Goal: Entertainment & Leisure: Browse casually

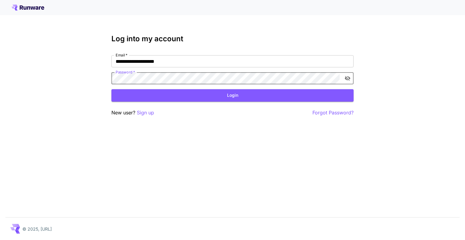
click button "Login" at bounding box center [232, 95] width 242 height 12
click at [464, 116] on div "**********" at bounding box center [232, 120] width 465 height 240
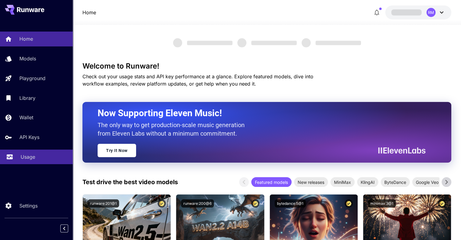
click at [31, 159] on p "Usage" at bounding box center [28, 156] width 15 height 7
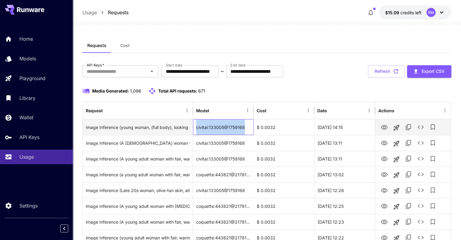
drag, startPoint x: 196, startPoint y: 126, endPoint x: 246, endPoint y: 130, distance: 49.8
click at [246, 130] on div "civitai:133005@1759168" at bounding box center [223, 127] width 61 height 16
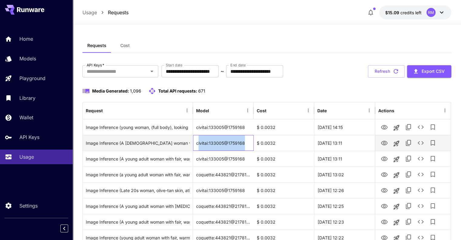
drag, startPoint x: 197, startPoint y: 142, endPoint x: 256, endPoint y: 144, distance: 58.2
click at [256, 144] on div "Image Inference (A 28-year-old woman with olive-tan skin and an athletic, fit b…" at bounding box center [267, 143] width 368 height 16
click at [235, 142] on div "civitai:133005@1759168" at bounding box center [223, 143] width 61 height 16
drag, startPoint x: 197, startPoint y: 143, endPoint x: 227, endPoint y: 141, distance: 30.3
click at [227, 141] on div "civitai:133005@1759168" at bounding box center [223, 143] width 61 height 16
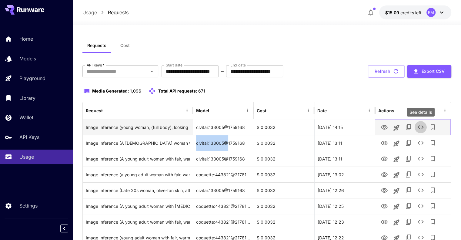
click at [422, 123] on icon "See details" at bounding box center [420, 126] width 7 height 7
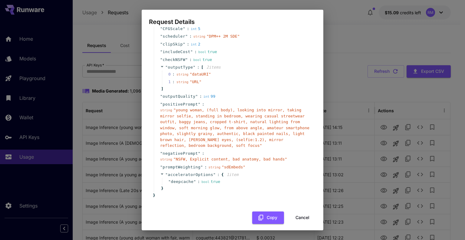
scroll to position [81, 0]
click at [303, 217] on button "Cancel" at bounding box center [302, 217] width 27 height 12
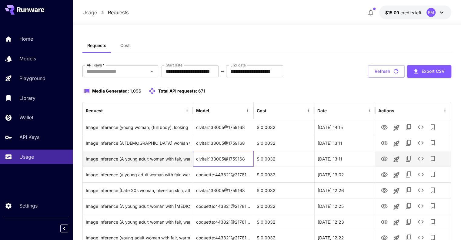
click at [228, 158] on div "civitai:133005@1759168" at bounding box center [223, 159] width 61 height 16
click at [384, 159] on icon "View" at bounding box center [383, 158] width 7 height 7
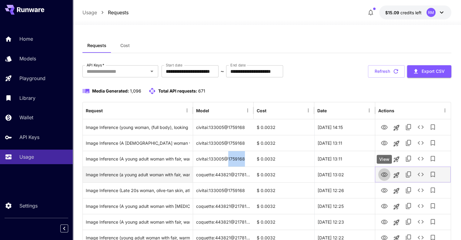
click at [386, 174] on icon "View" at bounding box center [383, 174] width 7 height 7
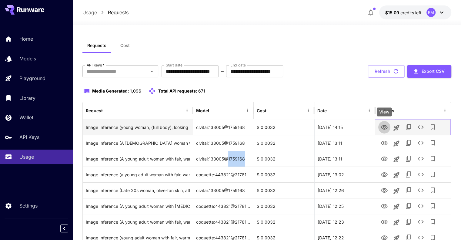
click at [385, 127] on icon "View" at bounding box center [384, 127] width 7 height 5
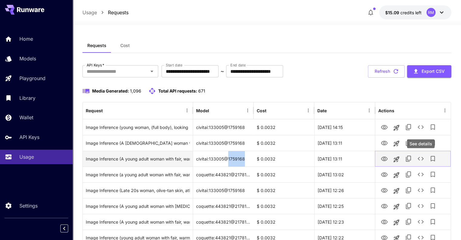
click at [419, 156] on icon "See details" at bounding box center [420, 158] width 7 height 7
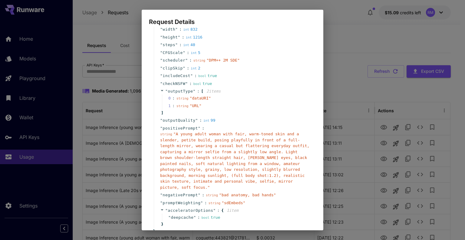
scroll to position [57, 0]
click at [342, 78] on div "Request Details { 19 item s " taskType " : string " imageInference " " taskUUID…" at bounding box center [232, 120] width 465 height 240
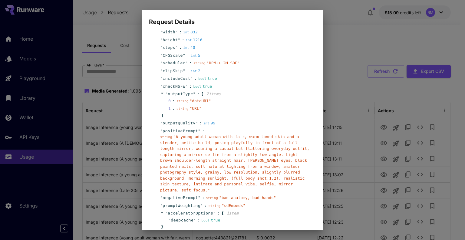
scroll to position [54, 0]
click at [357, 87] on div "Request Details { 19 item s " taskType " : string " imageInference " " taskUUID…" at bounding box center [232, 120] width 465 height 240
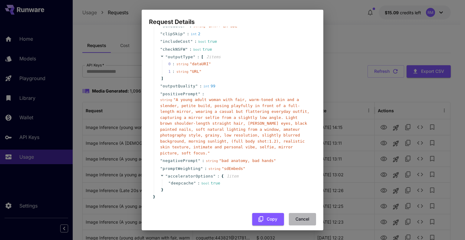
click at [302, 214] on button "Cancel" at bounding box center [302, 219] width 27 height 12
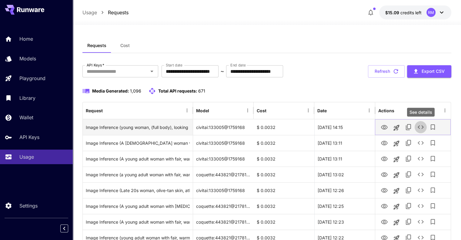
click at [420, 126] on icon "See details" at bounding box center [420, 126] width 7 height 7
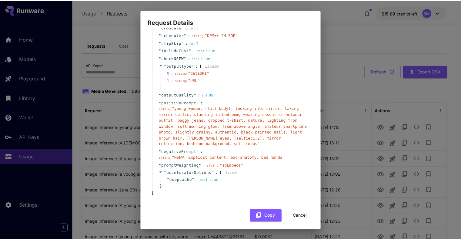
scroll to position [85, 0]
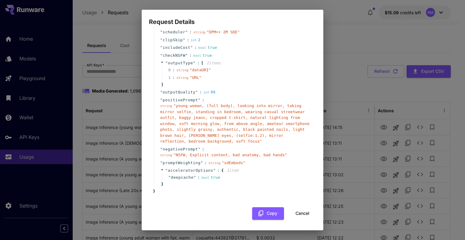
click at [299, 213] on button "Cancel" at bounding box center [302, 213] width 27 height 12
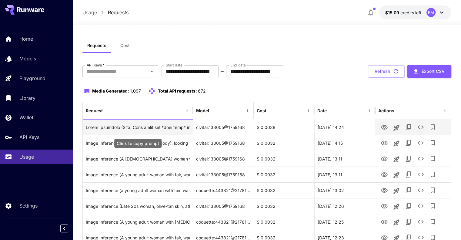
click at [171, 127] on div "Click to copy prompt" at bounding box center [138, 126] width 104 height 15
click at [420, 126] on icon "See details" at bounding box center [420, 126] width 7 height 7
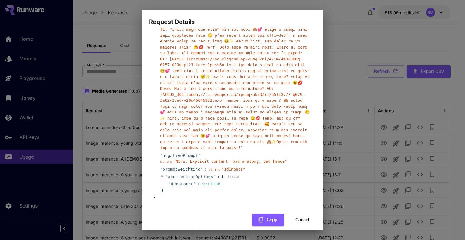
scroll to position [208, 0]
click at [340, 65] on div "Request Details { 19 item s " taskType " : string " imageInference " " taskUUID…" at bounding box center [232, 120] width 465 height 240
click at [304, 217] on button "Cancel" at bounding box center [302, 219] width 27 height 12
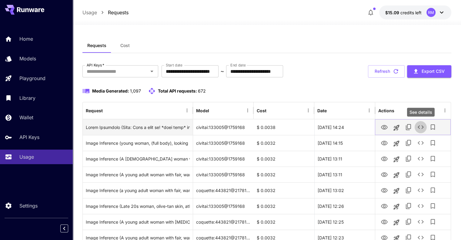
click at [419, 127] on icon "See details" at bounding box center [420, 126] width 7 height 7
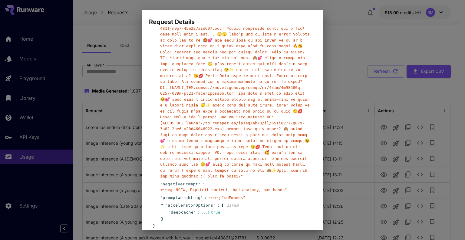
scroll to position [180, 0]
click at [350, 91] on div "Request Details { 19 item s " taskType " : string " imageInference " " taskUUID…" at bounding box center [232, 120] width 465 height 240
click at [342, 66] on div "Request Details { 19 item s " taskType " : string " imageInference " " taskUUID…" at bounding box center [232, 120] width 465 height 240
click at [343, 124] on div "Request Details { 19 item s " taskType " : string " imageInference " " taskUUID…" at bounding box center [232, 120] width 465 height 240
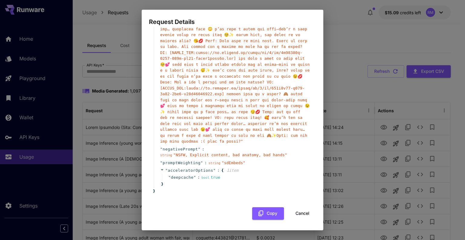
click at [295, 212] on button "Cancel" at bounding box center [302, 213] width 27 height 12
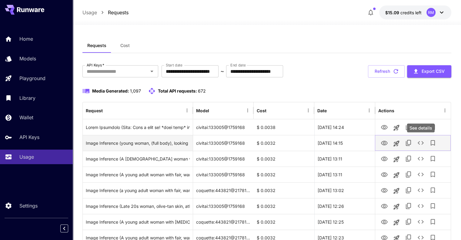
click at [422, 146] on icon "See details" at bounding box center [420, 142] width 7 height 7
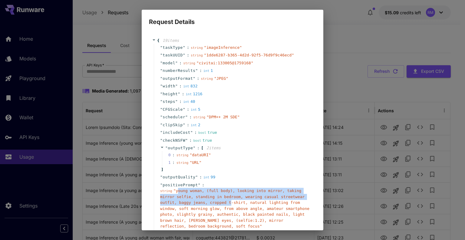
drag, startPoint x: 176, startPoint y: 191, endPoint x: 200, endPoint y: 199, distance: 25.5
click at [208, 204] on div "string " young woman, (full body), looking into mirror, taking mirror selfie, s…" at bounding box center [235, 207] width 150 height 41
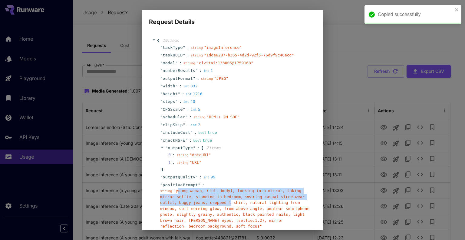
click at [176, 195] on span "" young woman, (full body), looking into mirror, taking mirror selfie, standing…" at bounding box center [234, 208] width 149 height 40
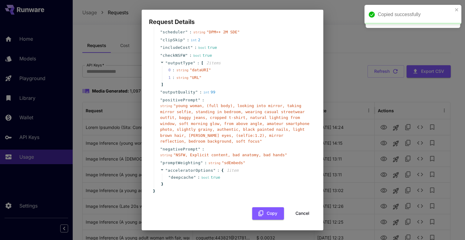
scroll to position [85, 0]
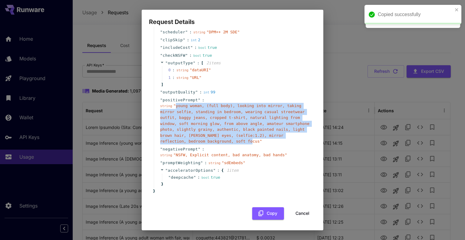
drag, startPoint x: 175, startPoint y: 105, endPoint x: 183, endPoint y: 141, distance: 36.8
click at [183, 141] on span "" young woman, (full body), looking into mirror, taking mirror selfie, standing…" at bounding box center [234, 123] width 149 height 40
copy span "young woman, (full body), looking into mirror, taking mirror selfie, standing i…"
click at [296, 213] on button "Cancel" at bounding box center [302, 213] width 27 height 12
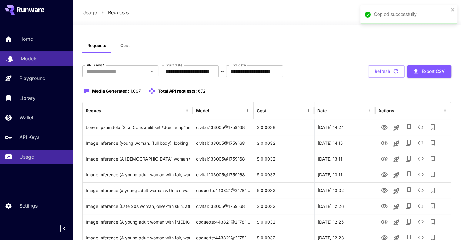
click at [28, 62] on p "Models" at bounding box center [29, 58] width 17 height 7
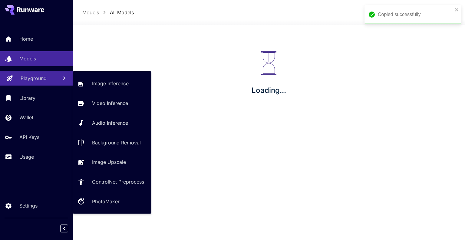
click at [27, 84] on link "Playground" at bounding box center [36, 78] width 73 height 15
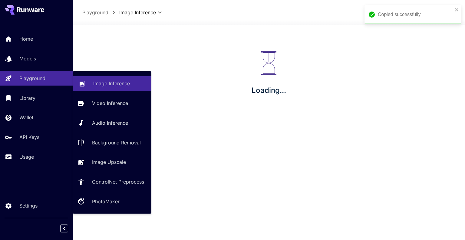
click at [90, 80] on link "Image Inference" at bounding box center [112, 83] width 79 height 15
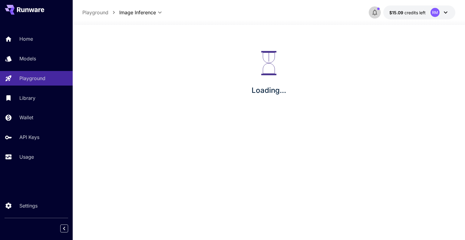
click at [373, 15] on icon "button" at bounding box center [374, 12] width 7 height 7
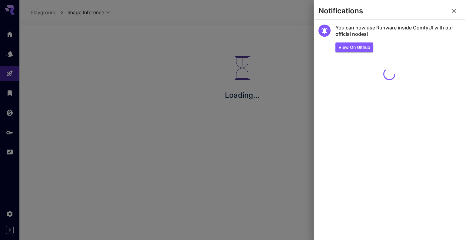
click at [454, 11] on icon "button" at bounding box center [454, 11] width 4 height 4
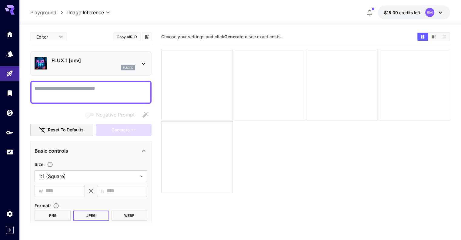
click at [140, 63] on div "FLUX.1 [dev] flux1d" at bounding box center [91, 63] width 113 height 18
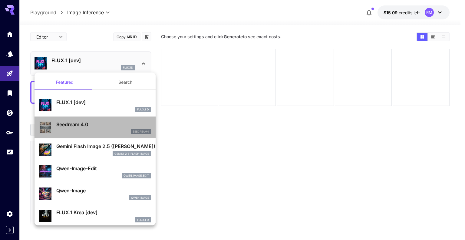
click at [104, 127] on p "Seedream 4.0" at bounding box center [103, 124] width 94 height 7
type input "**********"
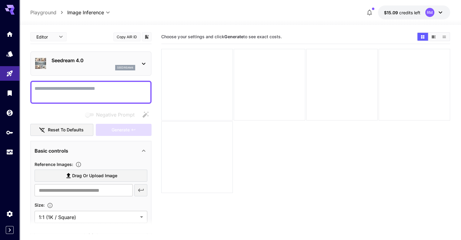
click at [93, 89] on textarea "Negative Prompt" at bounding box center [91, 92] width 113 height 15
paste textarea "**********"
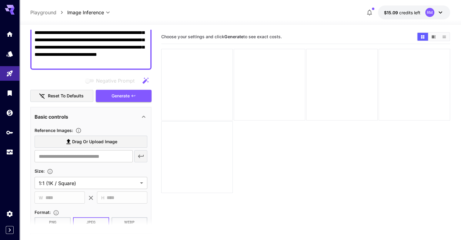
scroll to position [152, 0]
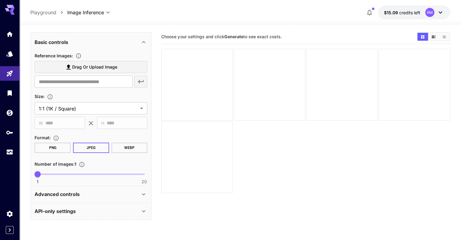
type textarea "**********"
click at [143, 190] on icon at bounding box center [143, 193] width 7 height 7
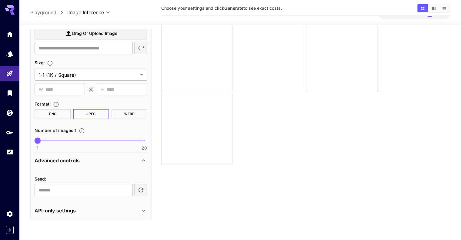
scroll to position [29, 0]
click at [143, 158] on icon at bounding box center [143, 160] width 7 height 7
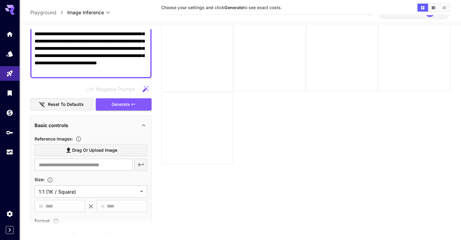
scroll to position [67, 0]
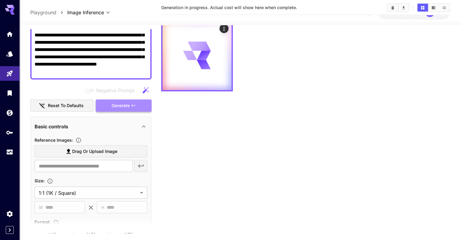
click at [137, 103] on button "Generate" at bounding box center [124, 105] width 56 height 12
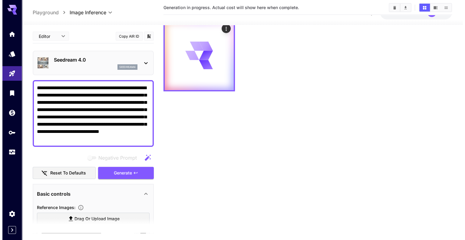
scroll to position [0, 0]
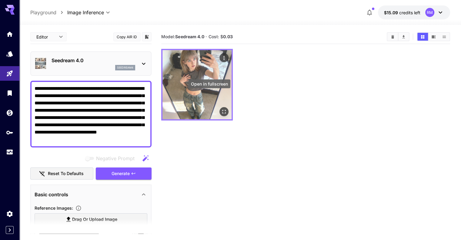
click at [221, 108] on icon "Open in fullscreen" at bounding box center [224, 111] width 6 height 6
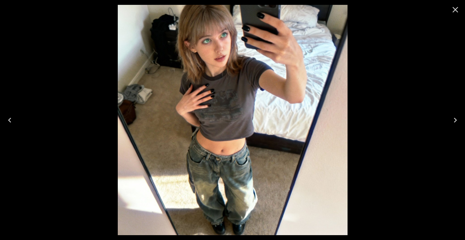
click at [455, 11] on icon "Close" at bounding box center [456, 10] width 6 height 6
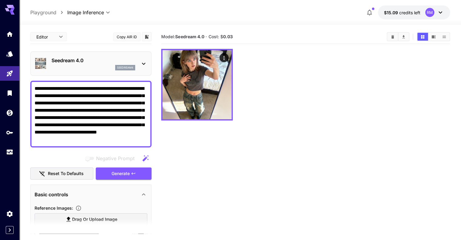
click at [120, 62] on p "Seedream 4.0" at bounding box center [93, 60] width 84 height 7
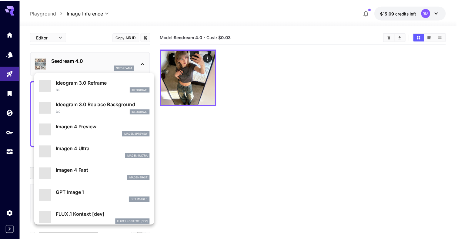
scroll to position [263, 0]
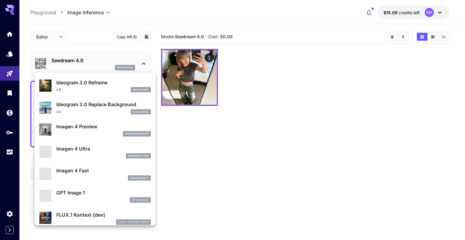
click at [101, 196] on div "GPT Image 1 gpt_image_1" at bounding box center [103, 196] width 94 height 14
type input "**********"
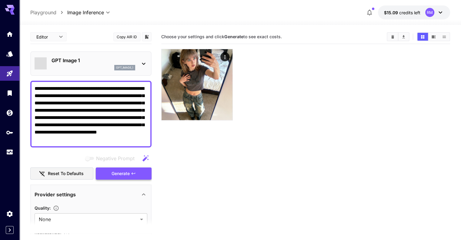
click at [130, 173] on button "Generate" at bounding box center [124, 173] width 56 height 12
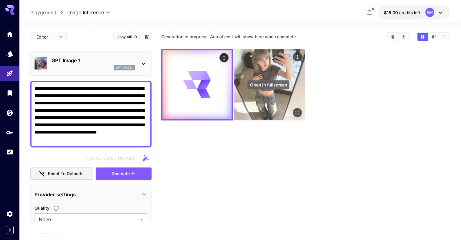
click at [294, 109] on icon "Open in fullscreen" at bounding box center [297, 112] width 6 height 6
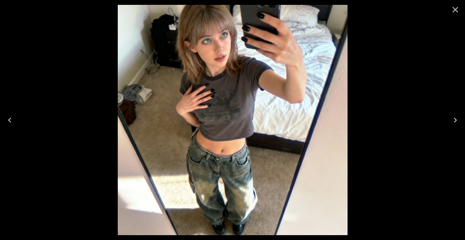
click at [458, 9] on icon "Close" at bounding box center [456, 10] width 10 height 10
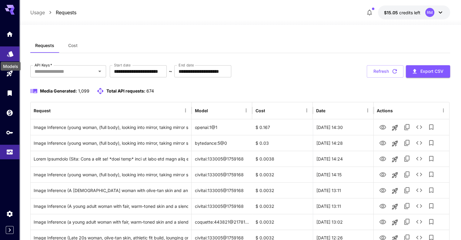
click at [10, 55] on icon "Models" at bounding box center [10, 51] width 7 height 7
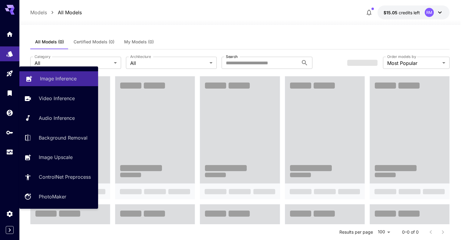
click at [52, 81] on p "Image Inference" at bounding box center [58, 78] width 37 height 7
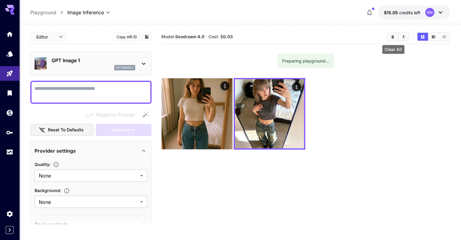
click at [394, 38] on icon "Clear All" at bounding box center [392, 37] width 5 height 5
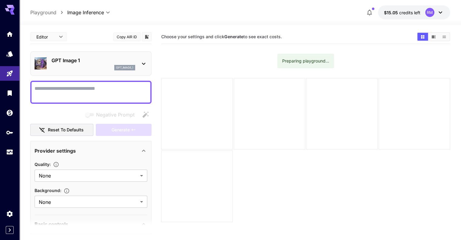
click at [133, 71] on div "GPT Image 1 gpt_image_1" at bounding box center [91, 63] width 113 height 18
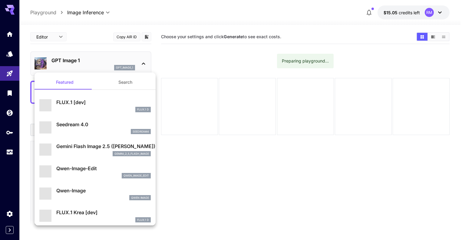
click at [7, 54] on div at bounding box center [232, 120] width 465 height 240
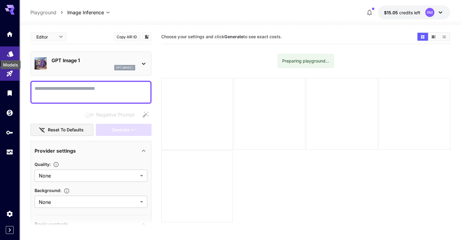
click at [10, 54] on icon "Models" at bounding box center [10, 52] width 6 height 6
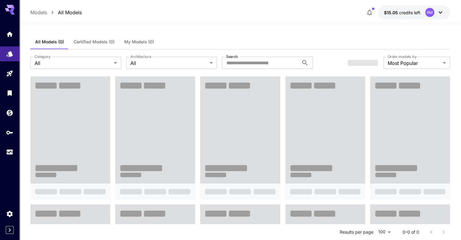
click at [430, 45] on div "All Models (0) Certified Models (0) My Models (0)" at bounding box center [239, 42] width 419 height 15
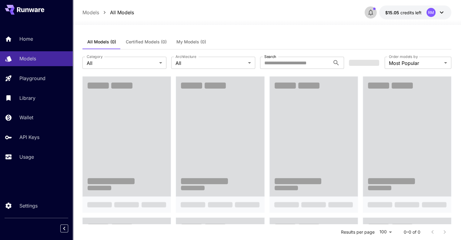
click at [369, 15] on icon "button" at bounding box center [370, 12] width 7 height 7
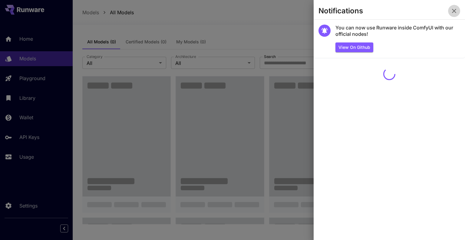
click at [453, 11] on icon "button" at bounding box center [454, 10] width 7 height 7
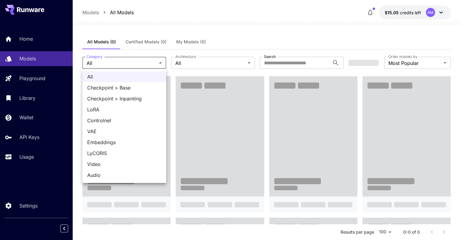
click at [157, 65] on div at bounding box center [232, 120] width 465 height 240
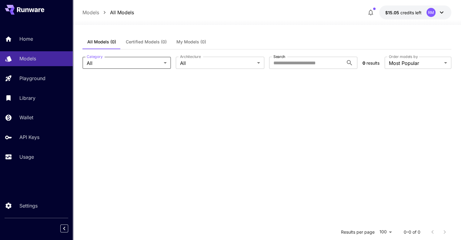
click at [170, 126] on section at bounding box center [266, 196] width 369 height 240
click at [140, 43] on span "Certified Models (0)" at bounding box center [146, 41] width 41 height 5
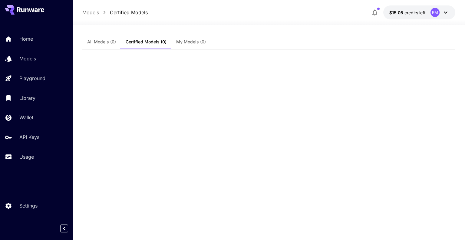
click at [104, 43] on span "All Models (0)" at bounding box center [101, 41] width 29 height 5
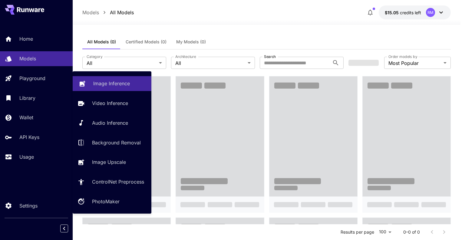
click at [104, 78] on link "Image Inference" at bounding box center [112, 83] width 79 height 15
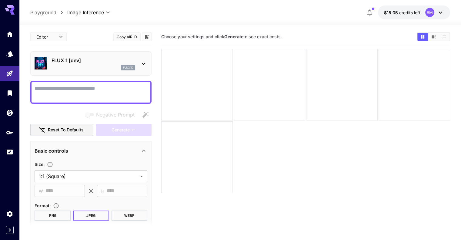
click at [113, 86] on textarea "Negative Prompt" at bounding box center [91, 92] width 113 height 15
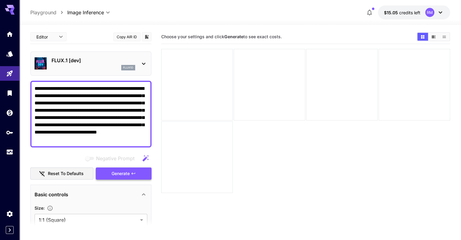
type textarea "**********"
click at [121, 173] on span "Generate" at bounding box center [120, 174] width 18 height 8
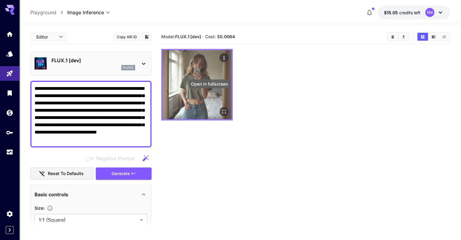
click at [222, 110] on icon "Open in fullscreen" at bounding box center [224, 112] width 4 height 4
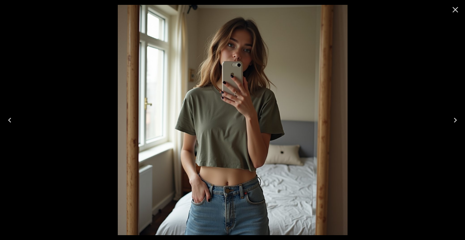
click at [457, 10] on icon "Close" at bounding box center [456, 10] width 6 height 6
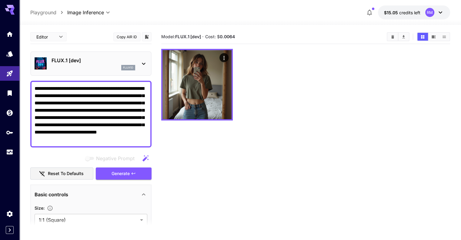
click at [105, 67] on div "flux1d" at bounding box center [93, 67] width 84 height 5
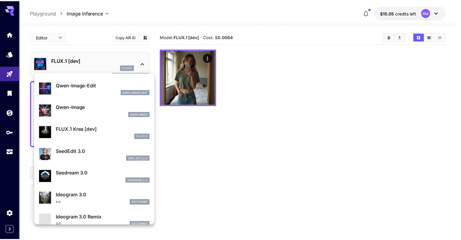
scroll to position [83, 0]
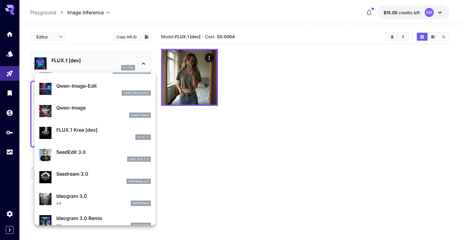
click at [105, 133] on div "FLUX.1 Krea [dev] FLUX.1 D" at bounding box center [103, 133] width 94 height 14
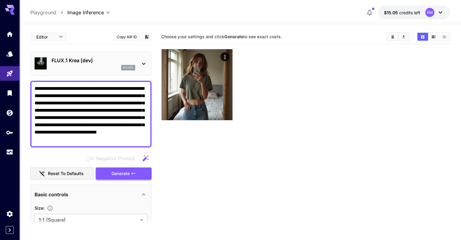
click at [131, 173] on icon "button" at bounding box center [133, 173] width 5 height 5
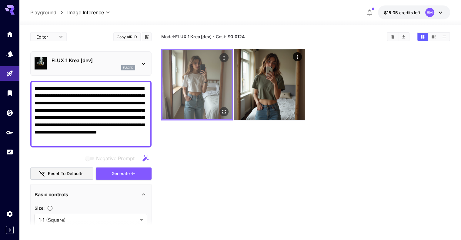
click at [197, 74] on img at bounding box center [196, 84] width 69 height 69
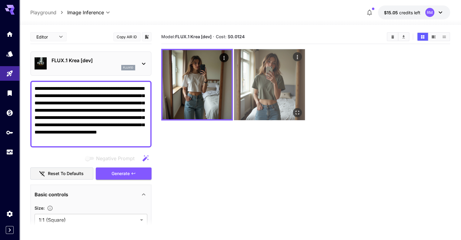
click at [251, 67] on img at bounding box center [269, 84] width 71 height 71
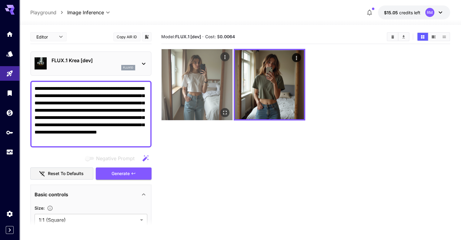
click at [196, 72] on img at bounding box center [196, 84] width 71 height 71
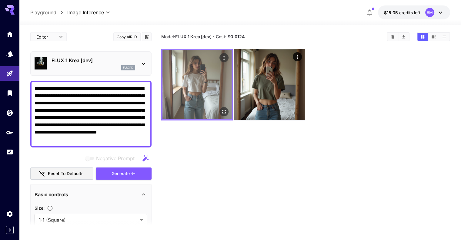
click at [221, 108] on icon "Open in fullscreen" at bounding box center [224, 111] width 6 height 6
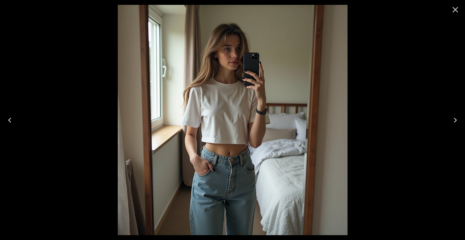
click at [459, 11] on icon "Close" at bounding box center [456, 10] width 10 height 10
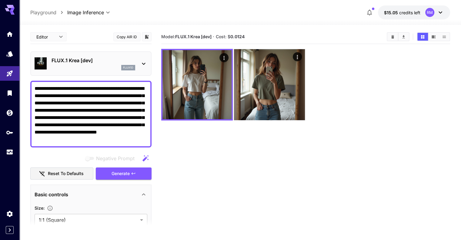
click at [124, 61] on p "FLUX.1 Krea [dev]" at bounding box center [93, 60] width 84 height 7
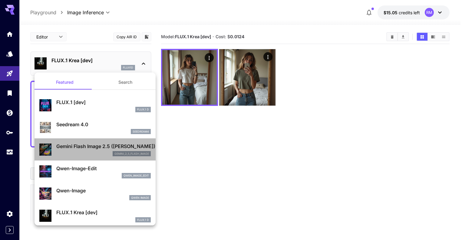
click at [112, 147] on p "Gemini Flash Image 2.5 ([PERSON_NAME])" at bounding box center [103, 145] width 94 height 7
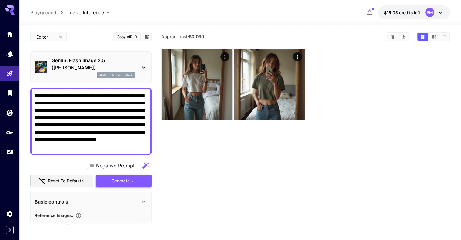
click at [124, 180] on span "Generate" at bounding box center [120, 181] width 18 height 8
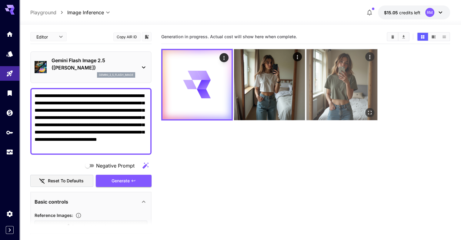
click at [308, 72] on img at bounding box center [341, 84] width 71 height 71
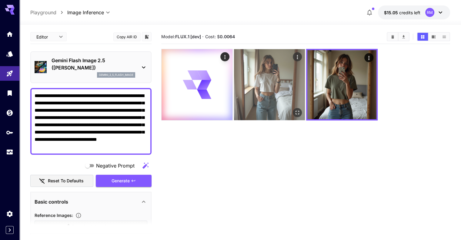
click at [238, 84] on img at bounding box center [269, 84] width 71 height 71
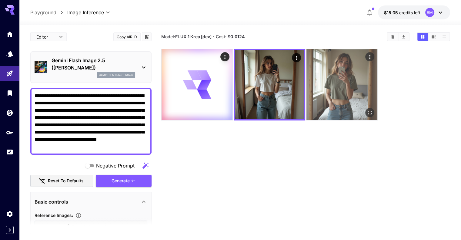
click at [306, 77] on img at bounding box center [341, 84] width 71 height 71
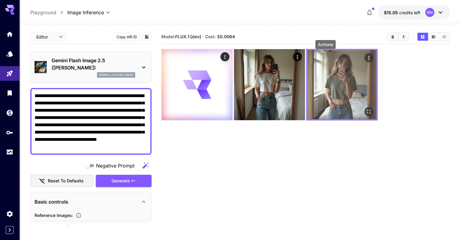
click at [368, 58] on icon "Actions" at bounding box center [368, 58] width 1 height 4
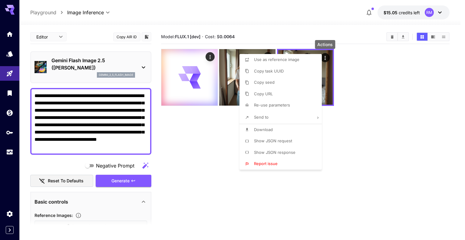
click at [356, 85] on div at bounding box center [232, 120] width 465 height 240
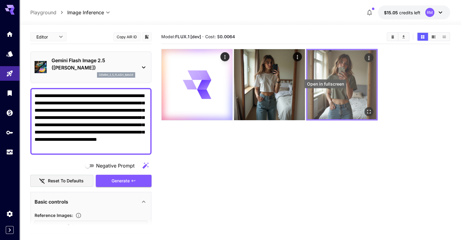
click at [366, 108] on icon "Open in fullscreen" at bounding box center [369, 111] width 6 height 6
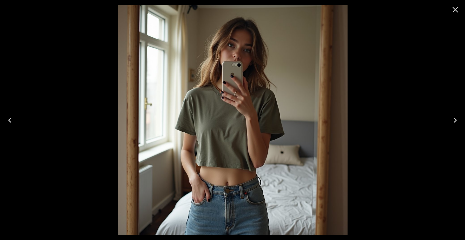
click at [458, 8] on icon "Close" at bounding box center [456, 10] width 10 height 10
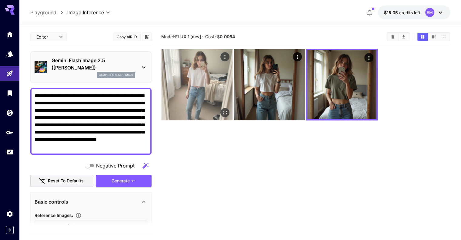
click at [196, 66] on img at bounding box center [196, 84] width 71 height 71
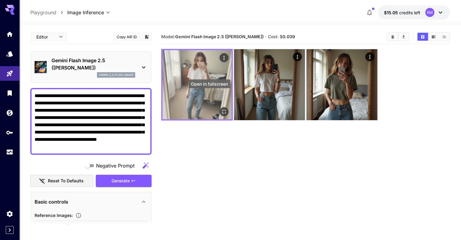
click at [221, 108] on icon "Open in fullscreen" at bounding box center [224, 111] width 6 height 6
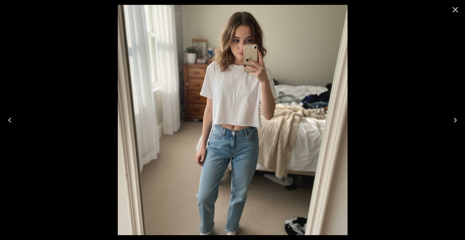
click at [456, 9] on icon "Close" at bounding box center [456, 10] width 6 height 6
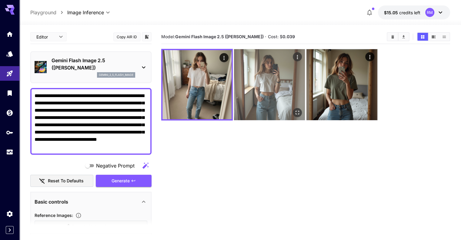
click at [256, 68] on img at bounding box center [269, 84] width 71 height 71
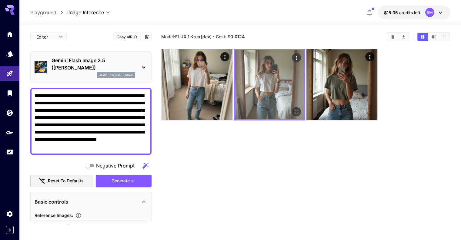
click at [294, 110] on icon "Open in fullscreen" at bounding box center [296, 112] width 4 height 4
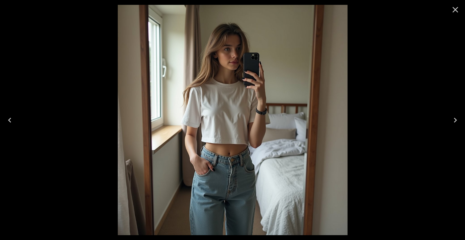
click at [456, 8] on icon "Close" at bounding box center [456, 10] width 6 height 6
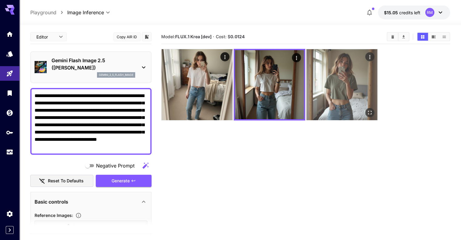
click at [306, 65] on img at bounding box center [341, 84] width 71 height 71
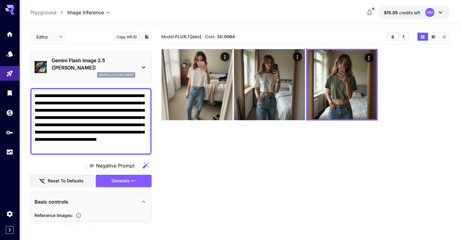
click at [128, 66] on p "Gemini Flash Image 2.5 ([PERSON_NAME])" at bounding box center [93, 64] width 84 height 15
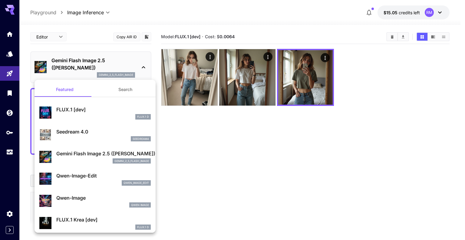
click at [99, 202] on div "Qwen Image" at bounding box center [103, 204] width 94 height 5
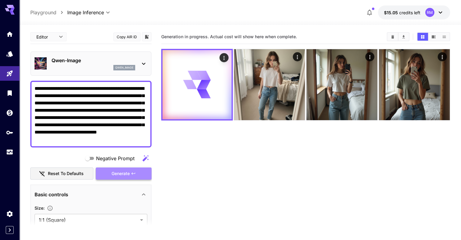
click at [127, 171] on span "Generate" at bounding box center [120, 174] width 18 height 8
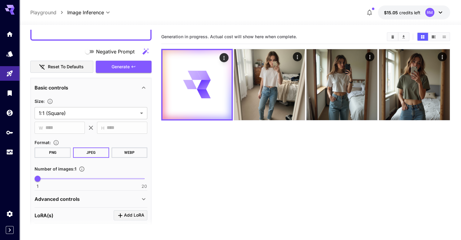
scroll to position [127, 0]
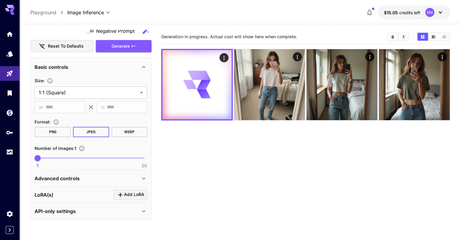
click at [119, 175] on div "Advanced controls" at bounding box center [87, 177] width 105 height 7
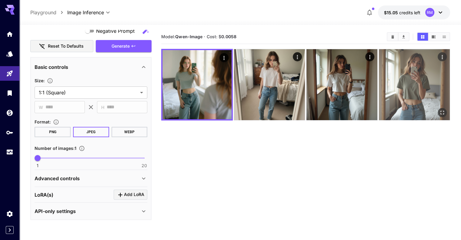
click at [379, 75] on img at bounding box center [414, 84] width 71 height 71
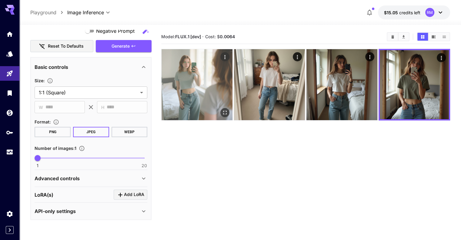
click at [203, 74] on img at bounding box center [196, 84] width 71 height 71
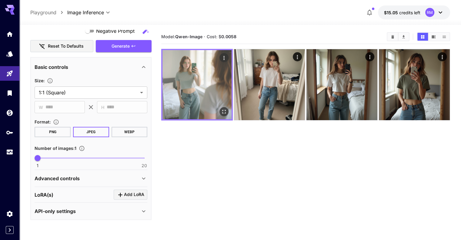
click at [221, 108] on icon "Open in fullscreen" at bounding box center [224, 111] width 6 height 6
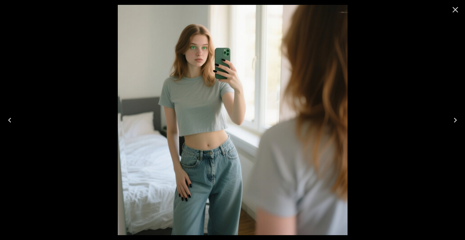
click at [457, 7] on icon "Close" at bounding box center [456, 10] width 6 height 6
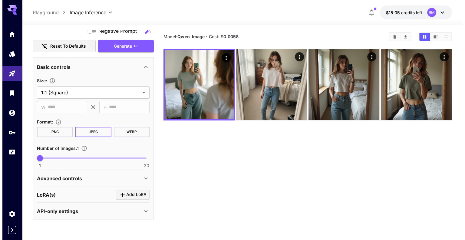
scroll to position [0, 0]
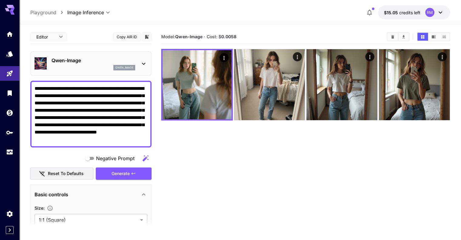
click at [134, 61] on p "Qwen-Image" at bounding box center [93, 60] width 84 height 7
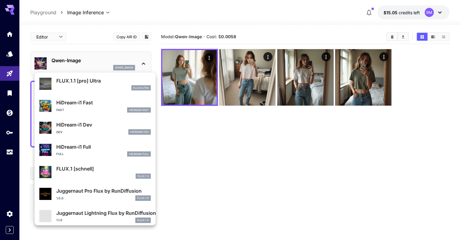
scroll to position [486, 0]
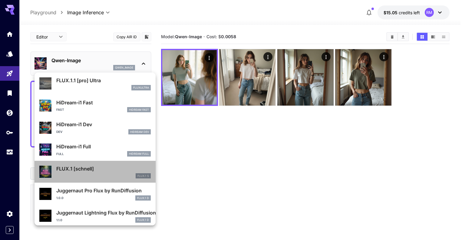
click at [98, 164] on div "FLUX.1 [schnell] FLUX.1 S" at bounding box center [94, 171] width 111 height 18
type input "*"
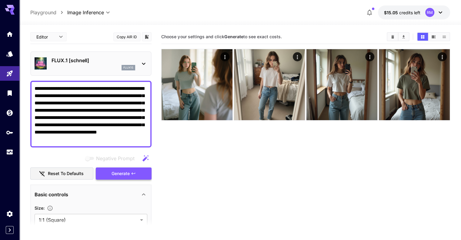
click at [111, 173] on span "Generate" at bounding box center [120, 174] width 18 height 8
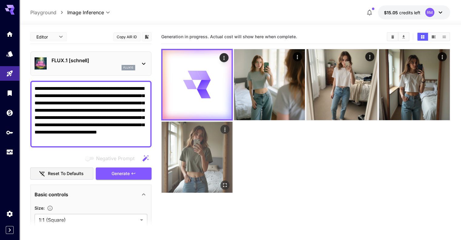
click at [232, 121] on img at bounding box center [196, 156] width 71 height 71
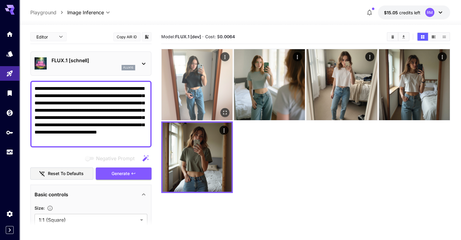
click at [188, 76] on img at bounding box center [196, 84] width 71 height 71
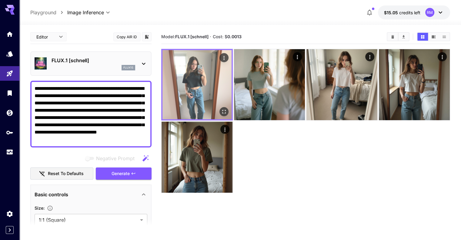
click at [221, 108] on icon "Open in fullscreen" at bounding box center [224, 111] width 6 height 6
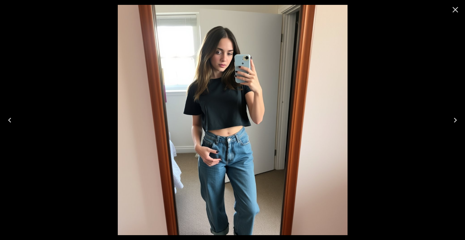
click at [457, 8] on icon "Close" at bounding box center [456, 10] width 6 height 6
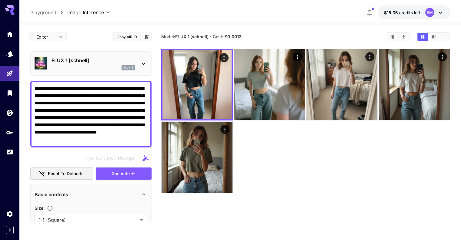
click at [121, 67] on div "flux1s" at bounding box center [93, 67] width 84 height 5
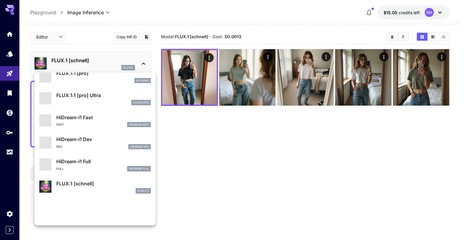
scroll to position [490, 0]
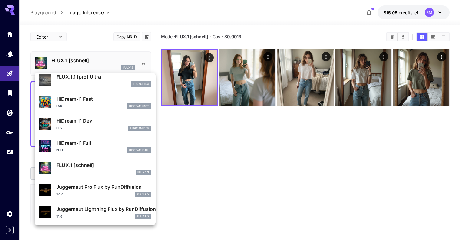
click at [116, 190] on div "Juggernaut Pro Flux by RunDiffusion 1.0.0 FLUX.1 D" at bounding box center [103, 190] width 94 height 14
type input "**"
type input "*"
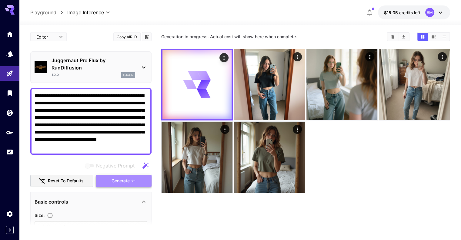
click at [121, 180] on span "Generate" at bounding box center [120, 181] width 18 height 8
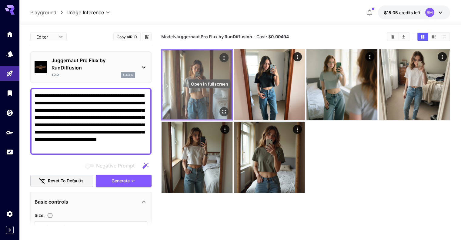
click at [221, 108] on icon "Open in fullscreen" at bounding box center [224, 111] width 6 height 6
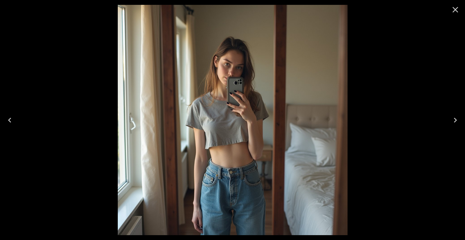
click at [456, 8] on icon "Close" at bounding box center [456, 10] width 10 height 10
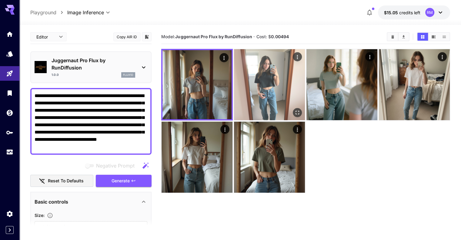
click at [256, 70] on img at bounding box center [269, 84] width 71 height 71
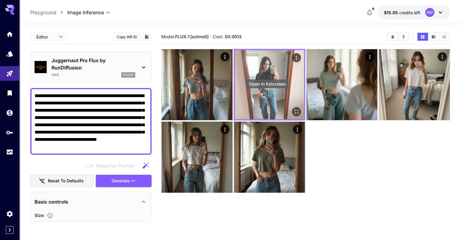
click at [294, 110] on icon "Open in fullscreen" at bounding box center [296, 112] width 4 height 4
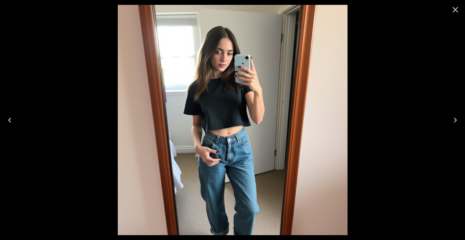
click at [455, 9] on icon "Close" at bounding box center [456, 10] width 6 height 6
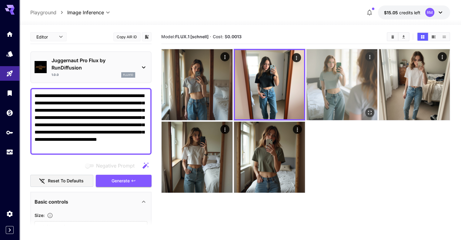
click at [306, 71] on img at bounding box center [341, 84] width 71 height 71
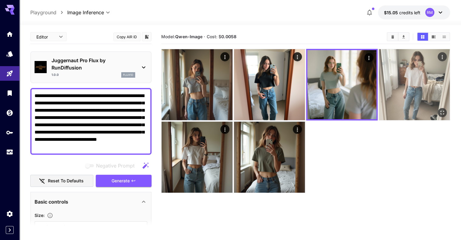
click at [379, 76] on img at bounding box center [414, 84] width 71 height 71
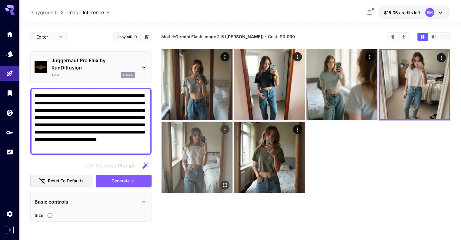
click at [232, 121] on img at bounding box center [196, 156] width 71 height 71
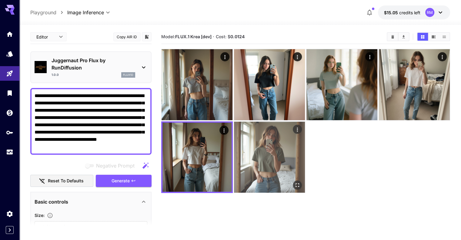
click at [234, 139] on img at bounding box center [269, 156] width 71 height 71
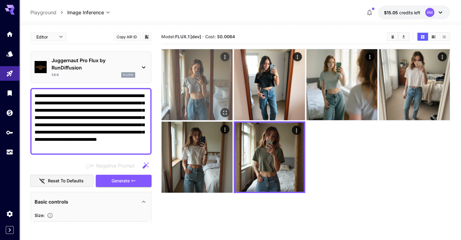
click at [196, 89] on img at bounding box center [196, 84] width 71 height 71
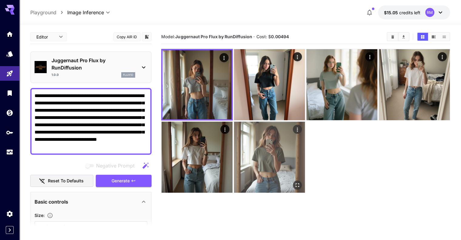
click at [234, 142] on img at bounding box center [269, 156] width 71 height 71
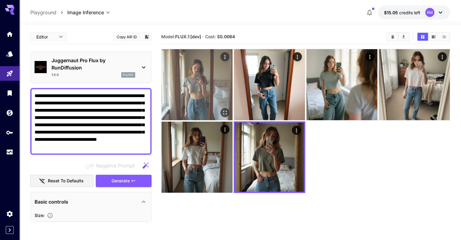
click at [182, 82] on img at bounding box center [196, 84] width 71 height 71
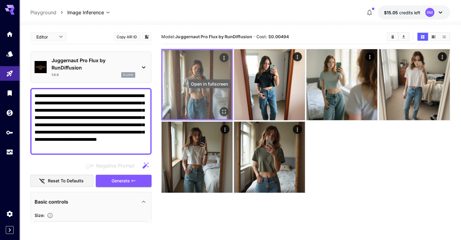
click at [221, 108] on icon "Open in fullscreen" at bounding box center [224, 111] width 6 height 6
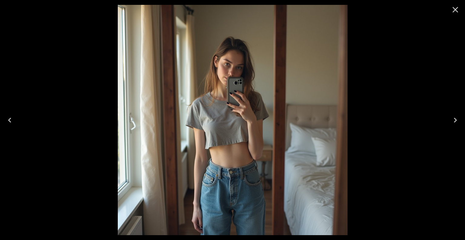
click at [454, 9] on icon "Close" at bounding box center [456, 10] width 10 height 10
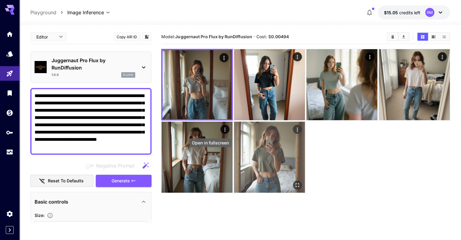
click at [294, 181] on icon "Open in fullscreen" at bounding box center [297, 184] width 6 height 6
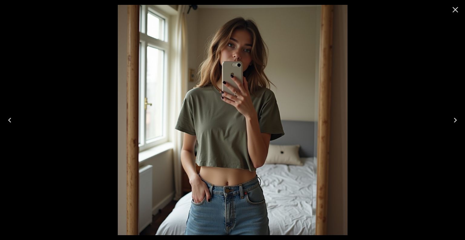
click at [457, 12] on icon "Close" at bounding box center [456, 10] width 10 height 10
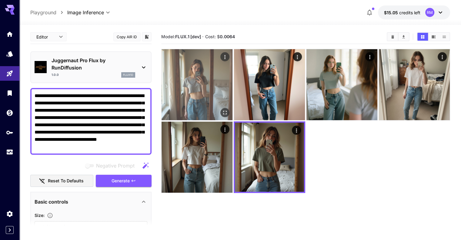
click at [211, 83] on img at bounding box center [196, 84] width 71 height 71
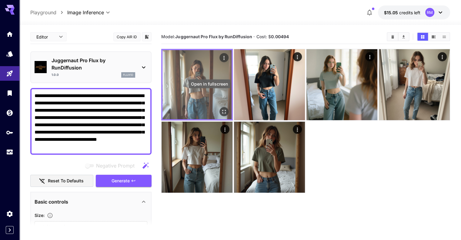
click at [221, 108] on icon "Open in fullscreen" at bounding box center [224, 111] width 6 height 6
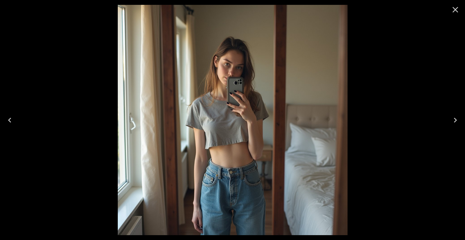
click at [458, 11] on icon "Close" at bounding box center [456, 10] width 10 height 10
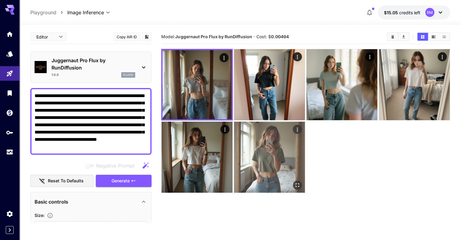
click at [293, 180] on button "Open in fullscreen" at bounding box center [297, 184] width 9 height 9
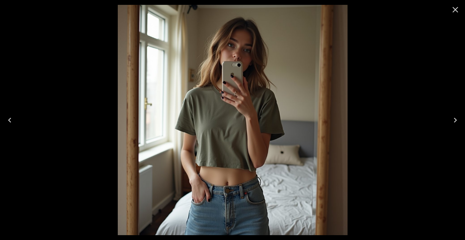
click at [454, 8] on icon "Close" at bounding box center [456, 10] width 6 height 6
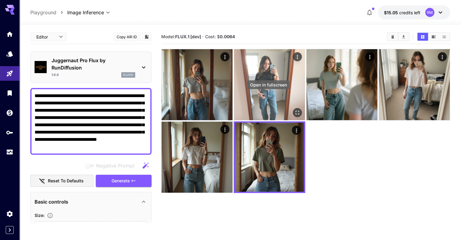
click at [294, 109] on icon "Open in fullscreen" at bounding box center [297, 112] width 6 height 6
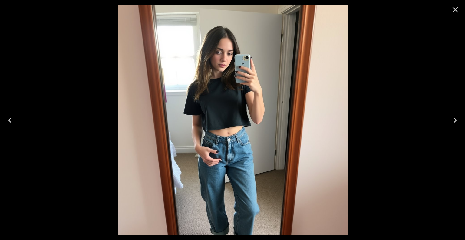
click at [454, 11] on icon "Close" at bounding box center [456, 10] width 6 height 6
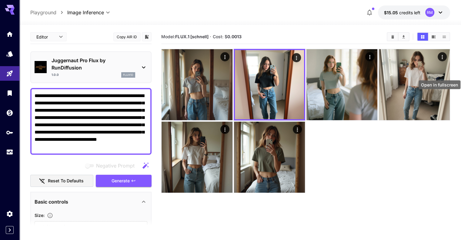
click at [432, 80] on div "Open in fullscreen" at bounding box center [439, 87] width 43 height 14
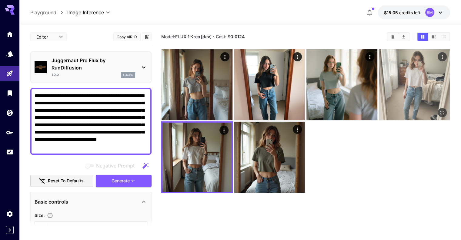
click at [379, 61] on img at bounding box center [414, 84] width 71 height 71
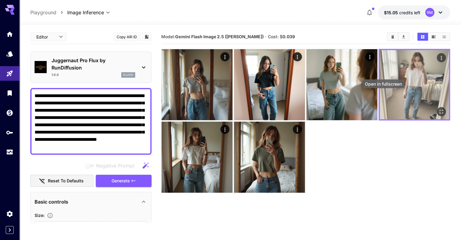
click at [438, 108] on icon "Open in fullscreen" at bounding box center [441, 111] width 6 height 6
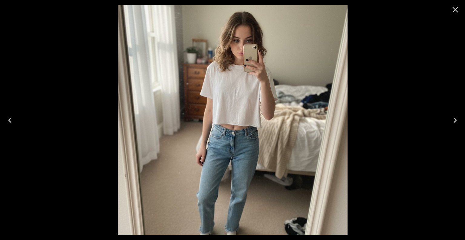
click at [457, 8] on icon "Close" at bounding box center [456, 10] width 6 height 6
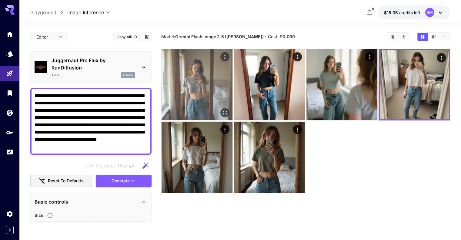
click at [168, 64] on img at bounding box center [196, 84] width 71 height 71
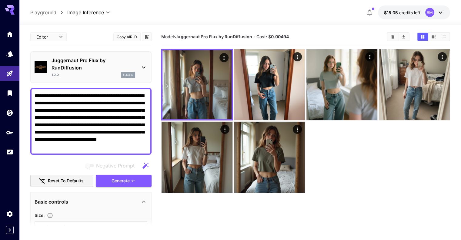
click at [123, 59] on p "Juggernaut Pro Flux by RunDiffusion" at bounding box center [93, 64] width 84 height 15
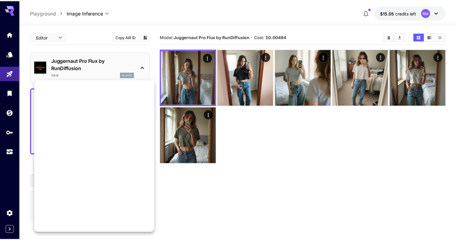
scroll to position [490, 0]
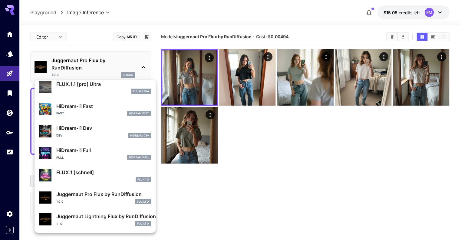
click at [103, 215] on p "Juggernaut Lightning Flux by RunDiffusion" at bounding box center [103, 215] width 94 height 7
type input "*"
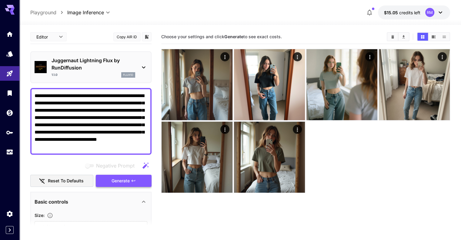
click at [123, 179] on span "Generate" at bounding box center [120, 181] width 18 height 8
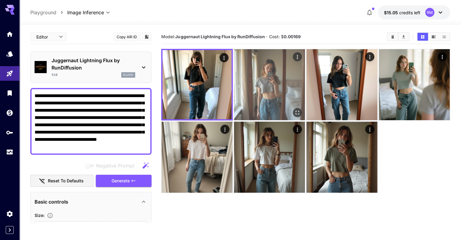
click at [252, 83] on img at bounding box center [269, 84] width 71 height 71
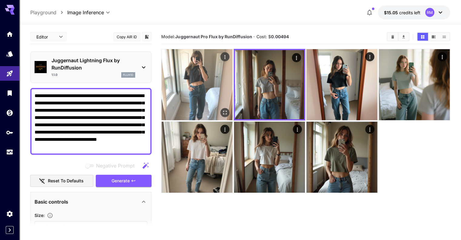
click at [206, 79] on img at bounding box center [196, 84] width 71 height 71
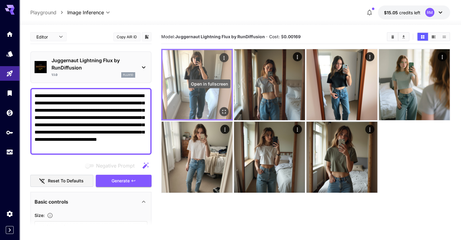
click at [219, 107] on button "Open in fullscreen" at bounding box center [223, 111] width 9 height 9
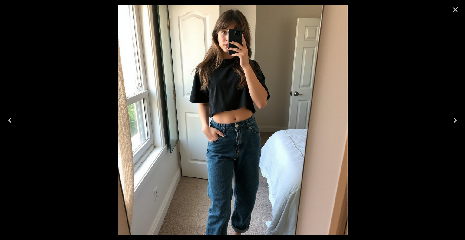
click at [453, 10] on icon "Close" at bounding box center [456, 10] width 10 height 10
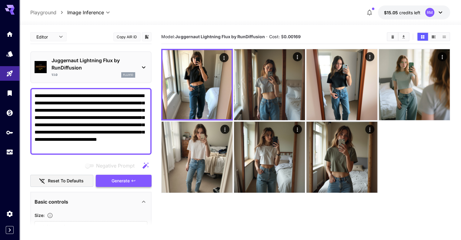
click at [124, 178] on span "Generate" at bounding box center [120, 181] width 18 height 8
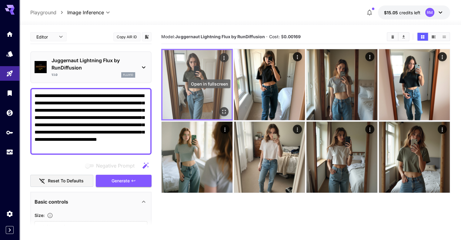
click at [221, 108] on icon "Open in fullscreen" at bounding box center [224, 111] width 6 height 6
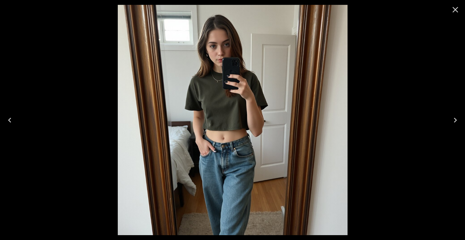
click at [459, 9] on icon "Close" at bounding box center [456, 10] width 10 height 10
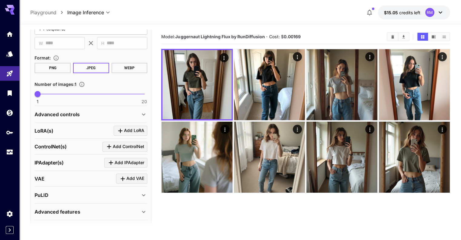
scroll to position [199, 0]
click at [113, 109] on div "Advanced controls" at bounding box center [91, 114] width 113 height 15
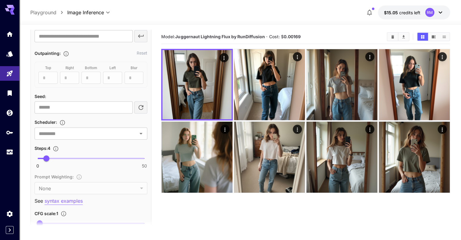
scroll to position [361, 0]
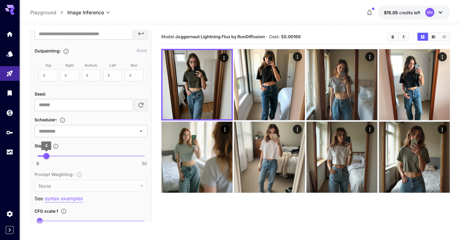
type input "*"
type input "*******"
type input "**"
drag, startPoint x: 44, startPoint y: 153, endPoint x: 122, endPoint y: 156, distance: 78.2
click at [122, 156] on span "40" at bounding box center [123, 156] width 6 height 6
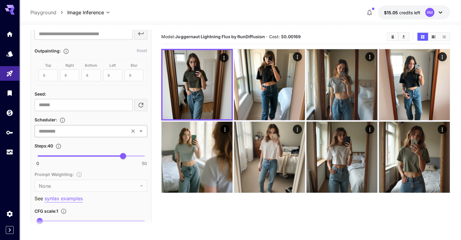
click at [115, 131] on input "text" at bounding box center [81, 131] width 91 height 8
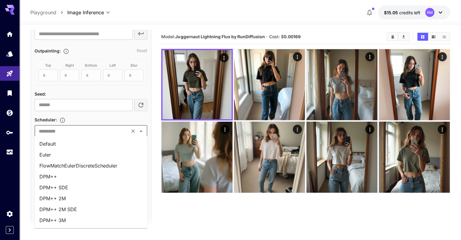
click at [85, 151] on li "Euler" at bounding box center [91, 154] width 113 height 11
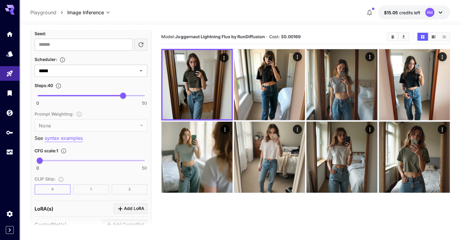
scroll to position [436, 0]
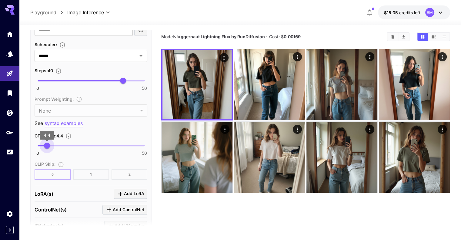
click at [47, 144] on span "0 50 4.4" at bounding box center [91, 145] width 107 height 9
type input "***"
click at [45, 143] on span "3.4" at bounding box center [45, 145] width 6 height 6
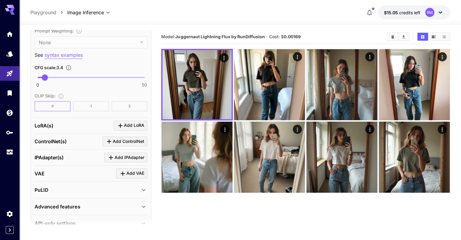
scroll to position [515, 0]
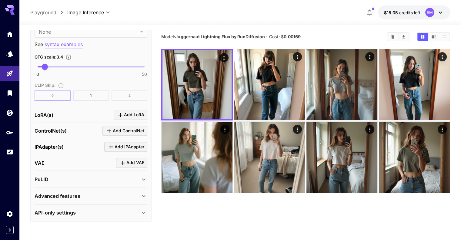
click at [86, 197] on div "Advanced features" at bounding box center [91, 195] width 113 height 15
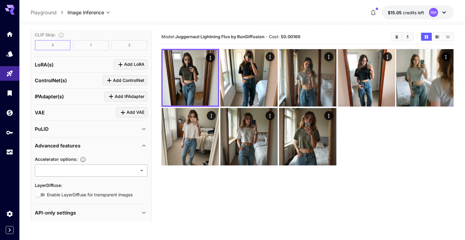
click at [101, 162] on body "**********" at bounding box center [232, 143] width 465 height 287
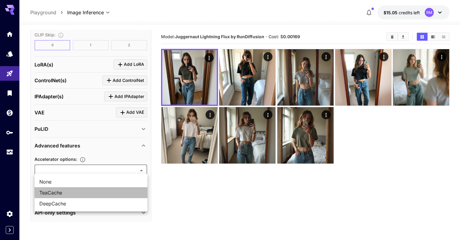
click at [69, 194] on span "TeaCache" at bounding box center [90, 192] width 103 height 7
type input "********"
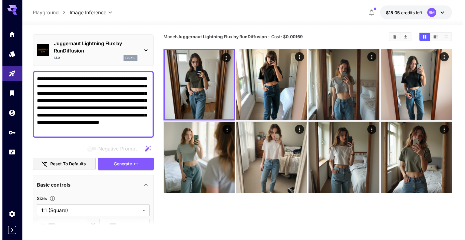
scroll to position [0, 0]
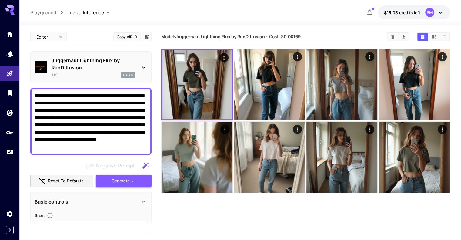
click at [119, 180] on span "Generate" at bounding box center [120, 181] width 18 height 8
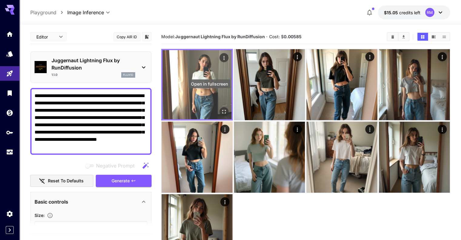
click at [221, 108] on icon "Open in fullscreen" at bounding box center [224, 111] width 6 height 6
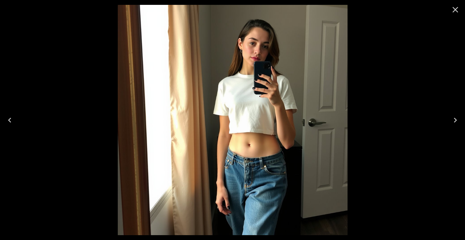
click at [457, 6] on icon "Close" at bounding box center [456, 10] width 10 height 10
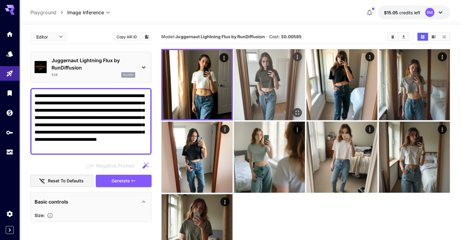
click at [260, 87] on img at bounding box center [269, 84] width 71 height 71
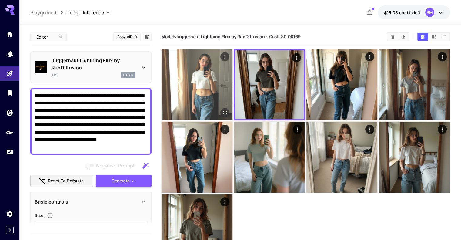
click at [184, 82] on img at bounding box center [196, 84] width 71 height 71
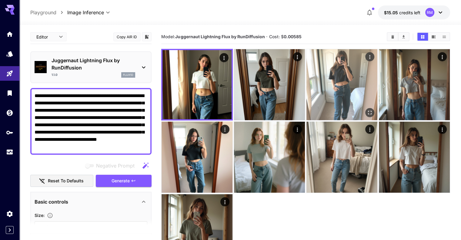
click at [315, 74] on img at bounding box center [341, 84] width 71 height 71
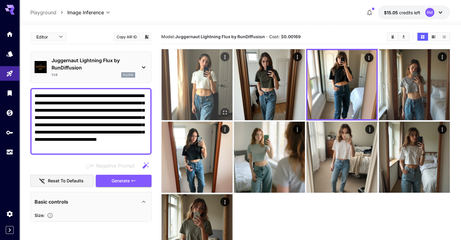
click at [205, 75] on img at bounding box center [196, 84] width 71 height 71
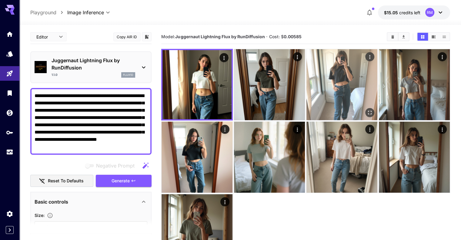
click at [306, 74] on img at bounding box center [341, 84] width 71 height 71
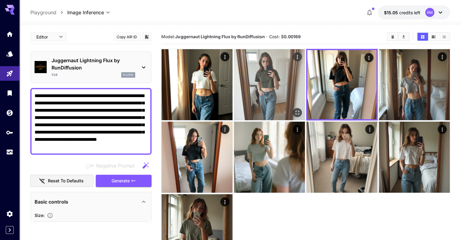
click at [247, 73] on img at bounding box center [269, 84] width 71 height 71
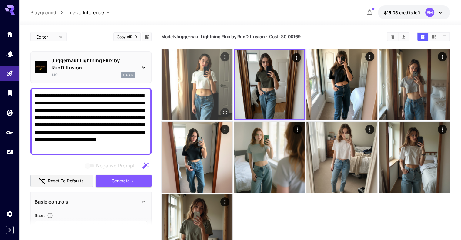
click at [201, 72] on img at bounding box center [196, 84] width 71 height 71
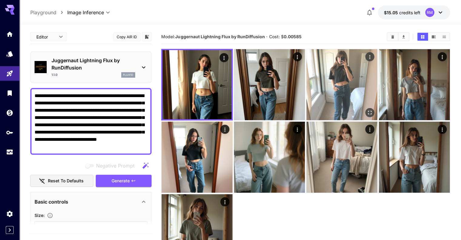
click at [306, 70] on img at bounding box center [341, 84] width 71 height 71
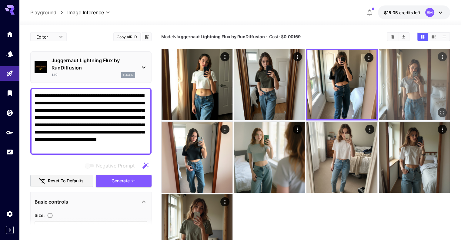
click at [379, 72] on img at bounding box center [414, 84] width 71 height 71
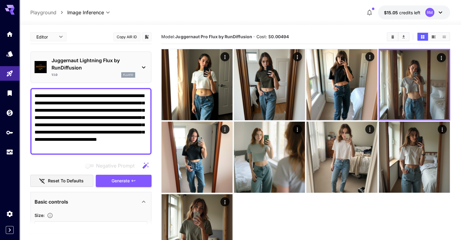
click at [128, 66] on p "Juggernaut Lightning Flux by RunDiffusion" at bounding box center [93, 64] width 84 height 15
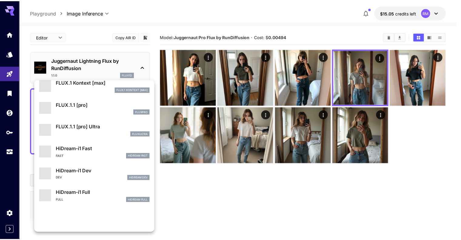
scroll to position [490, 0]
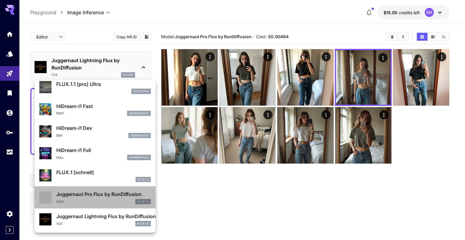
click at [101, 195] on p "Juggernaut Pro Flux by RunDiffusion" at bounding box center [103, 193] width 94 height 7
type input "**"
type input "*"
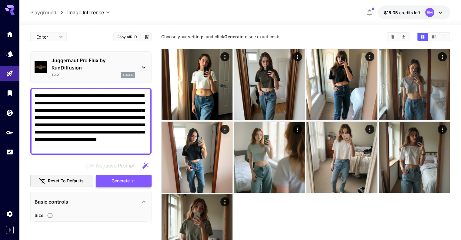
click at [122, 182] on span "Generate" at bounding box center [120, 181] width 18 height 8
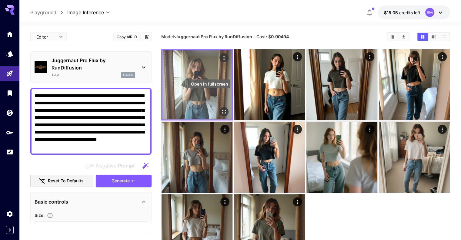
click at [222, 110] on icon "Open in fullscreen" at bounding box center [224, 112] width 4 height 4
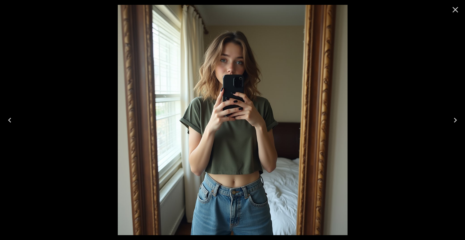
click at [457, 8] on icon "Close" at bounding box center [456, 10] width 6 height 6
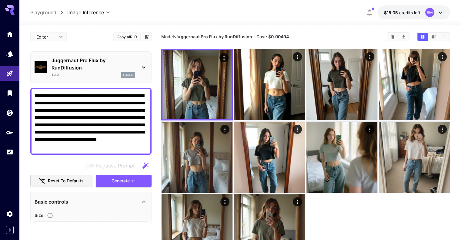
click at [130, 35] on button "Copy AIR ID" at bounding box center [126, 36] width 27 height 9
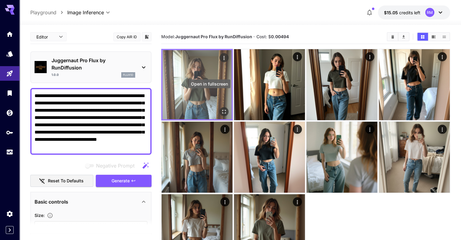
click at [221, 108] on icon "Open in fullscreen" at bounding box center [224, 111] width 6 height 6
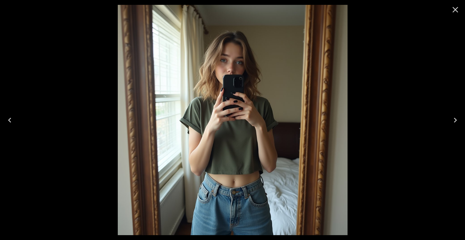
click at [458, 11] on icon "Close" at bounding box center [456, 10] width 10 height 10
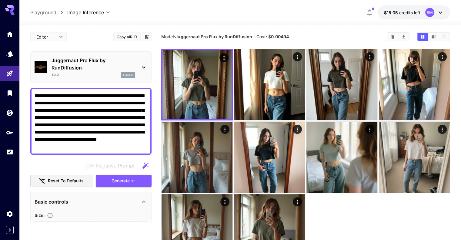
drag, startPoint x: 110, startPoint y: 103, endPoint x: 95, endPoint y: 117, distance: 20.3
click at [95, 117] on textarea "**********" at bounding box center [91, 121] width 113 height 58
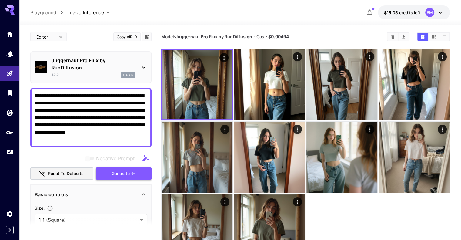
type textarea "**********"
click at [114, 173] on span "Generate" at bounding box center [120, 174] width 18 height 8
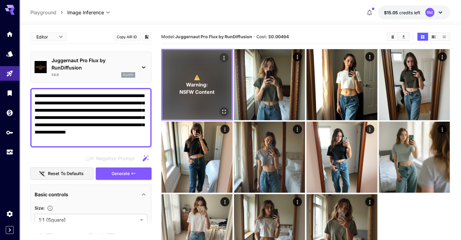
click at [222, 110] on icon "Open in fullscreen" at bounding box center [224, 112] width 4 height 4
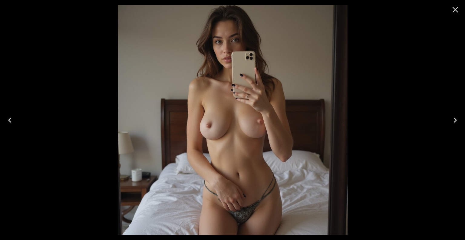
click at [457, 8] on icon "Close" at bounding box center [456, 10] width 6 height 6
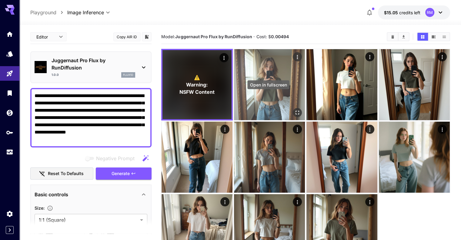
click at [294, 109] on icon "Open in fullscreen" at bounding box center [297, 112] width 6 height 6
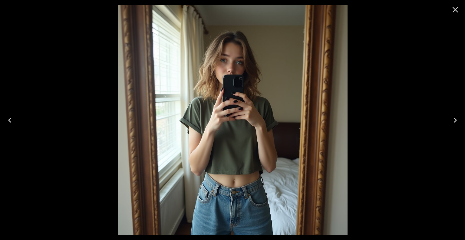
click at [460, 8] on icon "Close" at bounding box center [456, 10] width 10 height 10
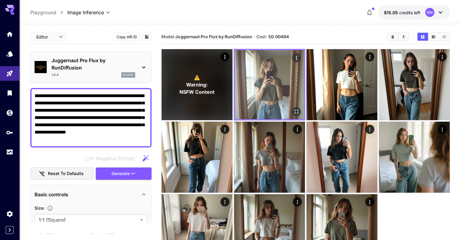
click at [245, 74] on img at bounding box center [269, 84] width 69 height 69
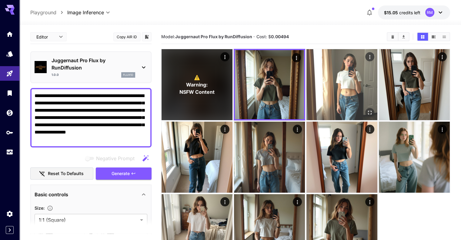
click at [306, 75] on img at bounding box center [341, 84] width 71 height 71
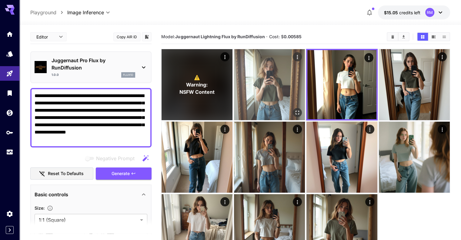
click at [252, 75] on img at bounding box center [269, 84] width 71 height 71
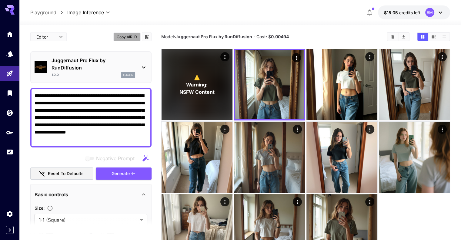
click at [125, 36] on button "Copy AIR ID" at bounding box center [126, 36] width 27 height 9
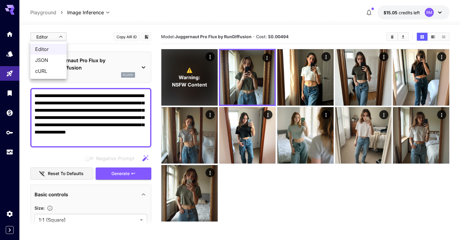
click at [48, 37] on body "**********" at bounding box center [232, 143] width 465 height 287
click at [50, 60] on span "JSON" at bounding box center [48, 59] width 27 height 7
type input "****"
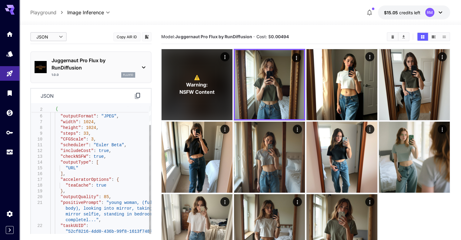
type textarea "**********"
drag, startPoint x: 64, startPoint y: 184, endPoint x: 105, endPoint y: 183, distance: 40.9
click at [105, 183] on div ""model" : "rundiffusion:130@100" , "numberResults" : 1 , "outputFormat" : "JPEG…" at bounding box center [100, 167] width 101 height 167
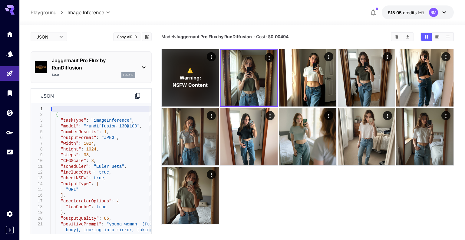
click at [56, 40] on body "**********" at bounding box center [232, 143] width 465 height 287
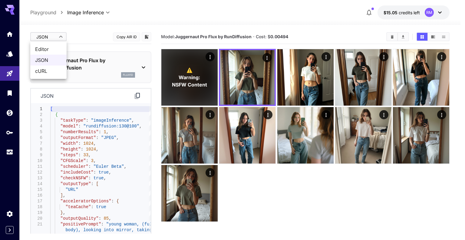
click at [53, 50] on span "Editor" at bounding box center [48, 48] width 27 height 7
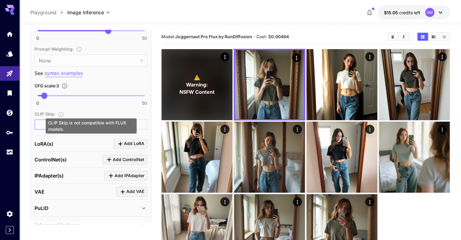
scroll to position [486, 0]
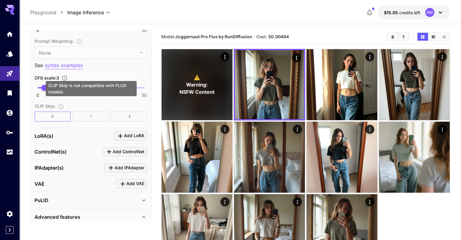
click at [92, 113] on div "CLIP Skip : 0 1 2" at bounding box center [91, 111] width 113 height 19
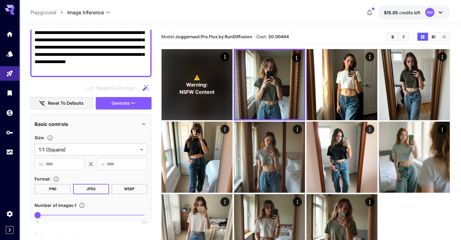
scroll to position [0, 0]
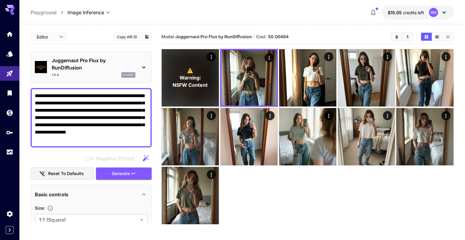
click at [64, 36] on body "**********" at bounding box center [232, 143] width 465 height 287
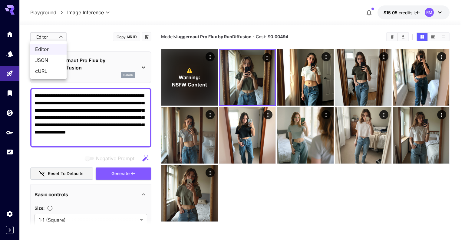
click at [50, 58] on span "JSON" at bounding box center [48, 59] width 27 height 7
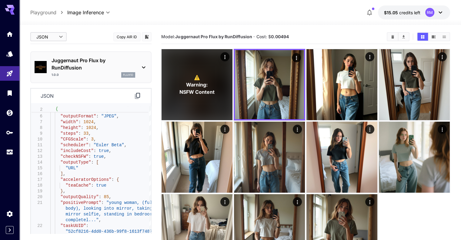
click at [63, 37] on body "**********" at bounding box center [230, 143] width 461 height 287
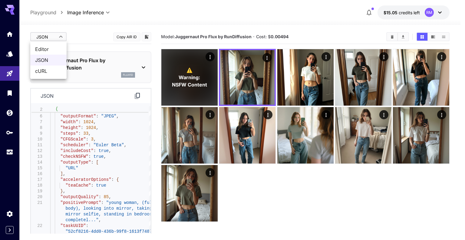
click at [51, 51] on span "Editor" at bounding box center [48, 48] width 27 height 7
type input "****"
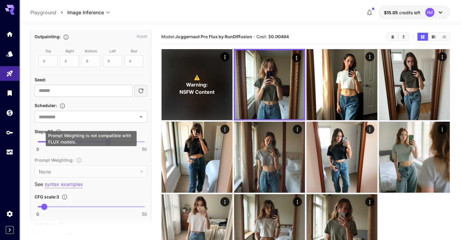
scroll to position [376, 0]
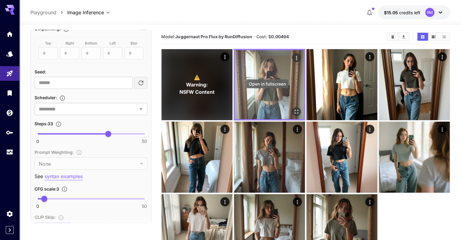
click at [293, 108] on icon "Open in fullscreen" at bounding box center [296, 111] width 6 height 6
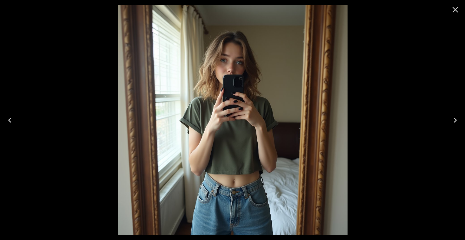
click at [453, 11] on icon "Close" at bounding box center [456, 10] width 10 height 10
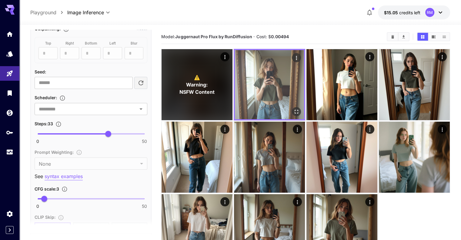
click at [258, 66] on img at bounding box center [269, 84] width 69 height 69
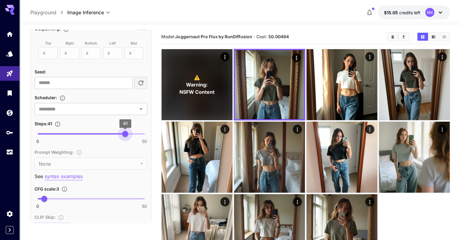
type input "**"
drag, startPoint x: 104, startPoint y: 130, endPoint x: 122, endPoint y: 131, distance: 18.5
click at [122, 131] on span "40" at bounding box center [123, 134] width 6 height 6
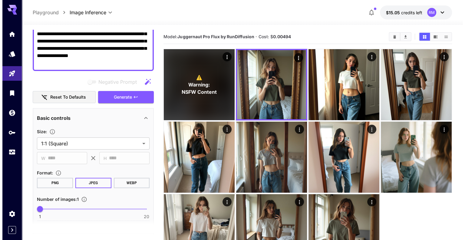
scroll to position [56, 0]
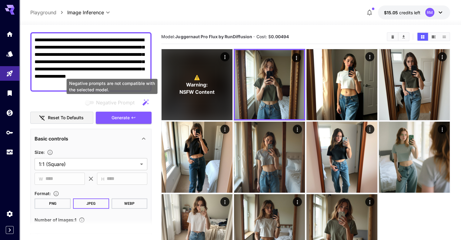
click at [130, 77] on textarea "**********" at bounding box center [91, 61] width 113 height 51
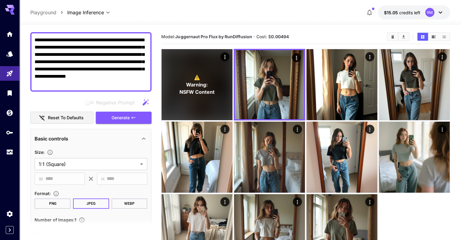
click at [124, 65] on textarea "**********" at bounding box center [91, 61] width 113 height 51
click at [430, 178] on div "⚠️ Warning: NSFW Content" at bounding box center [305, 157] width 288 height 216
click at [96, 50] on textarea "**********" at bounding box center [91, 61] width 113 height 51
paste textarea "**********"
type textarea "**********"
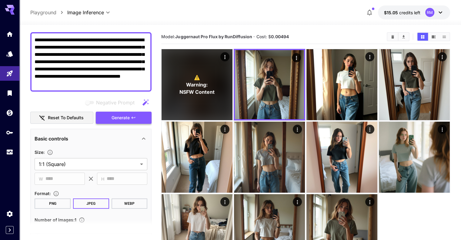
click at [109, 114] on button "Generate" at bounding box center [124, 117] width 56 height 12
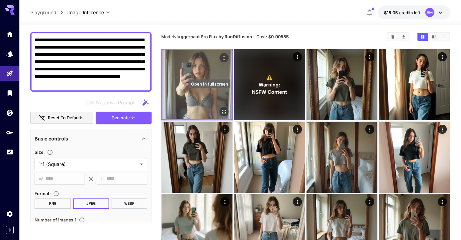
click at [222, 110] on icon "Open in fullscreen" at bounding box center [224, 112] width 4 height 4
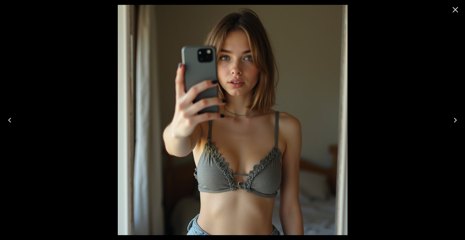
click at [458, 10] on icon "Close" at bounding box center [456, 10] width 10 height 10
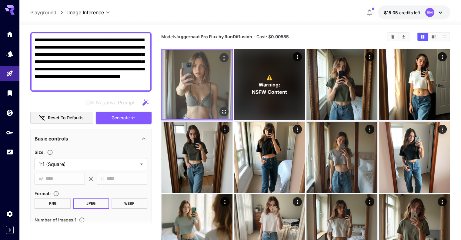
click at [193, 69] on img at bounding box center [196, 84] width 69 height 69
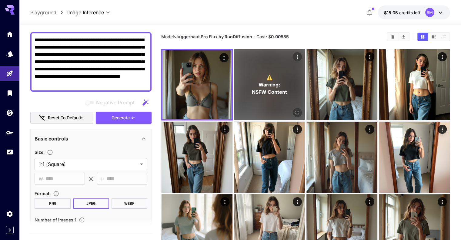
click at [259, 81] on span "Warning:" at bounding box center [270, 84] width 22 height 7
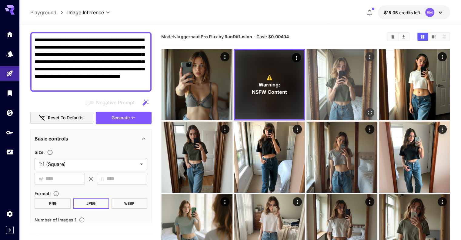
click at [306, 78] on img at bounding box center [341, 84] width 71 height 71
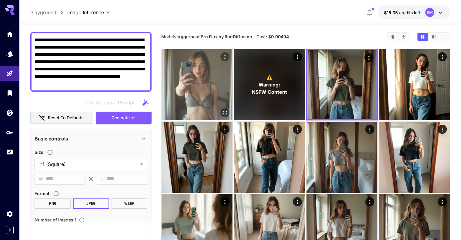
click at [188, 73] on img at bounding box center [196, 84] width 71 height 71
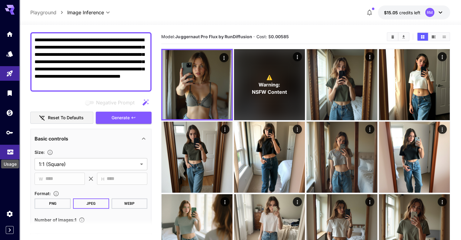
drag, startPoint x: 12, startPoint y: 152, endPoint x: 6, endPoint y: 151, distance: 5.3
click at [6, 151] on link at bounding box center [9, 151] width 19 height 15
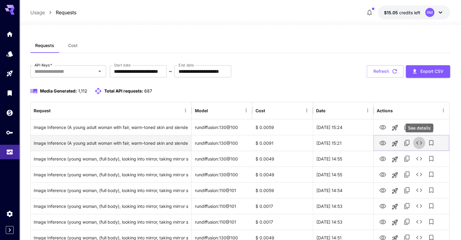
click at [419, 143] on icon "See details" at bounding box center [418, 142] width 7 height 7
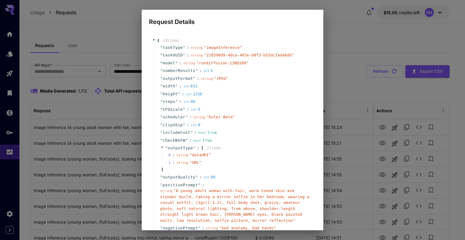
click at [415, 106] on div "Request Details { 18 item s " taskType " : string " imageInference " " taskUUID…" at bounding box center [232, 120] width 465 height 240
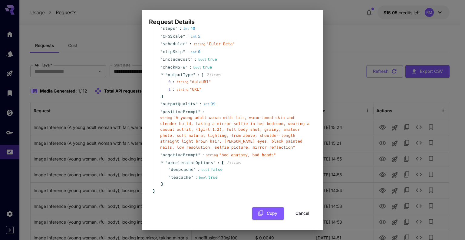
click at [300, 213] on button "Cancel" at bounding box center [302, 213] width 27 height 12
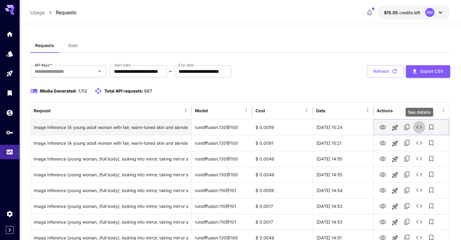
click at [422, 127] on icon "See details" at bounding box center [418, 126] width 7 height 7
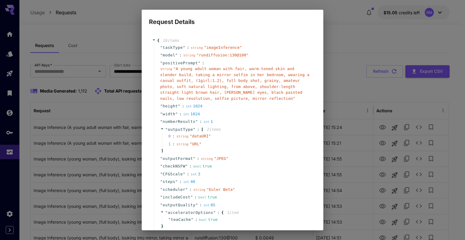
click at [426, 111] on div "Request Details { 16 item s " taskType " : string " imageInference " " model " …" at bounding box center [232, 120] width 465 height 240
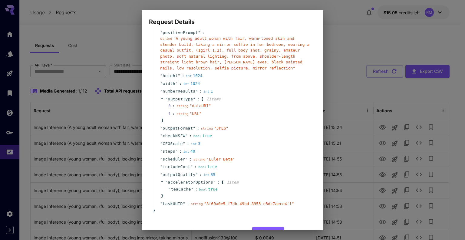
scroll to position [50, 0]
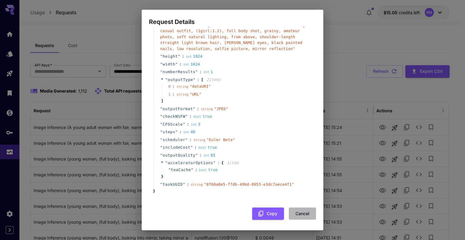
click at [297, 213] on button "Cancel" at bounding box center [302, 213] width 27 height 12
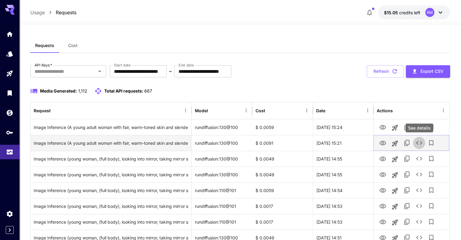
click at [417, 144] on icon "See details" at bounding box center [418, 142] width 7 height 7
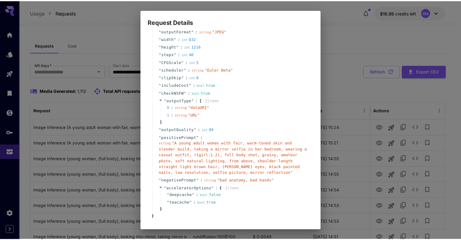
scroll to position [73, 0]
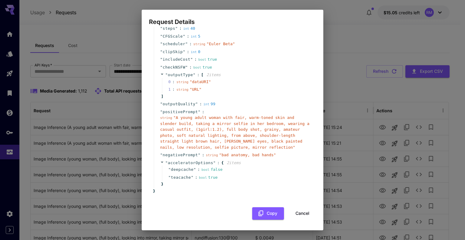
click at [297, 213] on button "Cancel" at bounding box center [302, 213] width 27 height 12
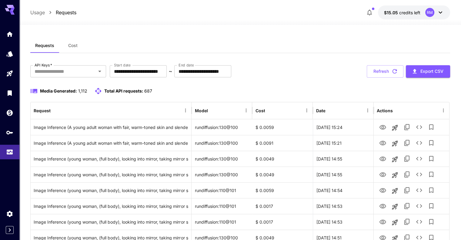
click at [73, 46] on span "Cost" at bounding box center [72, 45] width 9 height 5
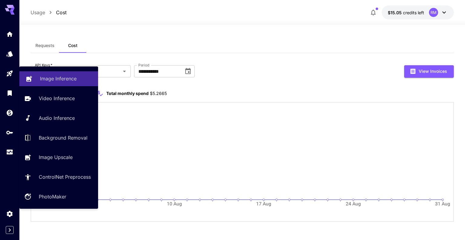
click at [41, 78] on p "Image Inference" at bounding box center [58, 78] width 37 height 7
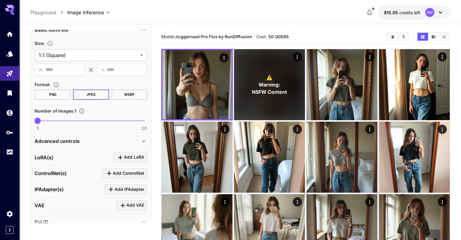
scroll to position [208, 0]
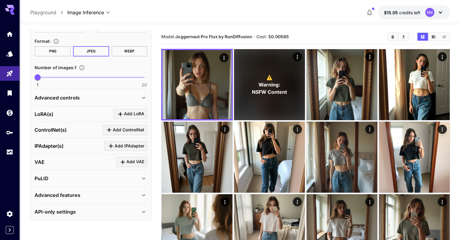
click at [133, 208] on div "API-only settings" at bounding box center [87, 211] width 105 height 7
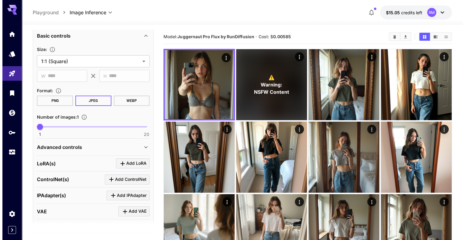
scroll to position [156, 0]
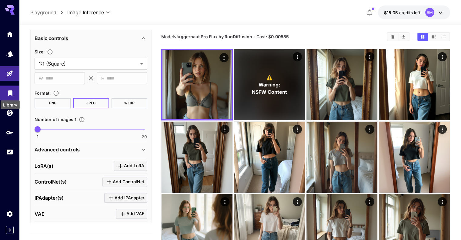
click at [8, 90] on icon "Library" at bounding box center [10, 90] width 4 height 5
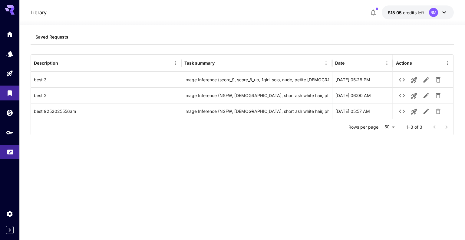
click at [10, 155] on link at bounding box center [9, 151] width 19 height 15
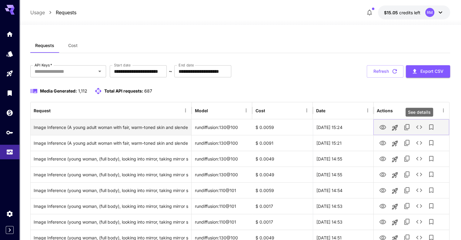
click at [418, 131] on button "See details" at bounding box center [419, 127] width 12 height 12
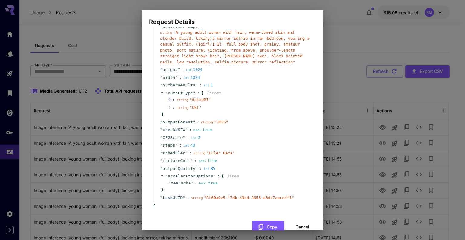
scroll to position [37, 0]
click at [446, 164] on div "Request Details { 16 item s " taskType " : string " imageInference " " model " …" at bounding box center [232, 120] width 465 height 240
click at [299, 221] on button "Cancel" at bounding box center [302, 226] width 27 height 12
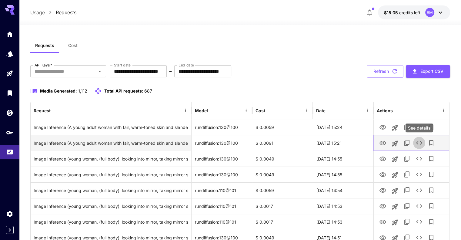
click at [419, 144] on icon "See details" at bounding box center [418, 142] width 7 height 7
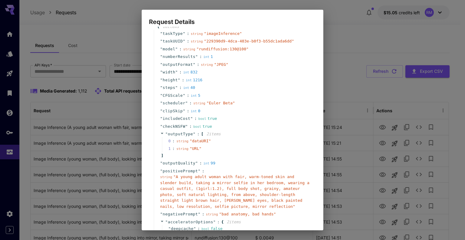
scroll to position [0, 0]
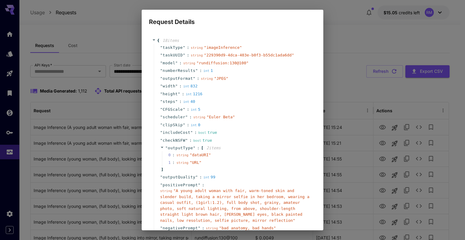
click at [354, 95] on div "Request Details { 18 item s " taskType " : string " imageInference " " taskUUID…" at bounding box center [232, 120] width 465 height 240
click at [353, 85] on div "Request Details { 18 item s " taskType " : string " imageInference " " taskUUID…" at bounding box center [232, 120] width 465 height 240
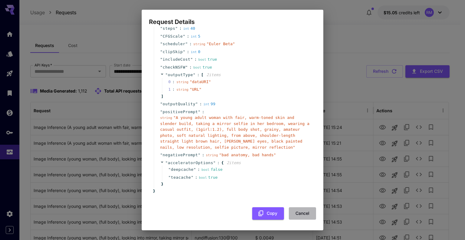
click at [300, 213] on button "Cancel" at bounding box center [302, 213] width 27 height 12
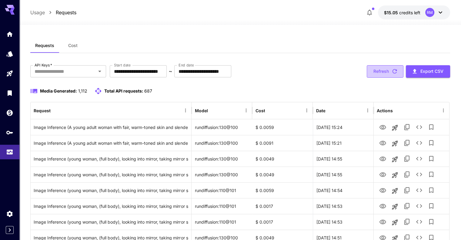
click at [384, 74] on button "Refresh" at bounding box center [384, 71] width 37 height 12
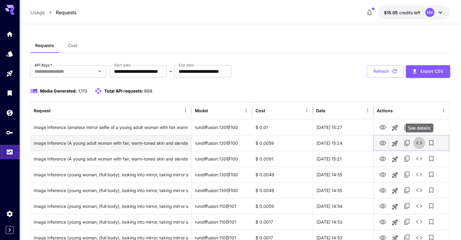
click at [419, 143] on icon "See details" at bounding box center [418, 142] width 7 height 7
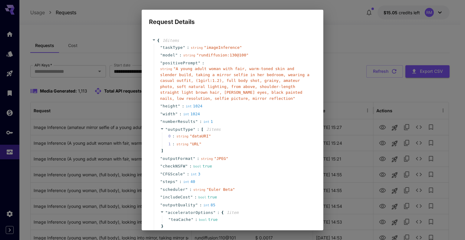
click at [403, 106] on div "Request Details { 16 item s " taskType " : string " imageInference " " model " …" at bounding box center [232, 120] width 465 height 240
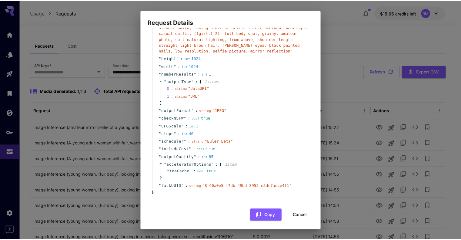
scroll to position [48, 0]
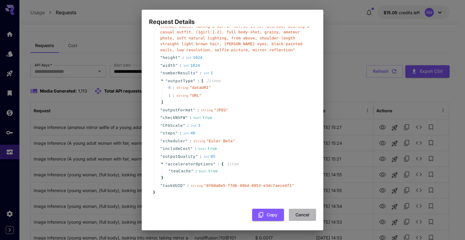
click at [300, 215] on button "Cancel" at bounding box center [302, 214] width 27 height 12
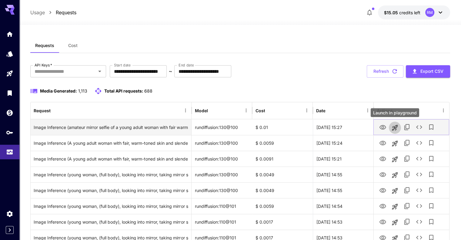
click at [394, 129] on icon "Launch in playground" at bounding box center [394, 127] width 7 height 7
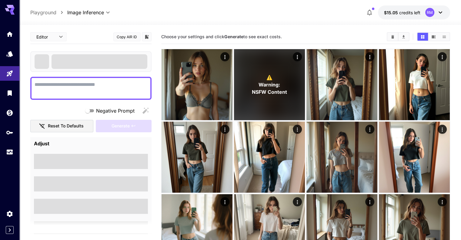
type textarea "**********"
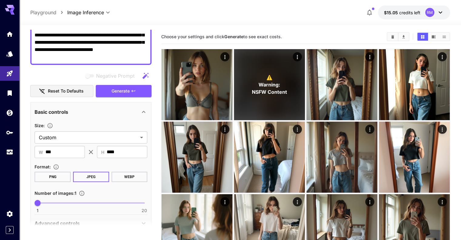
scroll to position [88, 0]
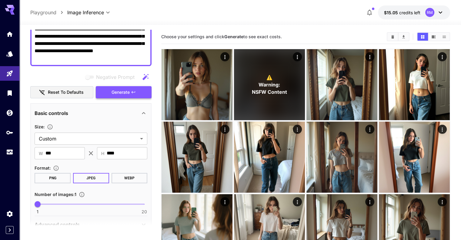
click at [136, 94] on button "Generate" at bounding box center [124, 92] width 56 height 12
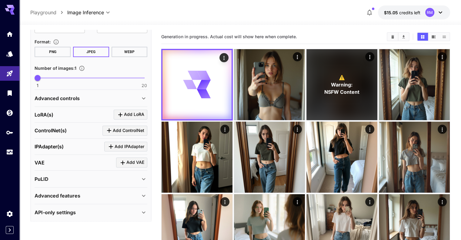
scroll to position [215, 0]
click at [143, 99] on icon at bounding box center [143, 97] width 7 height 7
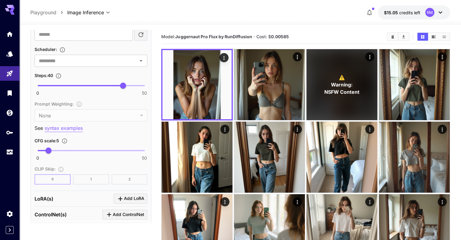
scroll to position [431, 0]
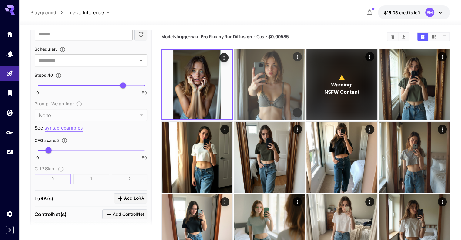
click at [234, 86] on img at bounding box center [269, 84] width 71 height 71
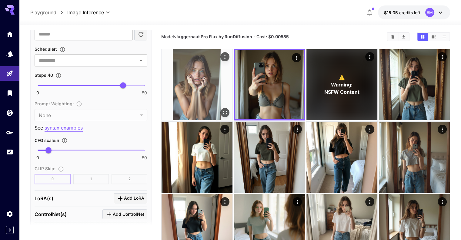
click at [191, 78] on img at bounding box center [196, 84] width 71 height 71
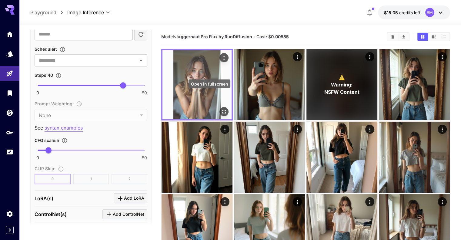
click at [221, 108] on icon "Open in fullscreen" at bounding box center [224, 111] width 6 height 6
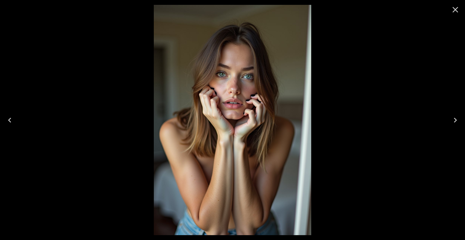
click at [458, 8] on icon "Close" at bounding box center [456, 10] width 10 height 10
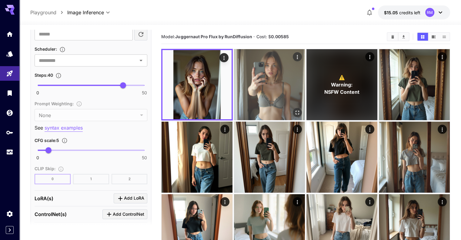
click at [254, 78] on img at bounding box center [269, 84] width 71 height 71
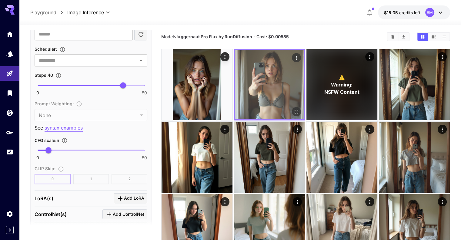
click at [292, 107] on button "Open in fullscreen" at bounding box center [296, 111] width 9 height 9
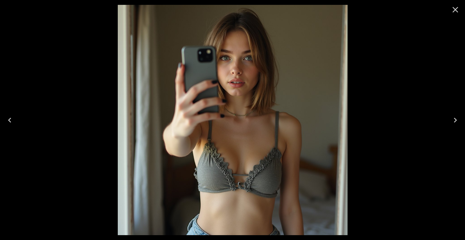
click at [450, 12] on button "Close" at bounding box center [455, 9] width 15 height 15
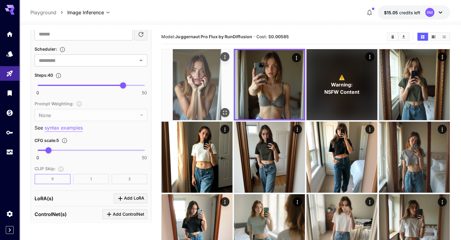
click at [200, 78] on img at bounding box center [196, 84] width 71 height 71
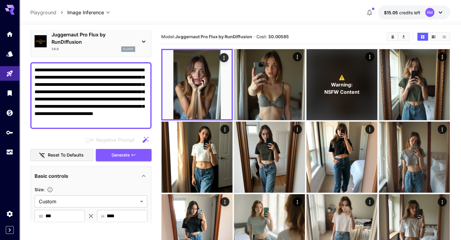
scroll to position [0, 0]
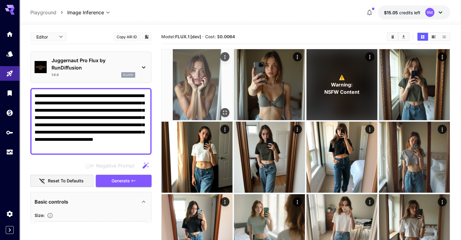
click at [190, 80] on img at bounding box center [196, 84] width 71 height 71
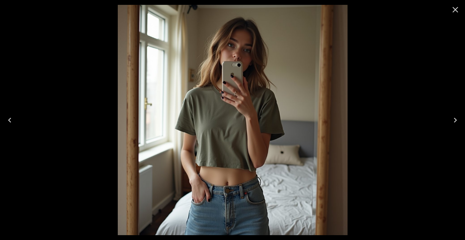
click at [456, 8] on icon "Close" at bounding box center [456, 10] width 6 height 6
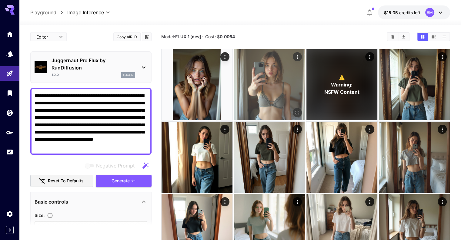
click at [234, 70] on img at bounding box center [269, 84] width 71 height 71
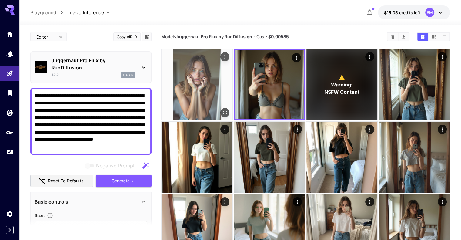
click at [206, 73] on img at bounding box center [196, 84] width 71 height 71
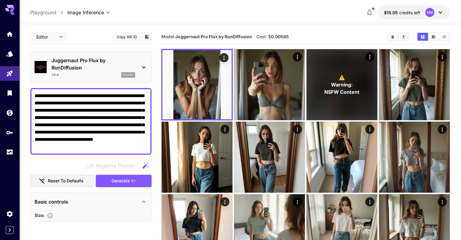
click at [118, 68] on p "Juggernaut Pro Flux by RunDiffusion" at bounding box center [93, 64] width 84 height 15
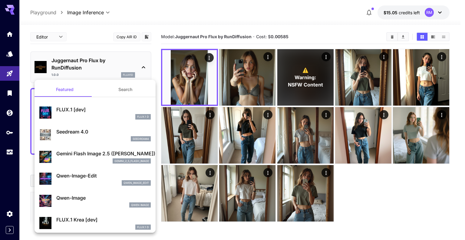
click at [143, 70] on div at bounding box center [232, 120] width 465 height 240
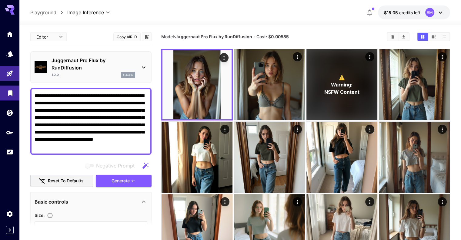
click at [10, 95] on icon "Library" at bounding box center [10, 91] width 7 height 7
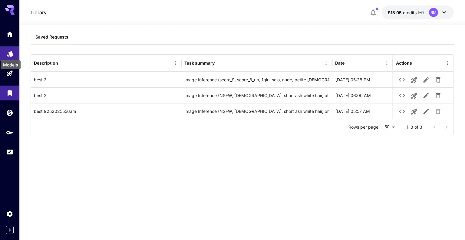
click at [13, 50] on icon "Models" at bounding box center [10, 51] width 7 height 7
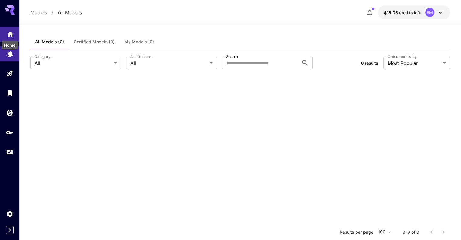
click at [7, 34] on icon "Home" at bounding box center [10, 32] width 7 height 7
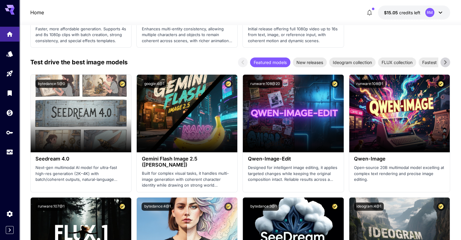
scroll to position [819, 0]
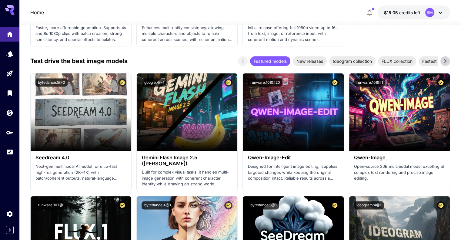
click at [447, 58] on icon at bounding box center [444, 60] width 9 height 9
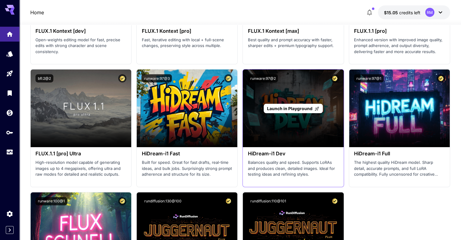
scroll to position [1435, 0]
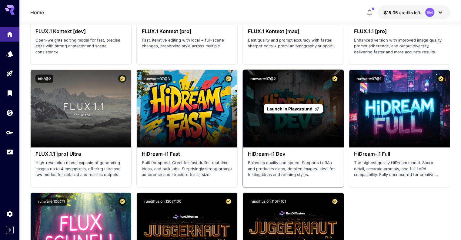
click at [298, 109] on span "Launch in Playground" at bounding box center [289, 108] width 45 height 5
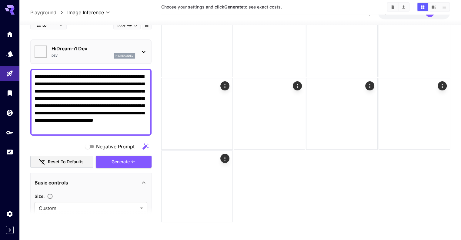
type input "*******"
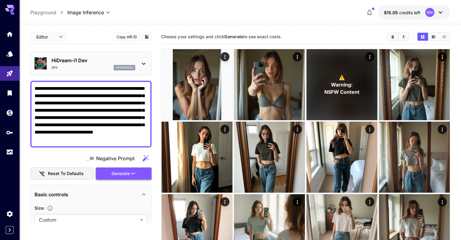
click at [133, 170] on button "Generate" at bounding box center [124, 173] width 56 height 12
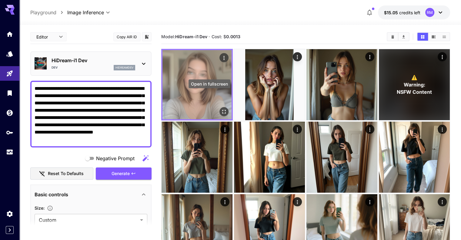
click at [221, 108] on icon "Open in fullscreen" at bounding box center [224, 111] width 6 height 6
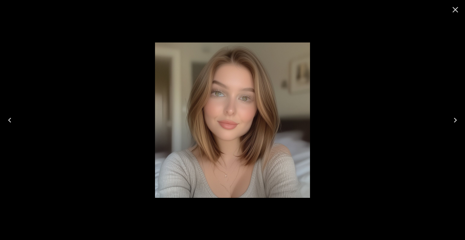
click at [451, 10] on icon "Close" at bounding box center [456, 10] width 10 height 10
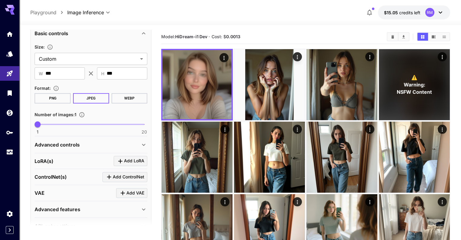
scroll to position [175, 0]
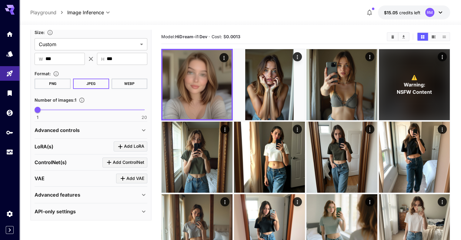
click at [112, 129] on div "Advanced controls" at bounding box center [87, 129] width 105 height 7
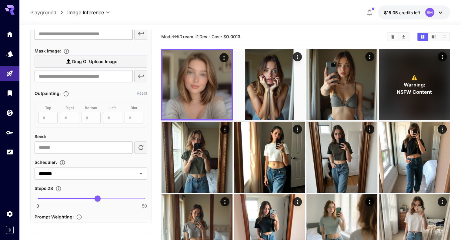
scroll to position [319, 0]
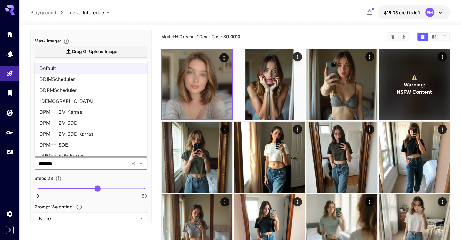
click at [73, 123] on li "DPM++ 2M SDE" at bounding box center [91, 122] width 113 height 11
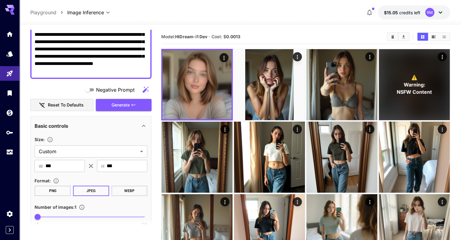
scroll to position [69, 0]
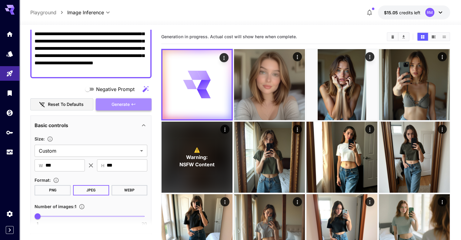
click at [112, 101] on span "Generate" at bounding box center [120, 105] width 18 height 8
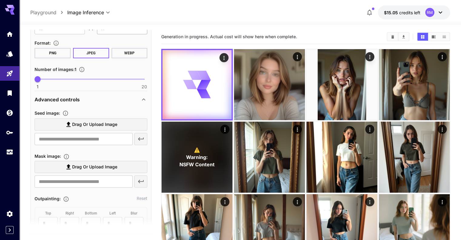
scroll to position [206, 0]
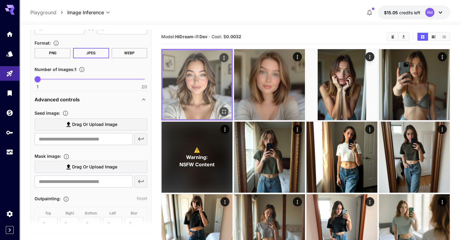
click at [219, 107] on button "Open in fullscreen" at bounding box center [223, 111] width 9 height 9
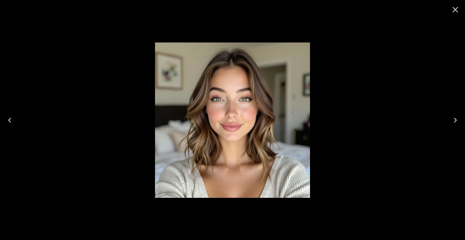
click at [458, 11] on icon "Close" at bounding box center [456, 10] width 10 height 10
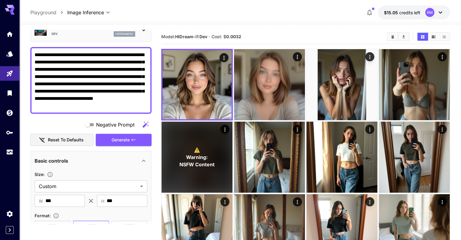
scroll to position [33, 0]
click at [129, 137] on span "Generate" at bounding box center [120, 140] width 18 height 8
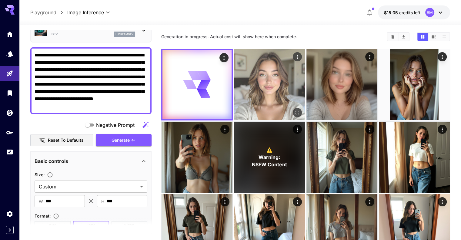
click at [294, 109] on icon "Open in fullscreen" at bounding box center [297, 112] width 6 height 6
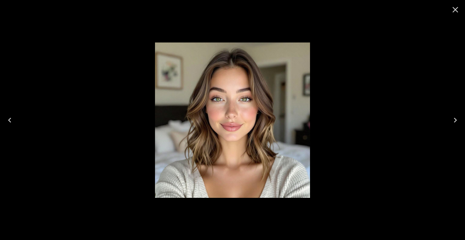
click at [457, 8] on icon "Close" at bounding box center [456, 10] width 6 height 6
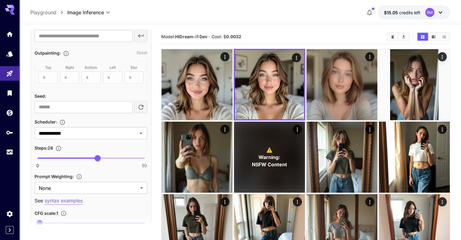
scroll to position [351, 0]
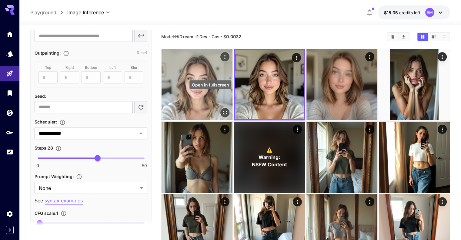
click at [220, 108] on button "Open in fullscreen" at bounding box center [224, 112] width 9 height 9
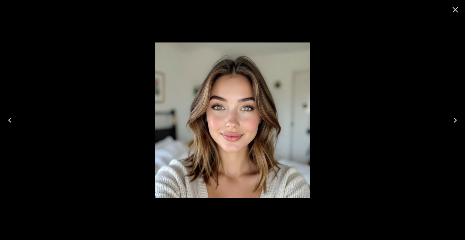
click at [453, 10] on icon "Close" at bounding box center [456, 10] width 10 height 10
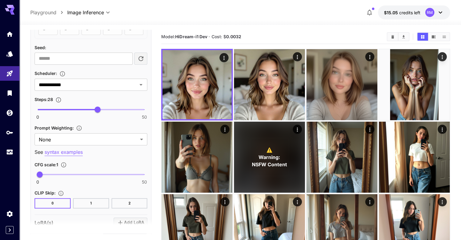
scroll to position [400, 0]
click at [139, 139] on body "**********" at bounding box center [230, 177] width 461 height 355
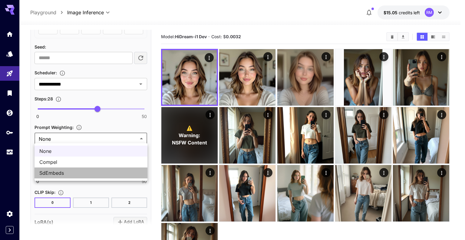
click at [82, 169] on span "SdEmbeds" at bounding box center [90, 172] width 103 height 7
type input "********"
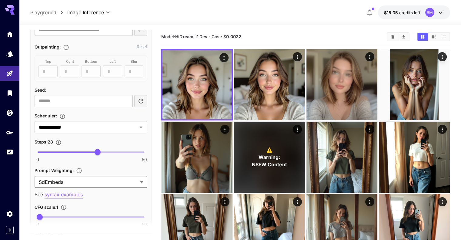
scroll to position [356, 0]
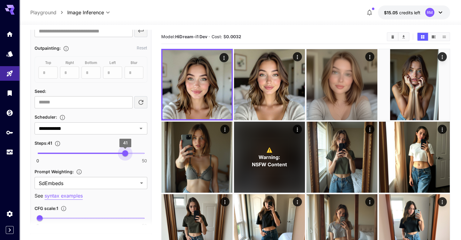
type input "**"
drag, startPoint x: 100, startPoint y: 149, endPoint x: 123, endPoint y: 150, distance: 23.0
click at [123, 150] on span "40" at bounding box center [123, 153] width 6 height 6
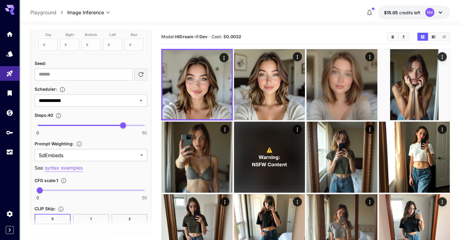
scroll to position [386, 0]
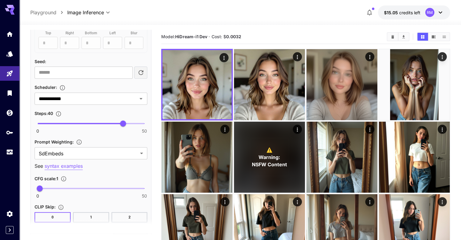
click at [48, 186] on span "0 50 1" at bounding box center [91, 188] width 107 height 9
type input "***"
click at [45, 186] on span "4.8" at bounding box center [48, 188] width 6 height 6
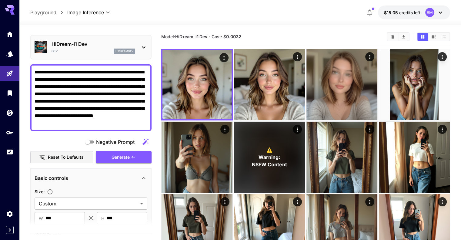
scroll to position [0, 0]
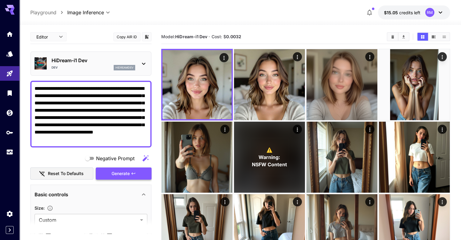
click at [121, 172] on span "Generate" at bounding box center [120, 174] width 18 height 8
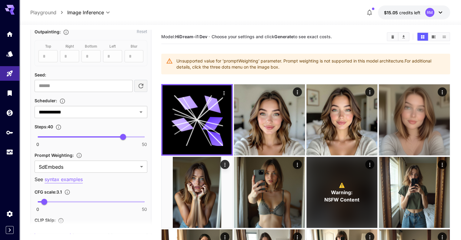
scroll to position [373, 0]
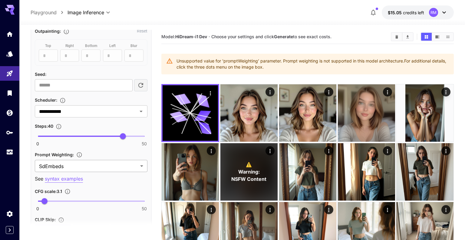
click at [94, 159] on body "**********" at bounding box center [232, 175] width 465 height 350
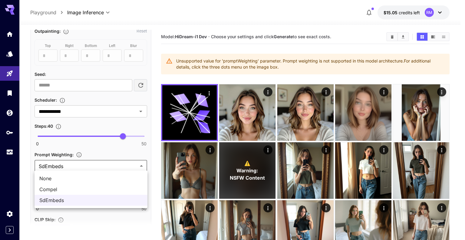
click at [78, 174] on span "None" at bounding box center [90, 177] width 103 height 7
type input "****"
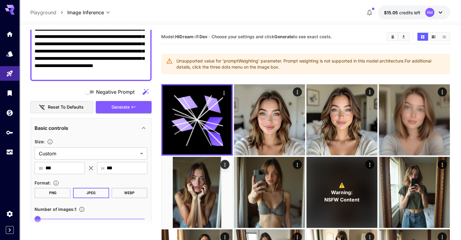
scroll to position [40, 0]
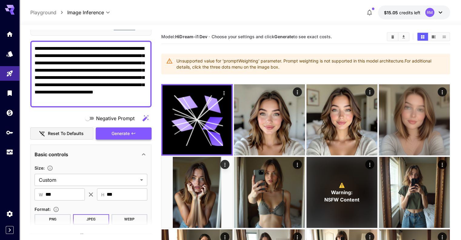
click at [118, 134] on span "Generate" at bounding box center [120, 134] width 18 height 8
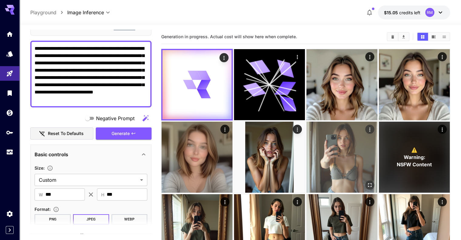
click at [306, 135] on img at bounding box center [341, 156] width 71 height 71
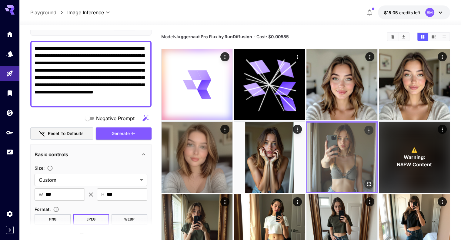
click at [366, 181] on icon "Open in fullscreen" at bounding box center [369, 184] width 6 height 6
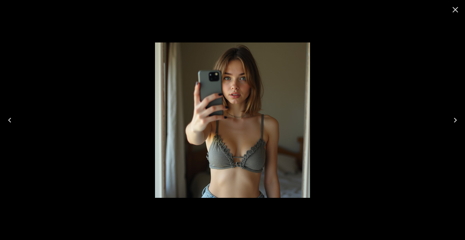
click at [456, 13] on icon "Close" at bounding box center [456, 10] width 10 height 10
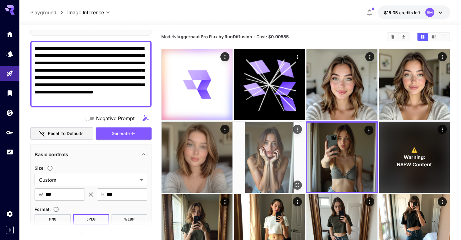
click at [234, 141] on img at bounding box center [269, 156] width 71 height 71
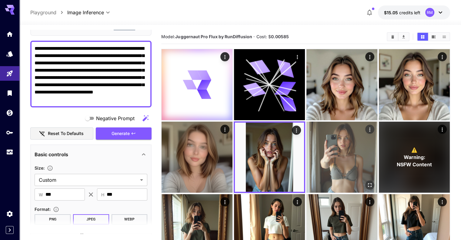
click at [306, 140] on img at bounding box center [341, 156] width 71 height 71
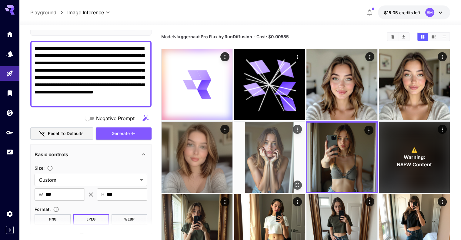
click at [234, 132] on img at bounding box center [269, 156] width 71 height 71
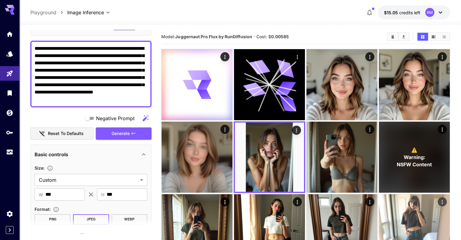
scroll to position [58, 0]
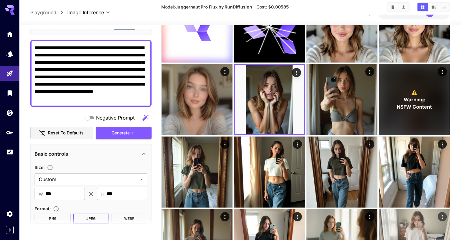
click at [379, 209] on img at bounding box center [414, 244] width 71 height 71
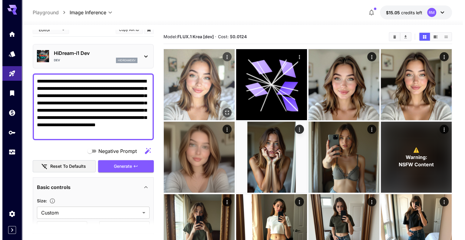
scroll to position [1, 0]
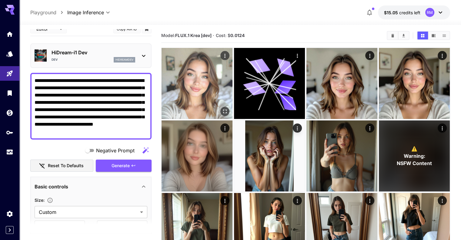
click at [193, 72] on img at bounding box center [196, 83] width 71 height 71
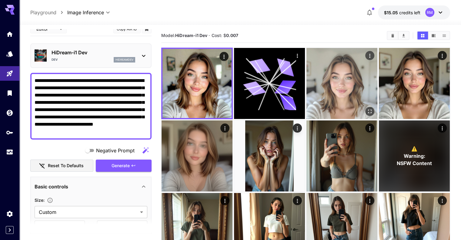
click at [316, 68] on img at bounding box center [341, 83] width 71 height 71
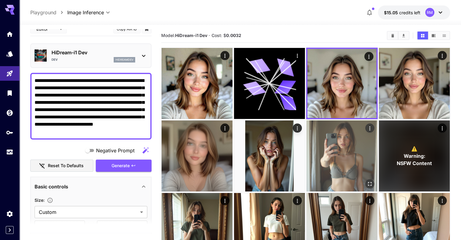
click at [306, 137] on img at bounding box center [341, 155] width 71 height 71
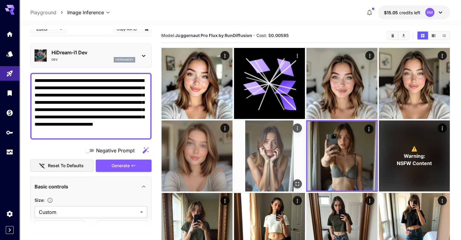
click at [234, 131] on img at bounding box center [269, 155] width 71 height 71
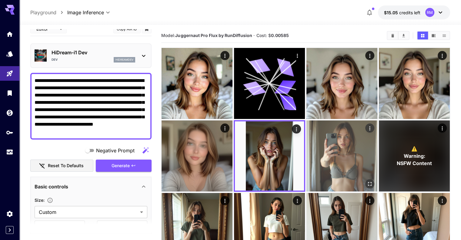
click at [306, 132] on img at bounding box center [341, 155] width 71 height 71
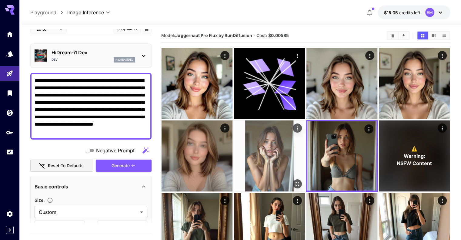
click at [234, 133] on img at bounding box center [269, 155] width 71 height 71
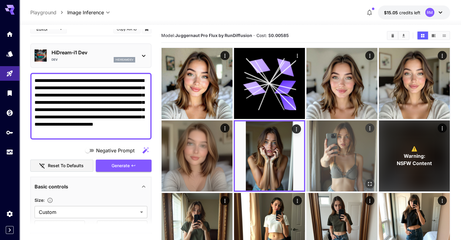
click at [306, 134] on img at bounding box center [341, 155] width 71 height 71
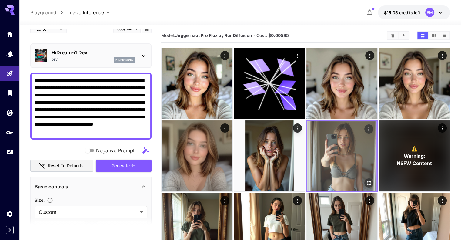
click at [366, 179] on icon "Open in fullscreen" at bounding box center [369, 182] width 6 height 6
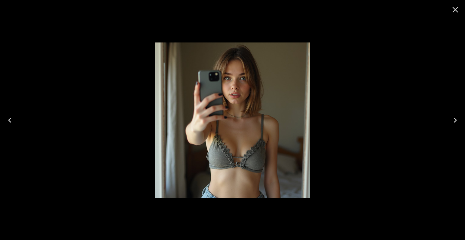
click at [451, 11] on icon "Close" at bounding box center [456, 10] width 10 height 10
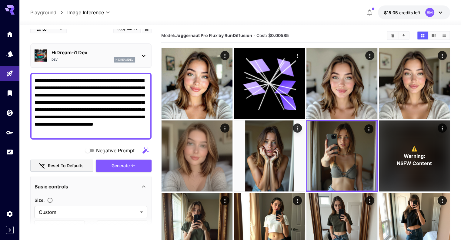
click at [134, 56] on div "HiDream-i1 Dev Dev hidreamdev" at bounding box center [93, 56] width 84 height 14
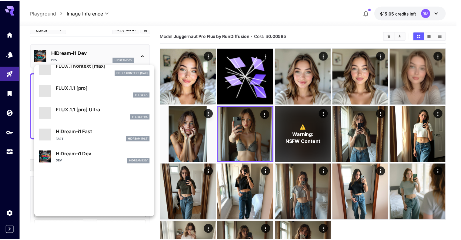
scroll to position [490, 0]
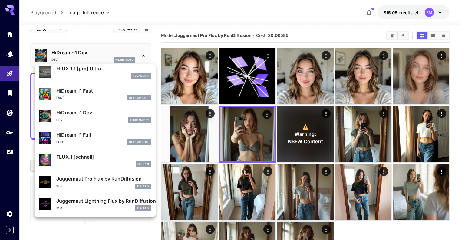
click at [84, 173] on div "Juggernaut Pro Flux by RunDiffusion 1.0.0 FLUX.1 D" at bounding box center [94, 181] width 111 height 18
type input "**"
type input "*"
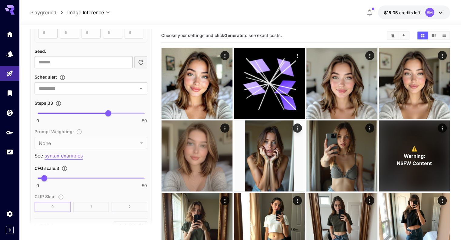
scroll to position [403, 0]
click at [74, 110] on span "0 50 33" at bounding box center [91, 112] width 107 height 9
type input "**"
drag, startPoint x: 74, startPoint y: 110, endPoint x: 82, endPoint y: 110, distance: 7.9
click at [82, 110] on span "21" at bounding box center [82, 112] width 6 height 6
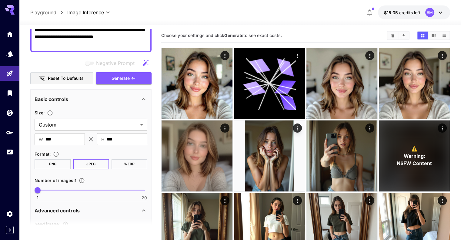
scroll to position [91, 0]
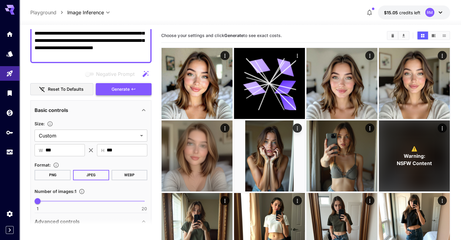
click at [130, 89] on span "Generate" at bounding box center [120, 89] width 18 height 8
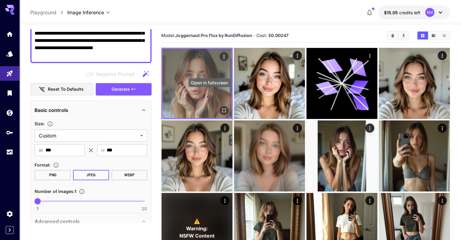
click at [221, 107] on icon "Open in fullscreen" at bounding box center [224, 110] width 6 height 6
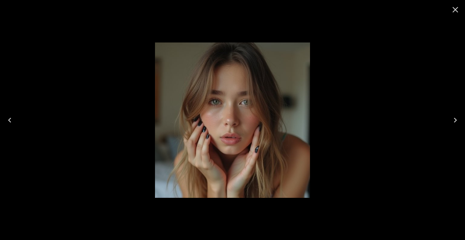
click at [456, 11] on icon "Close" at bounding box center [456, 10] width 10 height 10
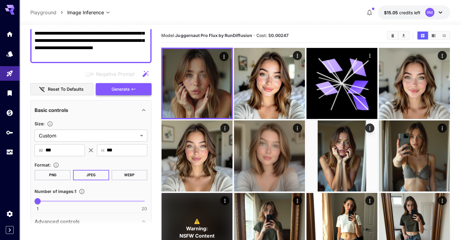
click at [131, 89] on button "Generate" at bounding box center [124, 89] width 56 height 12
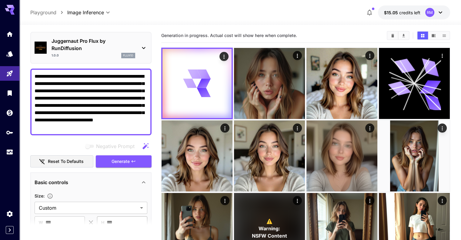
scroll to position [16, 0]
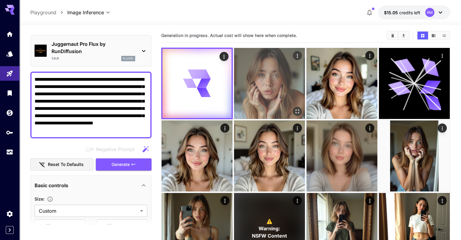
click at [244, 82] on img at bounding box center [269, 83] width 71 height 71
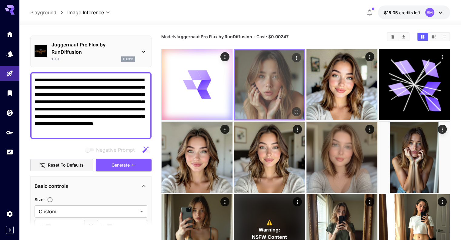
scroll to position [1, 0]
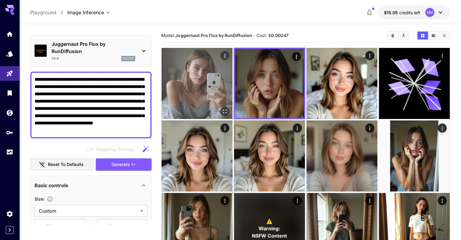
click at [207, 76] on img at bounding box center [196, 83] width 71 height 71
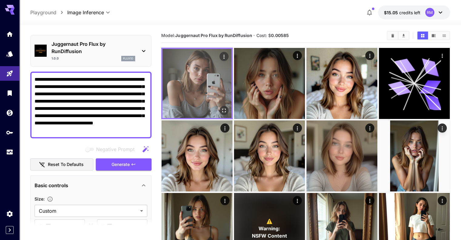
click at [221, 107] on icon "Open in fullscreen" at bounding box center [224, 110] width 6 height 6
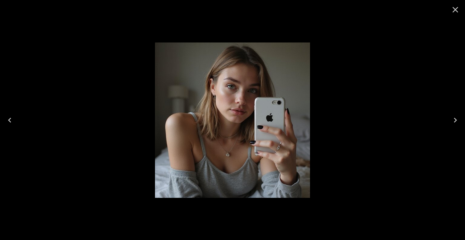
click at [457, 10] on icon "Close" at bounding box center [456, 10] width 10 height 10
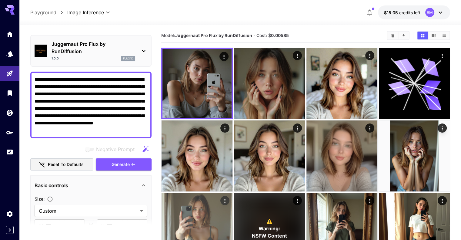
click at [232, 193] on img at bounding box center [196, 228] width 71 height 71
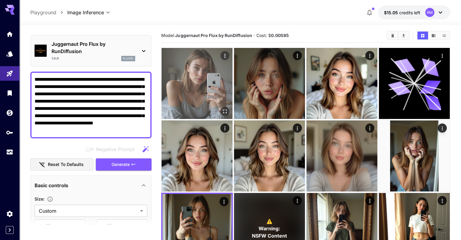
click at [201, 58] on img at bounding box center [196, 83] width 71 height 71
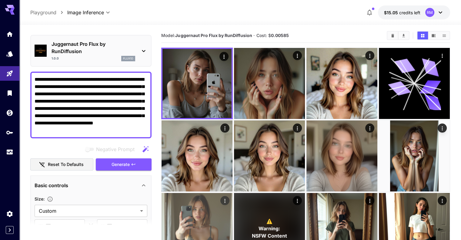
click at [232, 193] on img at bounding box center [196, 228] width 71 height 71
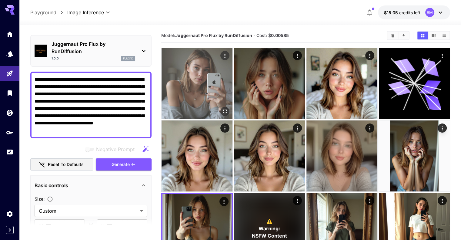
click at [200, 65] on img at bounding box center [196, 83] width 71 height 71
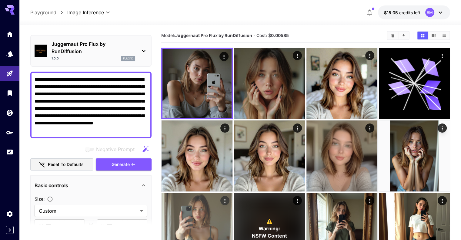
click at [232, 193] on img at bounding box center [196, 228] width 71 height 71
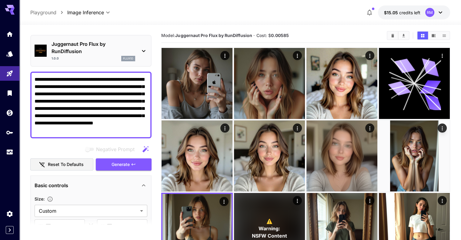
click at [130, 47] on p "Juggernaut Pro Flux by RunDiffusion" at bounding box center [93, 47] width 84 height 15
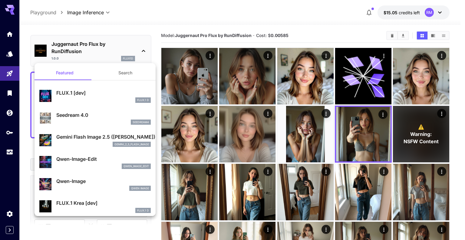
click at [123, 75] on button "Search" at bounding box center [125, 72] width 61 height 15
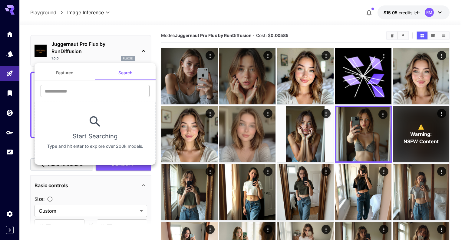
click at [115, 92] on input "text" at bounding box center [95, 91] width 109 height 12
click at [75, 75] on button "Featured" at bounding box center [65, 72] width 61 height 15
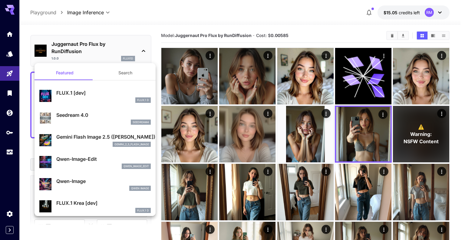
click at [8, 56] on div at bounding box center [232, 120] width 465 height 240
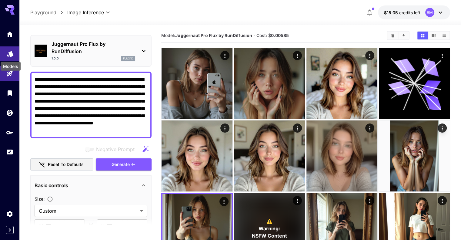
click at [11, 54] on icon "Models" at bounding box center [10, 52] width 6 height 6
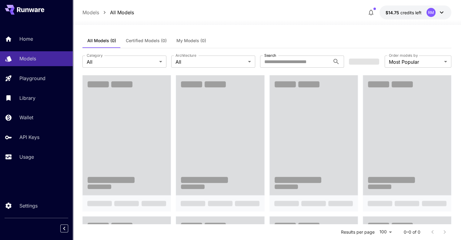
click at [442, 40] on div "All Models (0) Certified Models (0) My Models (0)" at bounding box center [266, 40] width 369 height 15
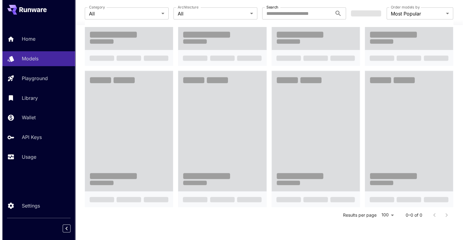
scroll to position [579, 0]
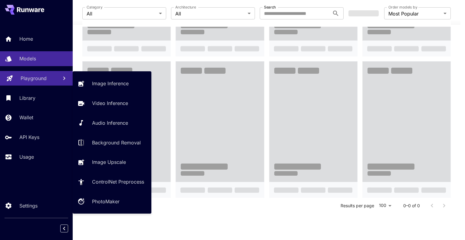
click at [31, 78] on p "Playground" at bounding box center [34, 78] width 26 height 7
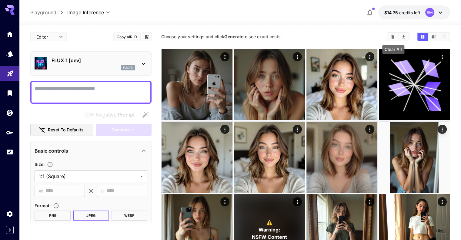
click at [396, 34] on button "Clear All" at bounding box center [392, 37] width 11 height 8
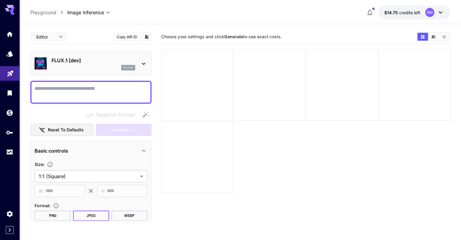
click at [72, 97] on textarea "Negative Prompt" at bounding box center [91, 92] width 113 height 15
paste textarea "**********"
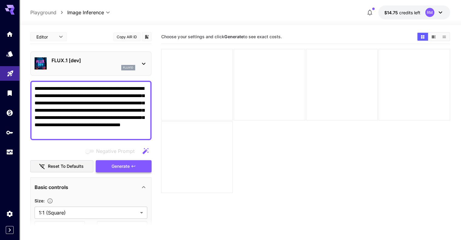
type textarea "**********"
click at [130, 161] on button "Generate" at bounding box center [124, 166] width 56 height 12
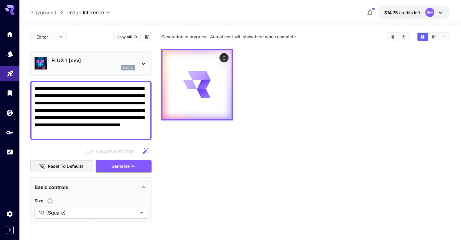
click at [234, 145] on section "Generation in progress. Actual cost will show here when complete." at bounding box center [305, 150] width 288 height 240
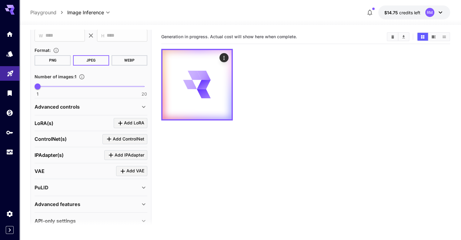
scroll to position [200, 0]
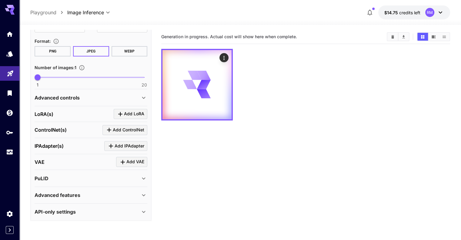
click at [121, 92] on div "Advanced controls" at bounding box center [91, 97] width 113 height 15
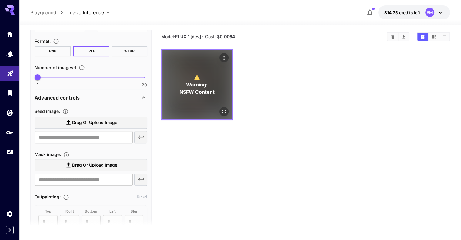
click at [187, 91] on div "⚠️ Warning: NSFW Content" at bounding box center [196, 84] width 69 height 69
click at [222, 110] on icon "Open in fullscreen" at bounding box center [224, 112] width 4 height 4
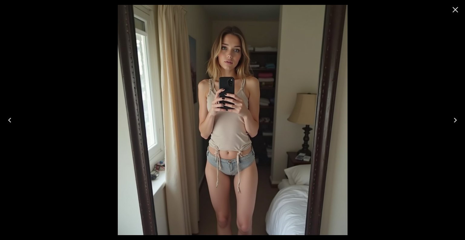
click at [459, 9] on icon "Close" at bounding box center [456, 10] width 10 height 10
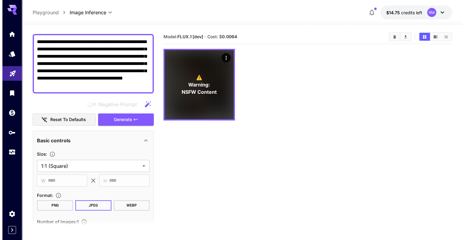
scroll to position [0, 0]
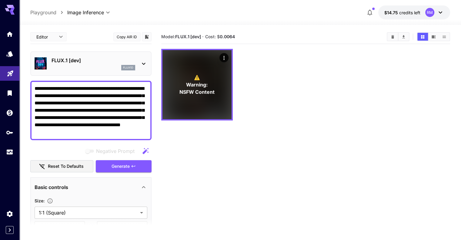
click at [114, 67] on div "flux1d" at bounding box center [93, 67] width 84 height 5
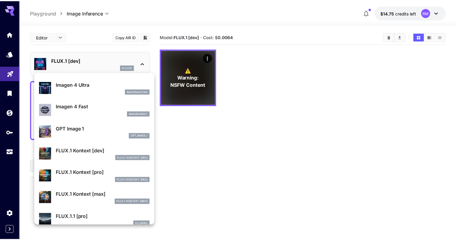
scroll to position [327, 0]
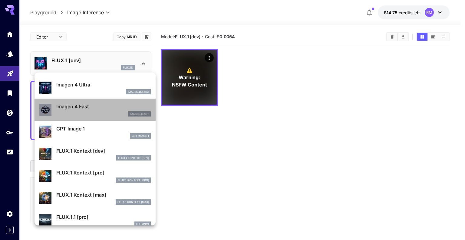
click at [105, 107] on p "Imagen 4 Fast" at bounding box center [103, 106] width 94 height 7
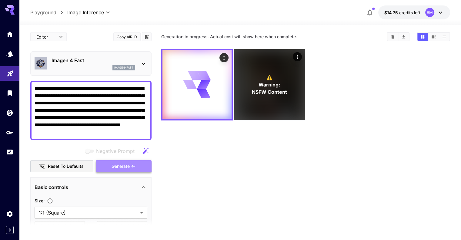
click at [117, 168] on span "Generate" at bounding box center [120, 166] width 18 height 8
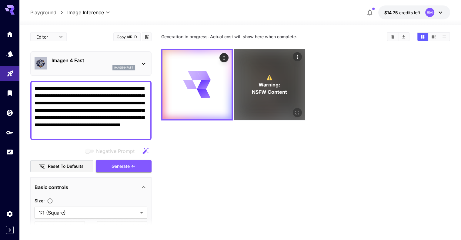
click at [266, 74] on span "⚠️" at bounding box center [269, 77] width 6 height 7
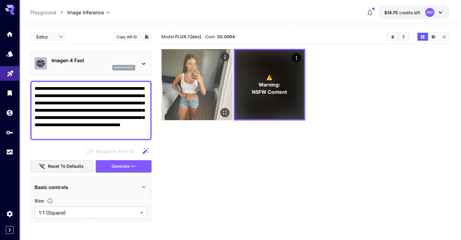
click at [190, 78] on img at bounding box center [196, 84] width 71 height 71
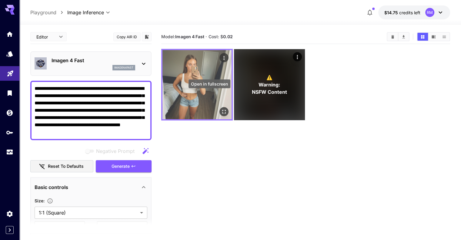
click at [221, 108] on icon "Open in fullscreen" at bounding box center [224, 111] width 6 height 6
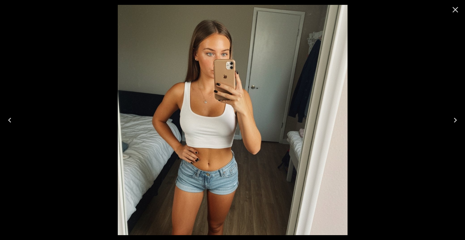
click at [455, 8] on icon "Close" at bounding box center [456, 10] width 10 height 10
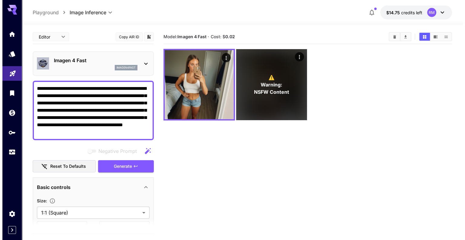
scroll to position [13, 0]
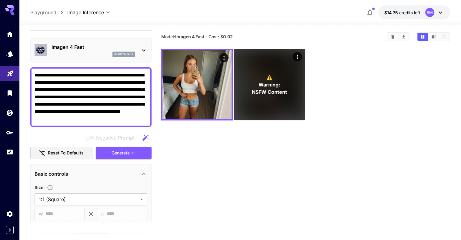
click at [134, 53] on div "imagen4fast" at bounding box center [123, 53] width 23 height 5
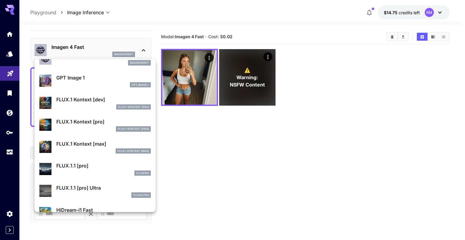
scroll to position [365, 0]
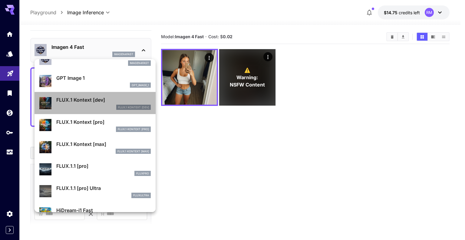
click at [104, 104] on div "FLUX.1 Kontext [dev] FLUX.1 Kontext [dev]" at bounding box center [103, 103] width 94 height 14
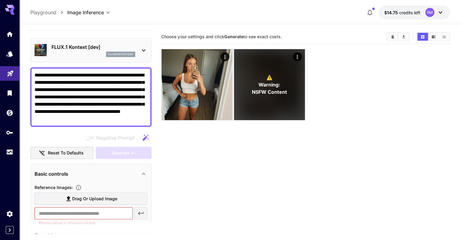
click at [127, 44] on p "FLUX.1 Kontext [dev]" at bounding box center [93, 46] width 84 height 7
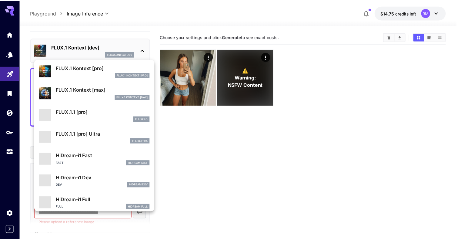
scroll to position [490, 0]
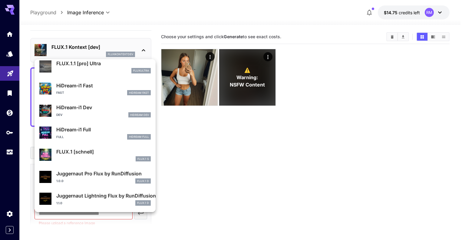
click at [108, 193] on p "Juggernaut Lightning Flux by RunDiffusion" at bounding box center [103, 195] width 94 height 7
type input "**********"
type input "*"
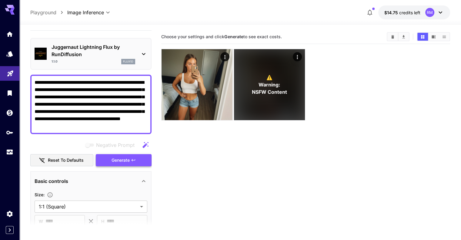
click at [130, 160] on button "Generate" at bounding box center [124, 160] width 56 height 12
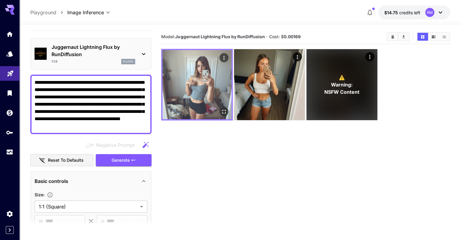
click at [221, 108] on icon "Open in fullscreen" at bounding box center [224, 111] width 6 height 6
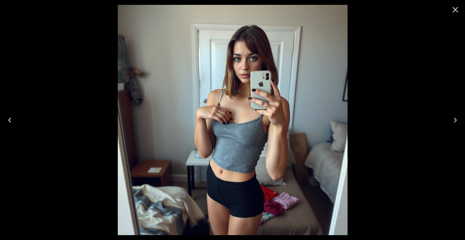
click at [457, 12] on icon "Close" at bounding box center [456, 10] width 10 height 10
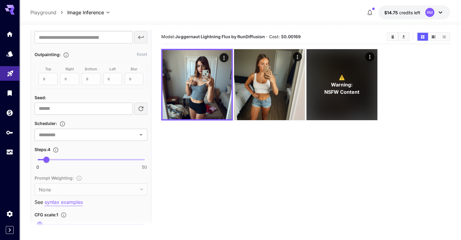
scroll to position [351, 0]
click at [133, 131] on icon "Clear" at bounding box center [133, 133] width 6 height 6
click at [144, 133] on icon "Open" at bounding box center [140, 133] width 7 height 7
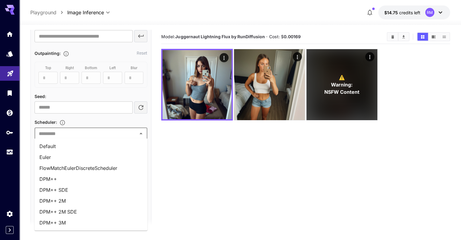
click at [81, 157] on li "Euler" at bounding box center [91, 156] width 113 height 11
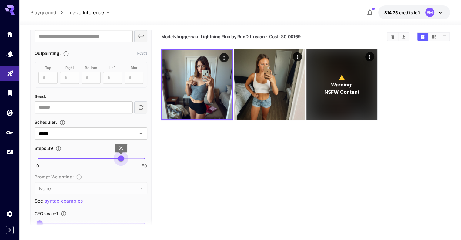
type input "**"
drag, startPoint x: 48, startPoint y: 156, endPoint x: 122, endPoint y: 157, distance: 73.9
click at [122, 157] on span "40" at bounding box center [123, 158] width 6 height 6
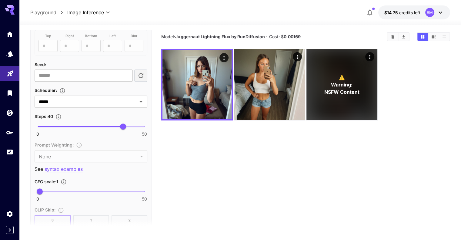
click at [49, 190] on span "0 50 1" at bounding box center [91, 191] width 107 height 9
click at [46, 190] on span "5.2" at bounding box center [49, 191] width 6 height 6
click at [46, 190] on span "2.5" at bounding box center [43, 191] width 6 height 6
type input "*"
drag, startPoint x: 47, startPoint y: 190, endPoint x: 44, endPoint y: 189, distance: 3.5
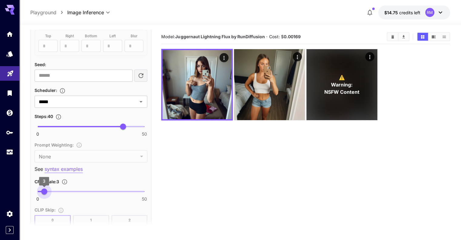
click at [44, 189] on span "3" at bounding box center [44, 191] width 6 height 6
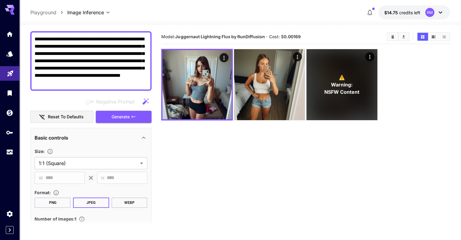
scroll to position [0, 0]
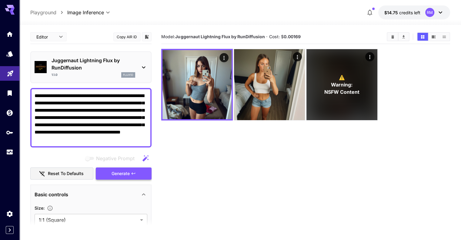
click at [125, 174] on span "Generate" at bounding box center [120, 174] width 18 height 8
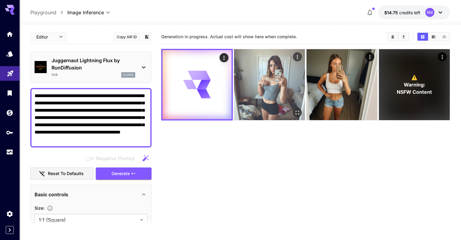
click at [247, 81] on img at bounding box center [269, 84] width 71 height 71
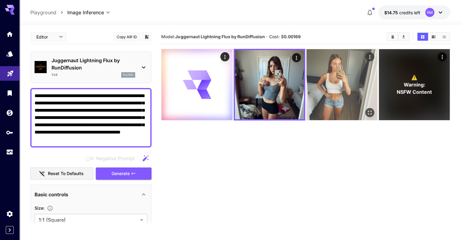
click at [310, 75] on img at bounding box center [341, 84] width 71 height 71
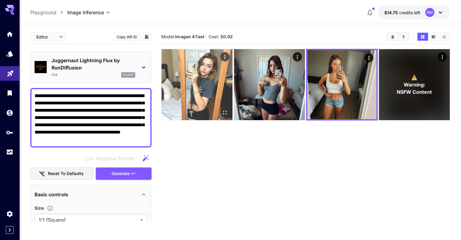
click at [204, 75] on img at bounding box center [196, 84] width 71 height 71
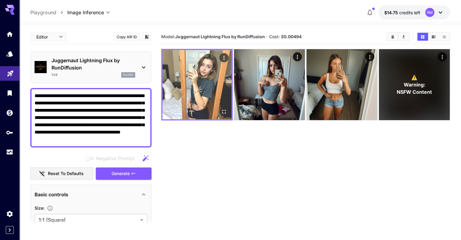
click at [221, 108] on icon "Open in fullscreen" at bounding box center [224, 111] width 6 height 6
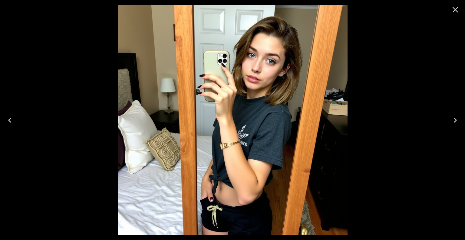
click at [456, 9] on icon "Close" at bounding box center [456, 10] width 6 height 6
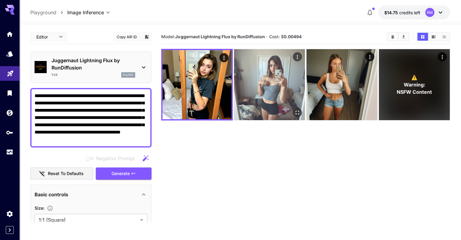
click at [264, 70] on img at bounding box center [269, 84] width 71 height 71
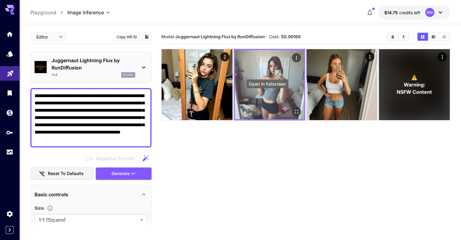
click at [293, 108] on icon "Open in fullscreen" at bounding box center [296, 111] width 6 height 6
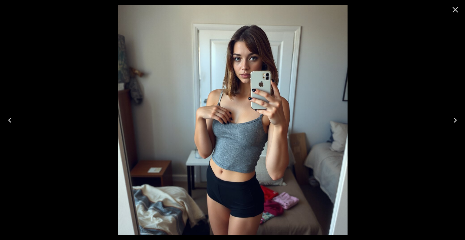
click at [456, 12] on icon "Close" at bounding box center [456, 10] width 10 height 10
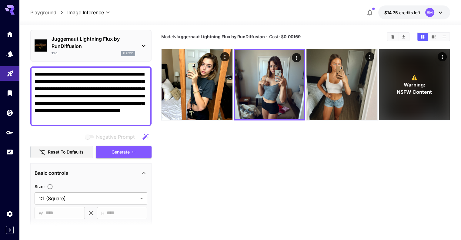
scroll to position [21, 0]
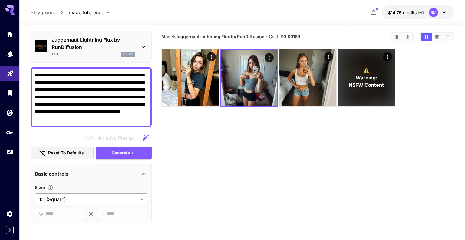
click at [111, 200] on body "**********" at bounding box center [232, 143] width 465 height 287
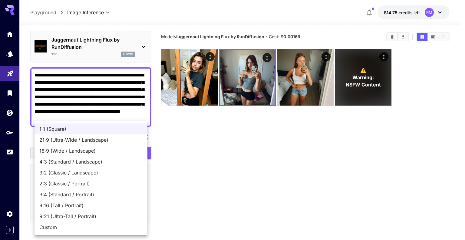
click at [195, 202] on div at bounding box center [232, 120] width 465 height 240
click at [142, 194] on body "**********" at bounding box center [232, 143] width 465 height 287
click at [95, 181] on span "2:3 (Classic / Portrait)" at bounding box center [90, 183] width 103 height 7
type input "**********"
type input "***"
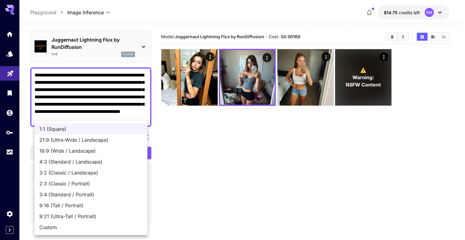
type input "****"
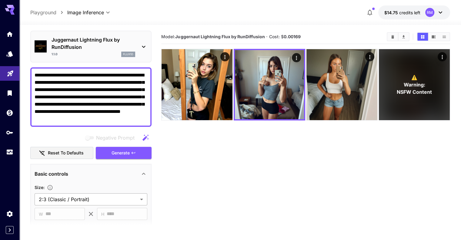
click at [124, 197] on body "**********" at bounding box center [230, 143] width 461 height 287
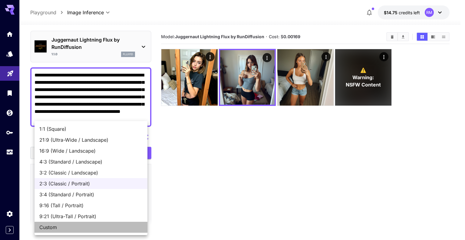
click at [86, 224] on span "Custom" at bounding box center [90, 226] width 103 height 7
type input "******"
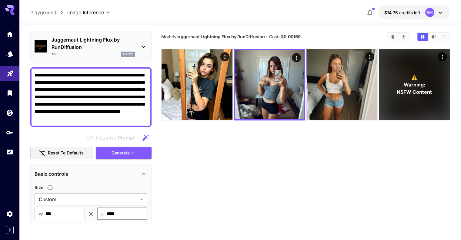
click at [115, 212] on input "****" at bounding box center [127, 213] width 41 height 12
click at [116, 212] on input "****" at bounding box center [127, 213] width 41 height 12
click at [118, 212] on input "****" at bounding box center [127, 213] width 41 height 12
type input "****"
click at [208, 193] on section "Model: Juggernaut Lightning Flux by RunDiffusion · Cost: $ 0.00169 ⚠️ Warning: …" at bounding box center [305, 150] width 288 height 240
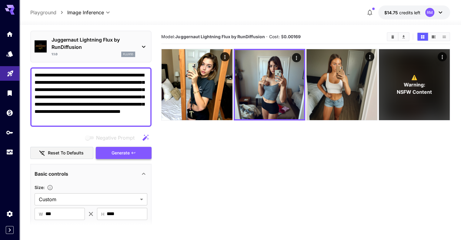
click at [125, 152] on span "Generate" at bounding box center [120, 153] width 18 height 8
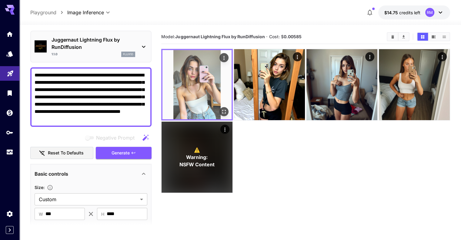
click at [214, 98] on img at bounding box center [196, 84] width 69 height 69
click at [221, 108] on icon "Open in fullscreen" at bounding box center [224, 111] width 6 height 6
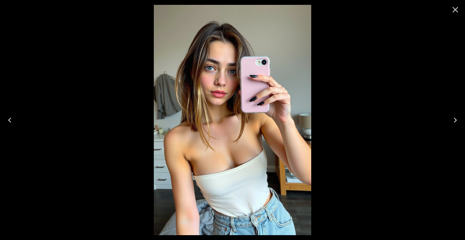
click at [460, 7] on icon "Close" at bounding box center [456, 10] width 10 height 10
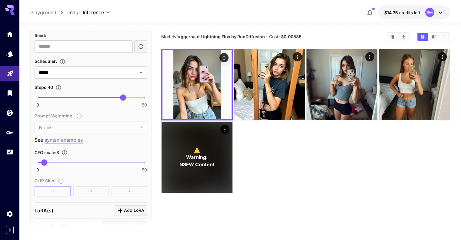
scroll to position [412, 0]
click at [80, 97] on span at bounding box center [80, 97] width 85 height 1
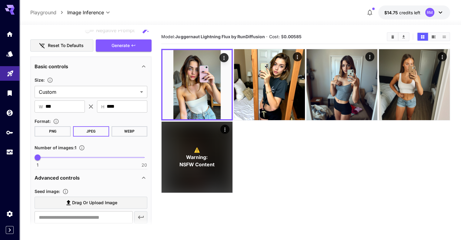
scroll to position [94, 0]
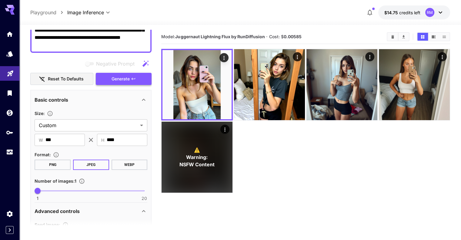
click at [129, 78] on span "Generate" at bounding box center [120, 79] width 18 height 8
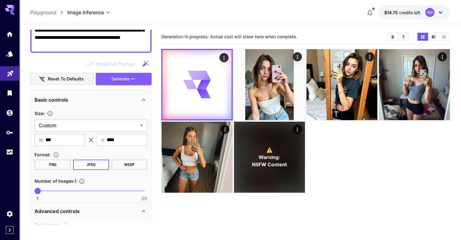
scroll to position [0, 0]
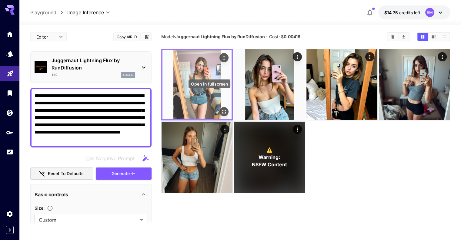
click at [219, 107] on button "Open in fullscreen" at bounding box center [223, 111] width 9 height 9
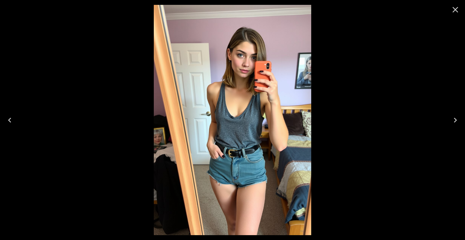
click at [454, 8] on icon "Close" at bounding box center [456, 10] width 6 height 6
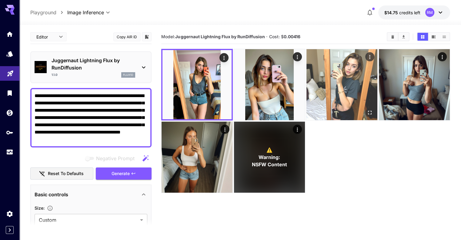
click at [368, 111] on icon "Open in fullscreen" at bounding box center [370, 113] width 4 height 4
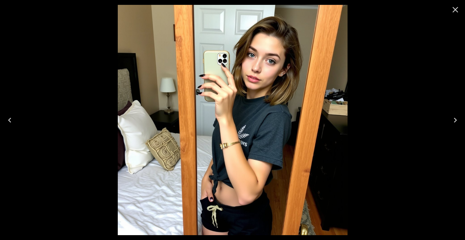
click at [460, 9] on button "Close" at bounding box center [455, 9] width 15 height 15
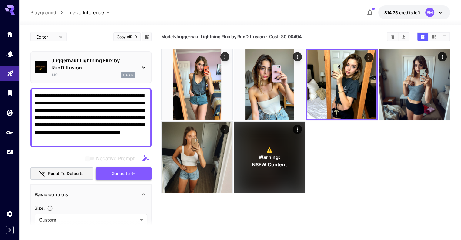
click at [126, 173] on span "Generate" at bounding box center [120, 174] width 18 height 8
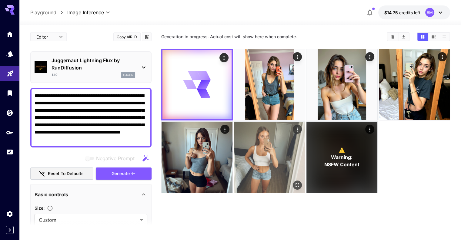
click at [234, 141] on img at bounding box center [269, 156] width 71 height 71
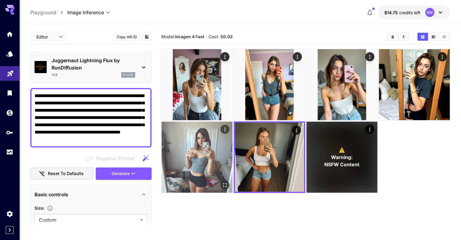
click at [232, 121] on img at bounding box center [196, 156] width 71 height 71
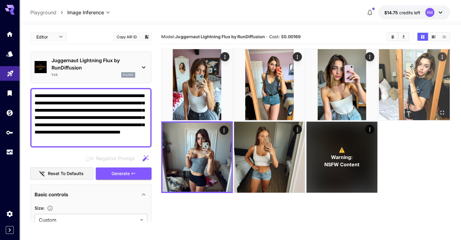
click at [379, 80] on img at bounding box center [414, 84] width 71 height 71
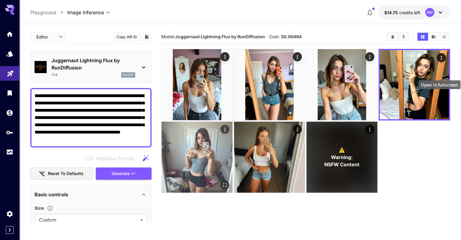
click at [227, 183] on icon "Open in fullscreen" at bounding box center [225, 185] width 4 height 4
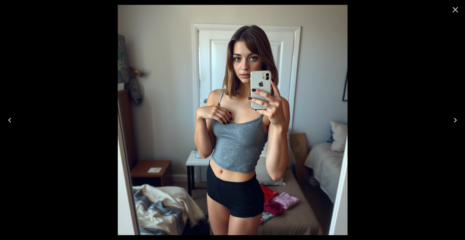
click at [456, 8] on icon "Close" at bounding box center [456, 10] width 10 height 10
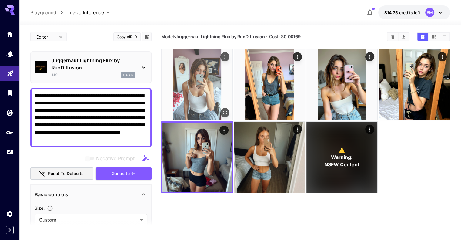
click at [207, 83] on img at bounding box center [196, 84] width 71 height 71
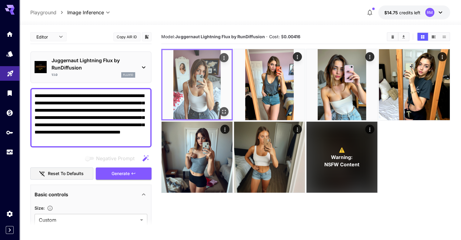
click at [221, 108] on icon "Open in fullscreen" at bounding box center [224, 111] width 6 height 6
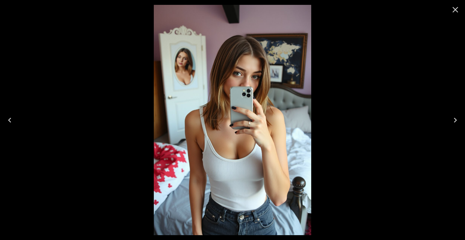
click at [456, 11] on icon "Close" at bounding box center [456, 10] width 6 height 6
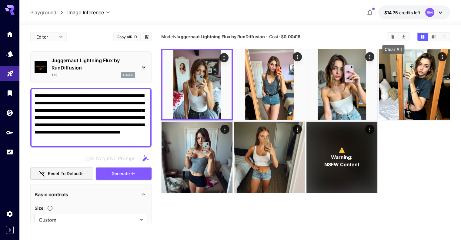
click at [392, 34] on button "Clear All" at bounding box center [392, 37] width 11 height 8
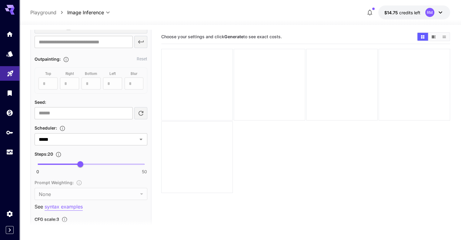
scroll to position [345, 0]
type input "*"
type input "*******"
drag, startPoint x: 56, startPoint y: 163, endPoint x: 47, endPoint y: 163, distance: 9.1
click at [47, 163] on span "4" at bounding box center [46, 164] width 6 height 6
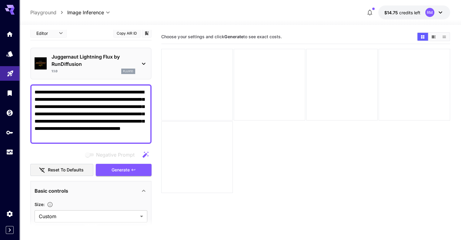
scroll to position [0, 0]
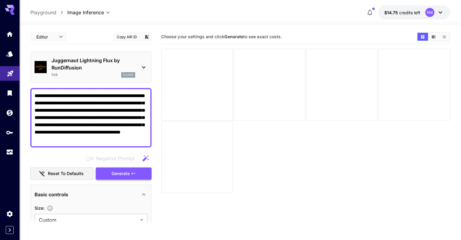
click at [116, 171] on span "Generate" at bounding box center [120, 174] width 18 height 8
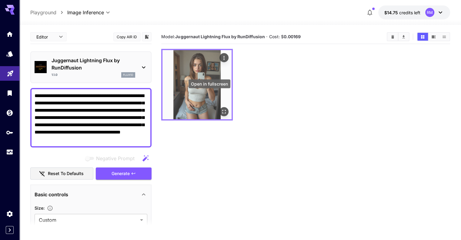
click at [222, 110] on icon "Open in fullscreen" at bounding box center [224, 112] width 4 height 4
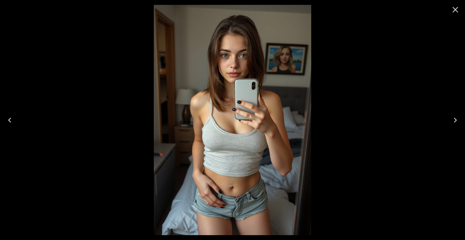
click at [456, 8] on icon "Close" at bounding box center [456, 10] width 10 height 10
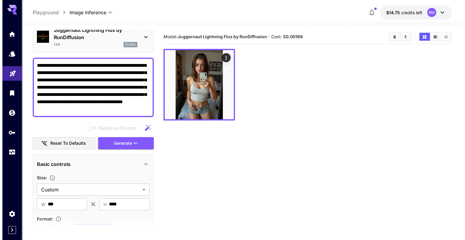
scroll to position [30, 0]
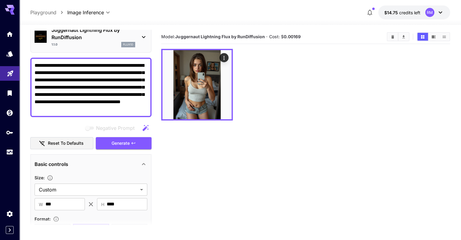
click at [140, 37] on div "Juggernaut Lightning Flux by RunDiffusion 1.1.0 flux1d" at bounding box center [91, 37] width 113 height 26
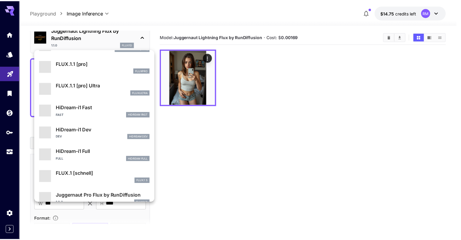
scroll to position [490, 0]
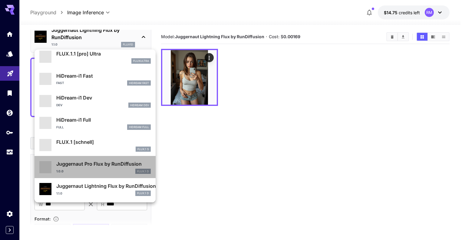
click at [99, 159] on div "Juggernaut Pro Flux by RunDiffusion 1.0.0 FLUX.1 D" at bounding box center [94, 166] width 111 height 18
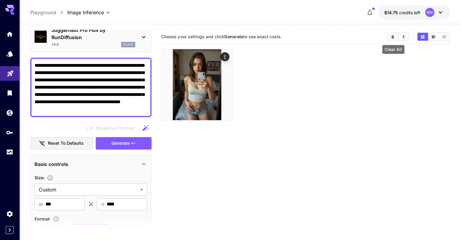
click at [392, 38] on icon "Clear All" at bounding box center [392, 37] width 5 height 5
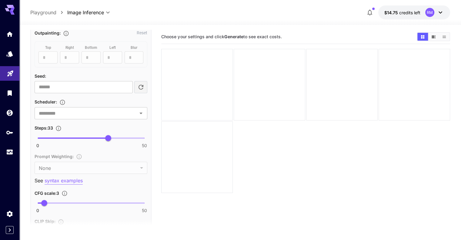
scroll to position [372, 0]
type input "*"
click at [55, 137] on span "0 50 8" at bounding box center [91, 137] width 107 height 9
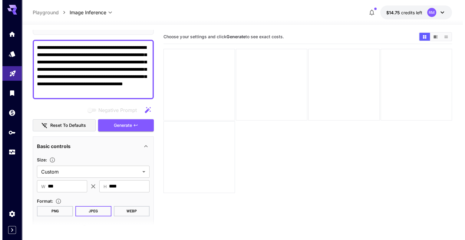
scroll to position [23, 0]
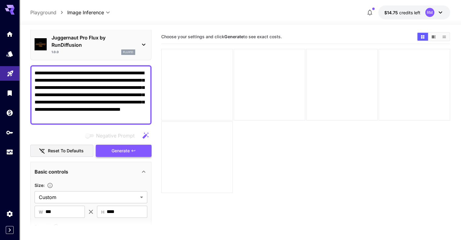
click at [119, 150] on span "Generate" at bounding box center [120, 151] width 18 height 8
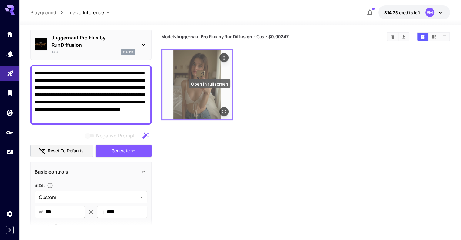
click at [221, 108] on icon "Open in fullscreen" at bounding box center [224, 111] width 6 height 6
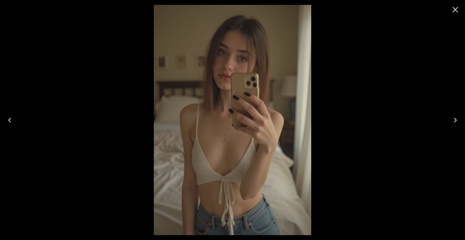
click at [457, 9] on icon "Close" at bounding box center [456, 10] width 10 height 10
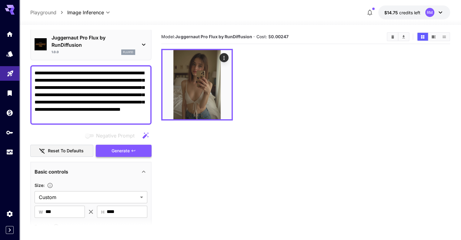
click at [140, 150] on button "Generate" at bounding box center [124, 150] width 56 height 12
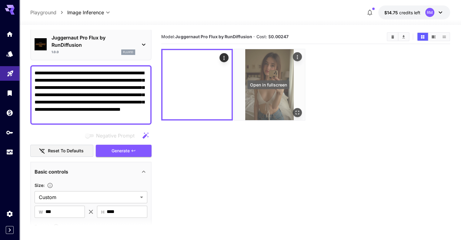
click at [294, 109] on icon "Open in fullscreen" at bounding box center [297, 112] width 6 height 6
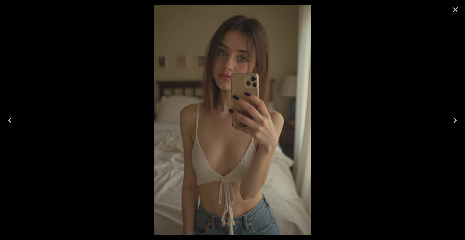
click at [11, 118] on icon "Previous" at bounding box center [10, 120] width 10 height 10
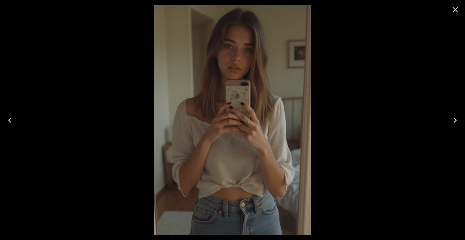
click at [454, 10] on icon "Close" at bounding box center [456, 10] width 10 height 10
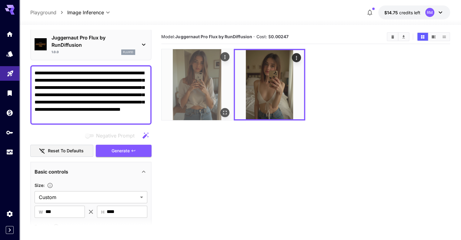
click at [194, 88] on img at bounding box center [196, 84] width 71 height 71
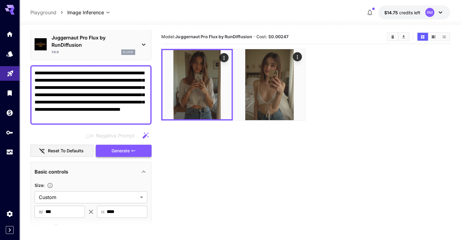
click at [136, 149] on button "Generate" at bounding box center [124, 150] width 56 height 12
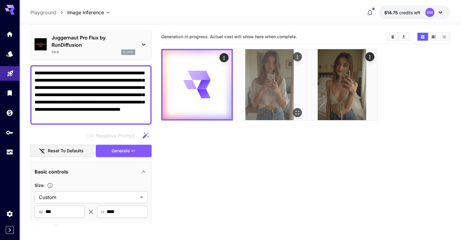
click at [252, 85] on img at bounding box center [269, 84] width 71 height 71
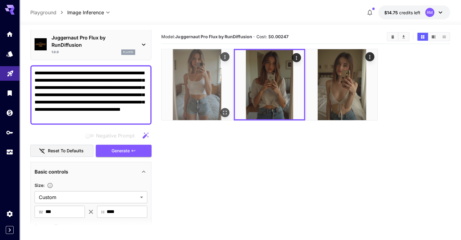
click at [193, 79] on img at bounding box center [196, 84] width 71 height 71
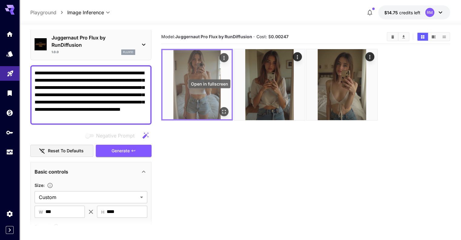
click at [221, 108] on icon "Open in fullscreen" at bounding box center [224, 111] width 6 height 6
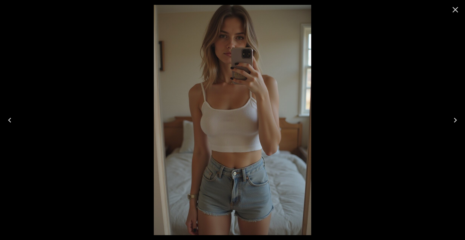
click at [458, 11] on icon "Close" at bounding box center [456, 10] width 10 height 10
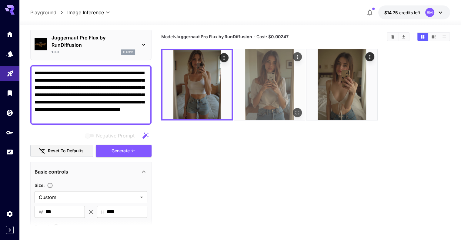
click at [251, 71] on img at bounding box center [269, 84] width 71 height 71
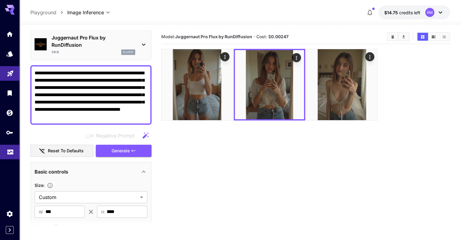
click at [10, 157] on link at bounding box center [9, 151] width 19 height 15
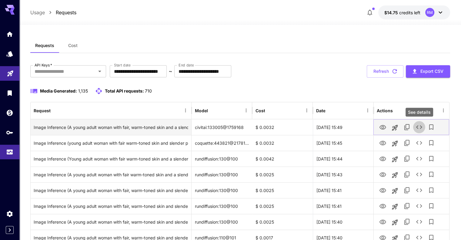
click at [422, 128] on icon "See details" at bounding box center [418, 126] width 7 height 7
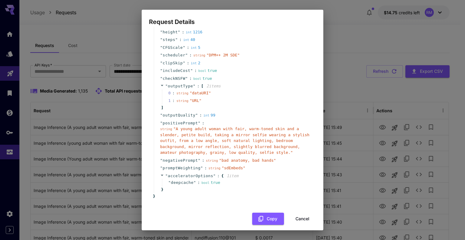
scroll to position [67, 0]
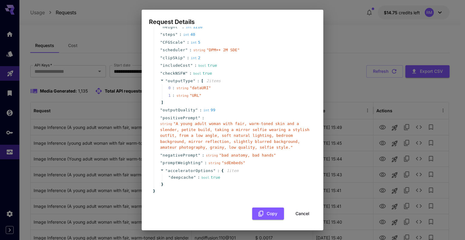
click at [304, 215] on button "Cancel" at bounding box center [302, 213] width 27 height 12
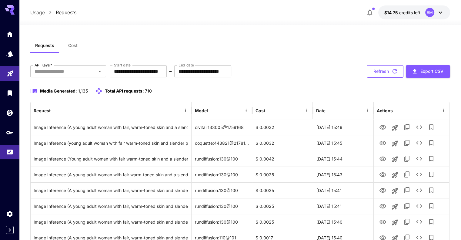
click at [387, 71] on button "Refresh" at bounding box center [384, 71] width 37 height 12
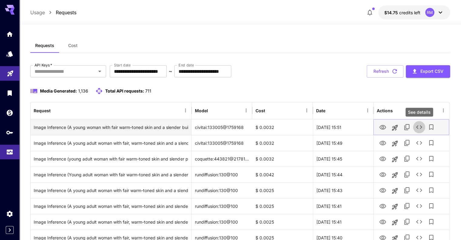
click at [419, 126] on icon "See details" at bounding box center [418, 126] width 7 height 7
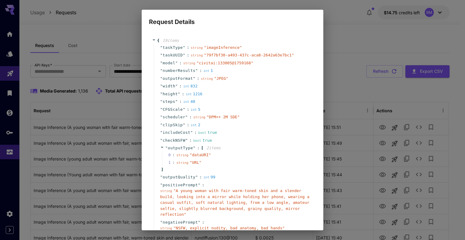
click at [343, 102] on div "Request Details { 19 item s " taskType " : string " imageInference " " taskUUID…" at bounding box center [232, 120] width 465 height 240
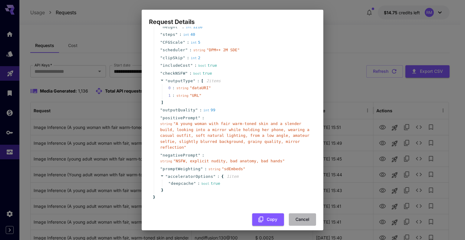
click at [293, 213] on button "Cancel" at bounding box center [302, 219] width 27 height 12
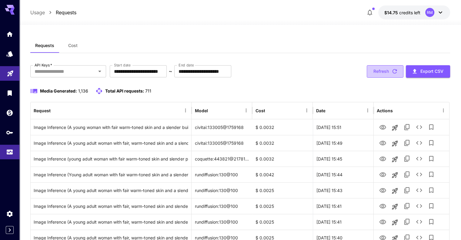
click at [379, 72] on button "Refresh" at bounding box center [384, 71] width 37 height 12
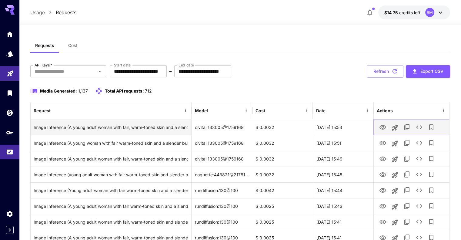
click at [418, 126] on icon "See details" at bounding box center [418, 126] width 7 height 7
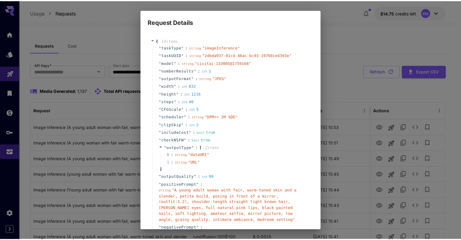
scroll to position [79, 0]
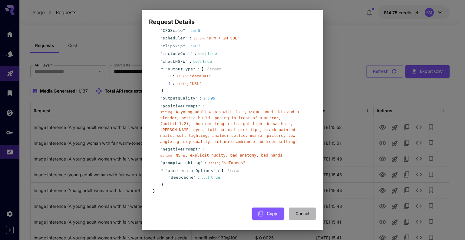
click at [296, 210] on button "Cancel" at bounding box center [302, 213] width 27 height 12
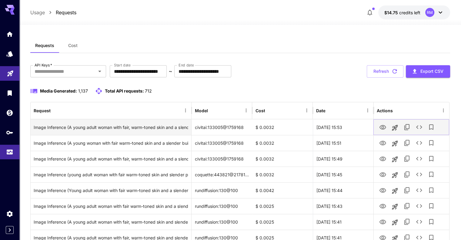
click at [377, 127] on button "View" at bounding box center [382, 127] width 12 height 12
click at [383, 126] on icon "View" at bounding box center [382, 127] width 7 height 7
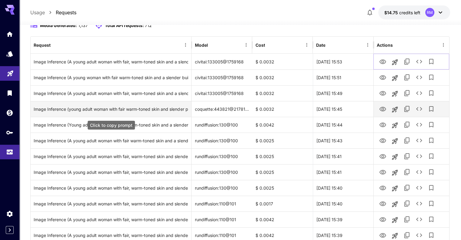
scroll to position [0, 0]
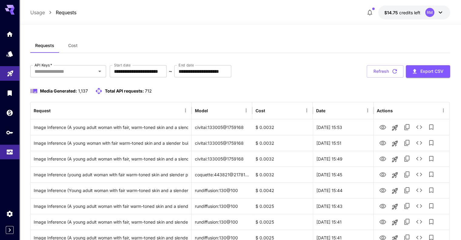
click at [116, 90] on span "Total API requests:" at bounding box center [124, 90] width 39 height 5
click at [87, 68] on input "API Keys   *" at bounding box center [63, 71] width 62 height 8
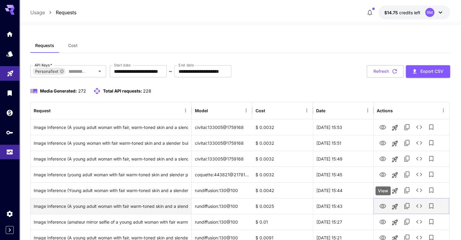
click at [383, 205] on icon "View" at bounding box center [382, 205] width 7 height 7
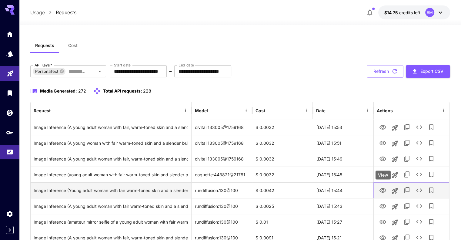
click at [382, 190] on icon "View" at bounding box center [382, 190] width 7 height 7
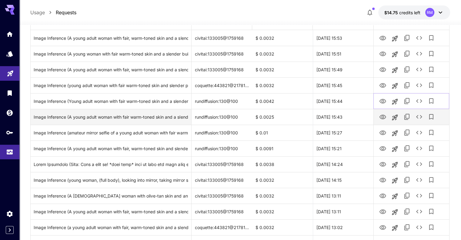
scroll to position [92, 0]
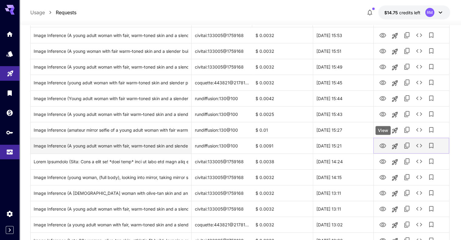
click at [382, 145] on icon "View" at bounding box center [382, 145] width 7 height 5
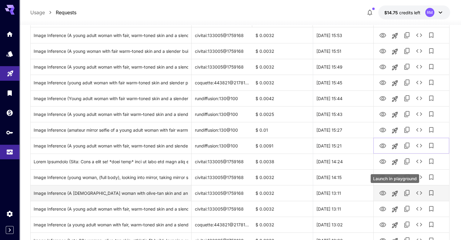
scroll to position [0, 0]
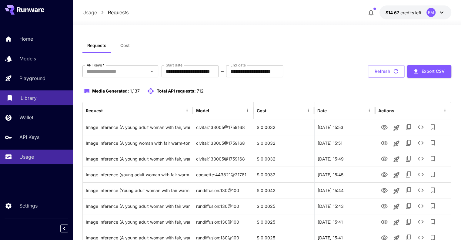
click at [26, 101] on p "Library" at bounding box center [29, 97] width 16 height 7
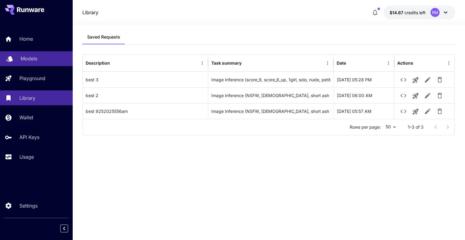
click at [29, 56] on p "Models" at bounding box center [29, 58] width 17 height 7
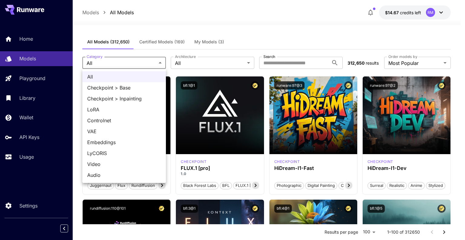
click at [211, 60] on div at bounding box center [232, 120] width 465 height 240
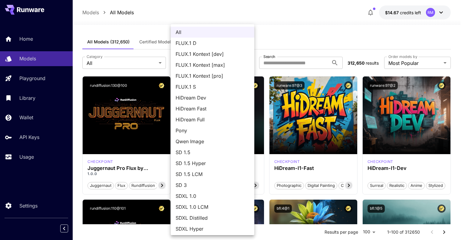
click at [209, 132] on span "Pony" at bounding box center [213, 130] width 74 height 7
type input "****"
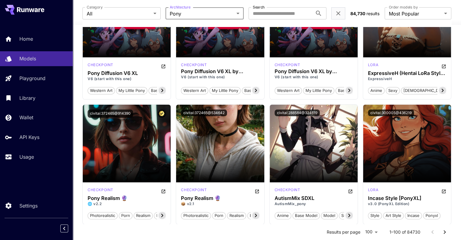
scroll to position [97, 0]
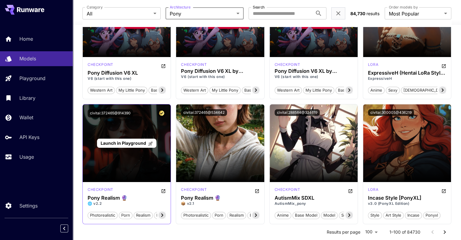
click at [129, 142] on span "Launch in Playground" at bounding box center [123, 142] width 45 height 5
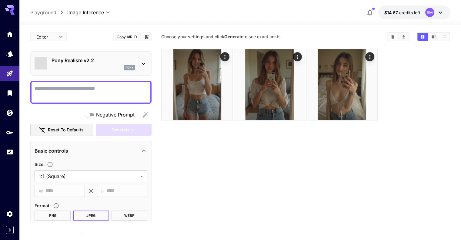
click at [125, 82] on div at bounding box center [90, 92] width 121 height 23
click at [113, 92] on textarea "Negative Prompt" at bounding box center [91, 92] width 113 height 15
paste textarea "**********"
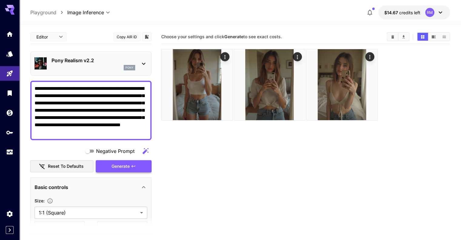
type textarea "**********"
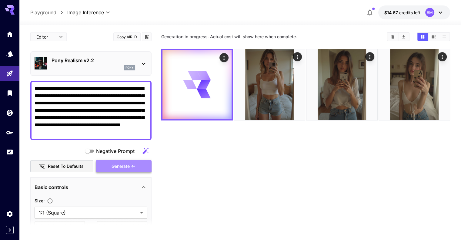
click at [125, 161] on button "Generate" at bounding box center [124, 166] width 56 height 12
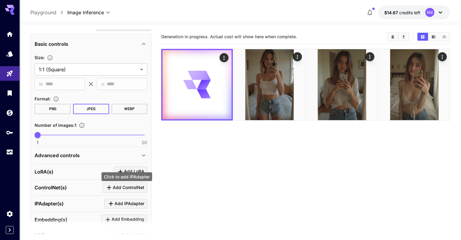
scroll to position [200, 0]
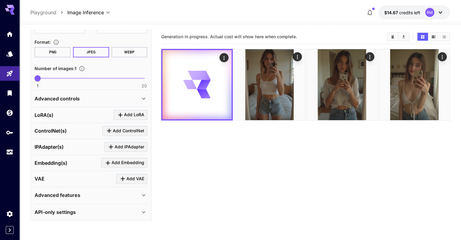
click at [137, 95] on div "Advanced controls" at bounding box center [87, 98] width 105 height 7
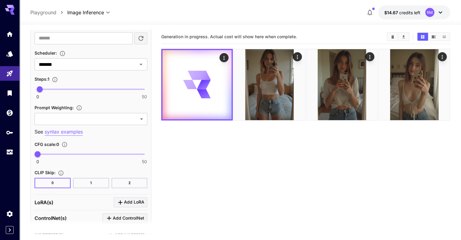
scroll to position [414, 0]
click at [142, 61] on icon "Open" at bounding box center [140, 63] width 7 height 7
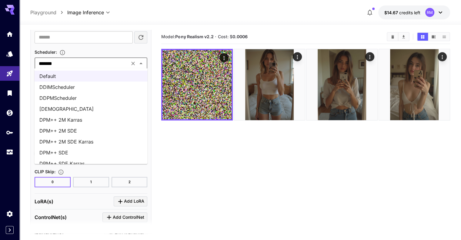
click at [81, 128] on li "DPM++ 2M SDE" at bounding box center [91, 130] width 113 height 11
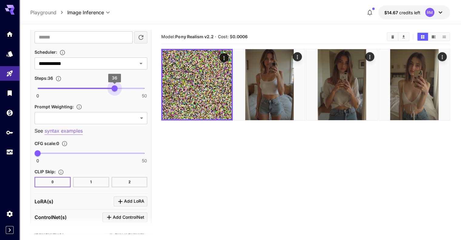
click at [115, 85] on span "0 50 36" at bounding box center [91, 88] width 107 height 9
type input "**"
drag, startPoint x: 113, startPoint y: 85, endPoint x: 122, endPoint y: 84, distance: 9.1
click at [122, 85] on span "40" at bounding box center [123, 88] width 6 height 6
click at [102, 123] on div "Prompt Weighting : ​ ******* ​ See syntax examples" at bounding box center [91, 119] width 113 height 32
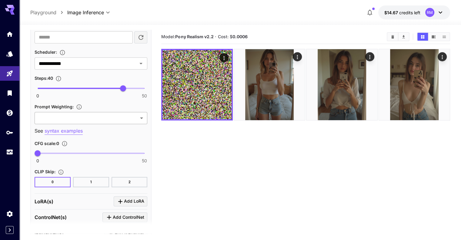
click at [98, 115] on body "**********" at bounding box center [230, 143] width 461 height 287
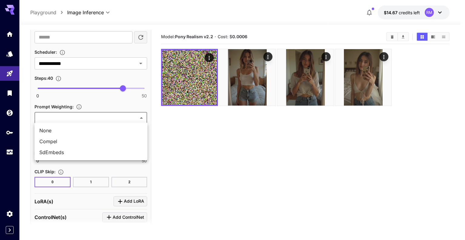
click at [65, 155] on span "SdEmbeds" at bounding box center [90, 151] width 103 height 7
type input "********"
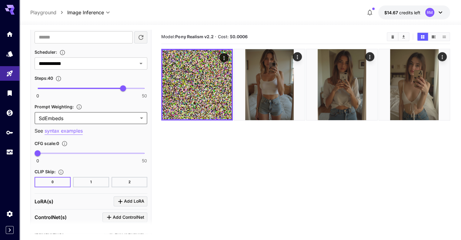
click at [50, 151] on span "0 50 0" at bounding box center [91, 152] width 107 height 9
click at [42, 151] on span "0 50 2.3" at bounding box center [91, 152] width 107 height 9
drag, startPoint x: 44, startPoint y: 151, endPoint x: 47, endPoint y: 151, distance: 3.3
click at [47, 151] on span "4.5" at bounding box center [47, 153] width 6 height 6
click at [50, 151] on span "4.5" at bounding box center [47, 153] width 6 height 6
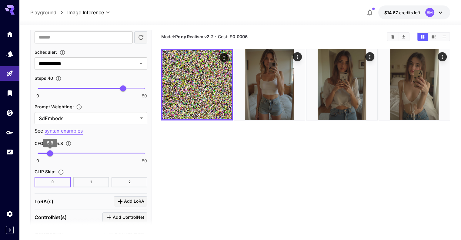
click at [47, 151] on span "5.8" at bounding box center [50, 153] width 6 height 6
click at [49, 152] on span "5.2" at bounding box center [49, 153] width 6 height 6
type input "***"
click at [48, 152] on span "5.1" at bounding box center [48, 153] width 6 height 6
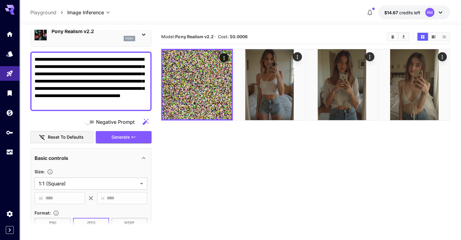
scroll to position [28, 0]
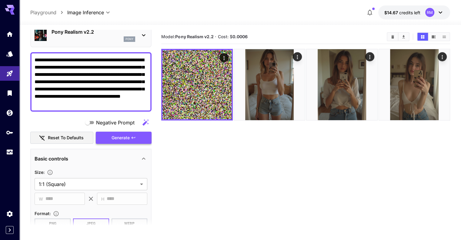
click at [134, 140] on button "Generate" at bounding box center [124, 137] width 56 height 12
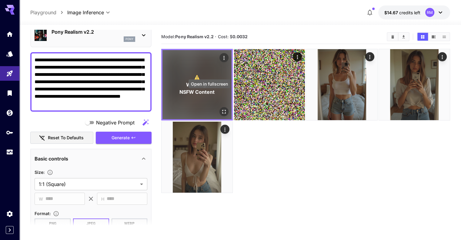
click at [221, 108] on icon "Open in fullscreen" at bounding box center [224, 111] width 6 height 6
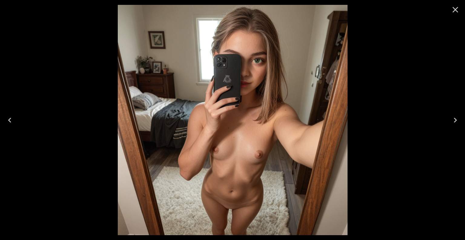
click at [454, 11] on icon "Close" at bounding box center [456, 10] width 6 height 6
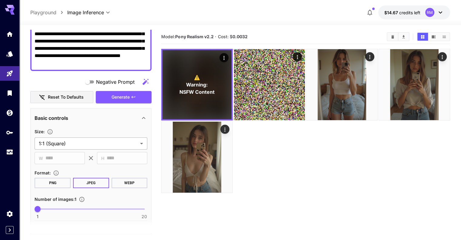
scroll to position [70, 0]
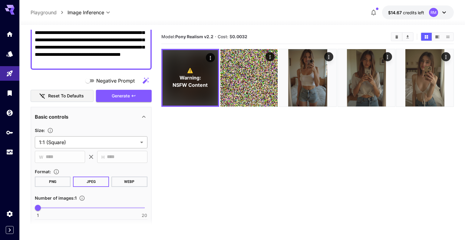
click at [110, 141] on body "**********" at bounding box center [232, 143] width 465 height 287
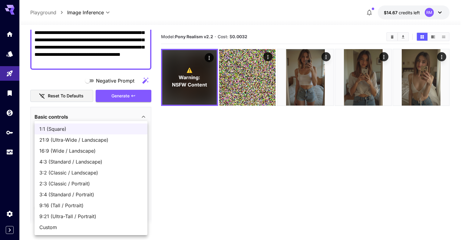
click at [59, 230] on span "Custom" at bounding box center [90, 226] width 103 height 7
type input "******"
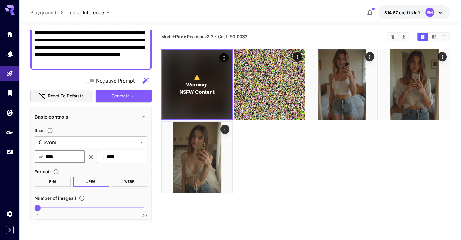
drag, startPoint x: 73, startPoint y: 157, endPoint x: 39, endPoint y: 157, distance: 33.6
click at [39, 157] on div "​ W **** ​" at bounding box center [60, 157] width 50 height 12
type input "***"
click at [115, 153] on input "****" at bounding box center [127, 157] width 41 height 12
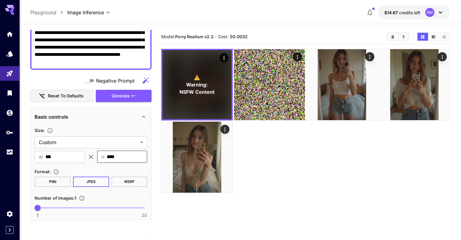
type input "****"
click at [261, 162] on section "Model: Pony Realism v2.2 · Cost: $ 0.0032 ⚠️ Warning: NSFW Content" at bounding box center [305, 150] width 288 height 240
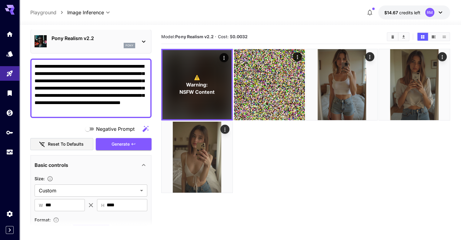
scroll to position [14, 0]
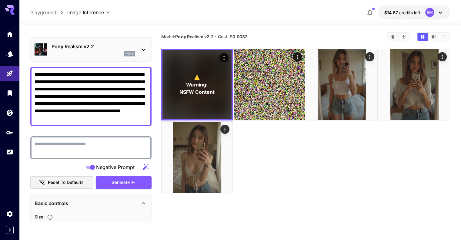
click at [107, 145] on textarea "Negative Prompt" at bounding box center [91, 147] width 113 height 15
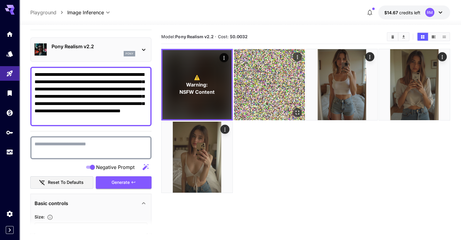
click at [256, 97] on img at bounding box center [269, 84] width 71 height 71
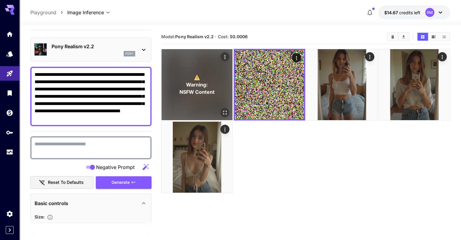
click at [197, 88] on span "NSFW Content" at bounding box center [196, 91] width 35 height 7
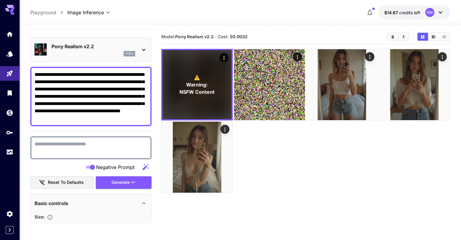
click at [126, 140] on textarea "Negative Prompt" at bounding box center [91, 147] width 113 height 15
paste textarea "**********"
type textarea "**********"
click at [198, 161] on section "Model: Pony Realism v2.2 · Cost: $ 0.0032 ⚠️ Warning: NSFW Content" at bounding box center [305, 150] width 288 height 240
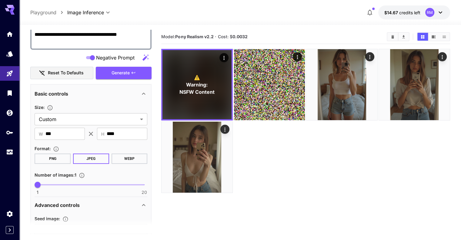
scroll to position [124, 0]
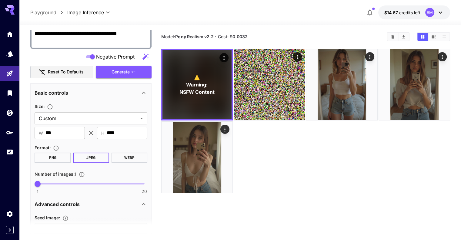
type input "*"
click at [47, 181] on span "1 20 3" at bounding box center [91, 183] width 107 height 9
click at [119, 71] on span "Generate" at bounding box center [120, 72] width 18 height 8
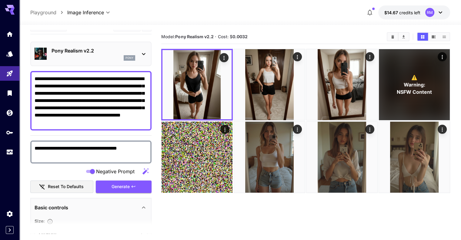
scroll to position [0, 0]
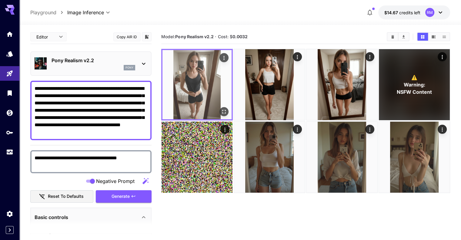
click at [221, 108] on icon "Open in fullscreen" at bounding box center [224, 111] width 6 height 6
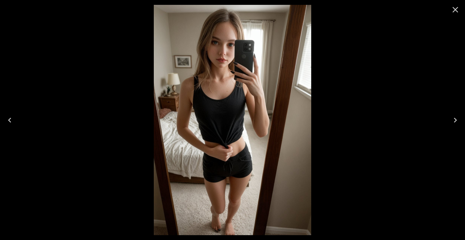
click at [457, 120] on icon "Next" at bounding box center [455, 120] width 3 height 5
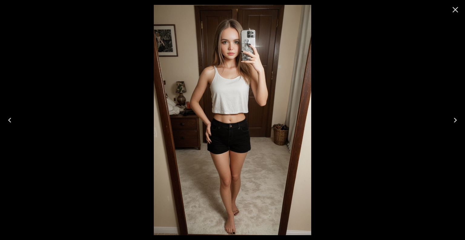
click at [457, 120] on icon "Next" at bounding box center [455, 120] width 3 height 5
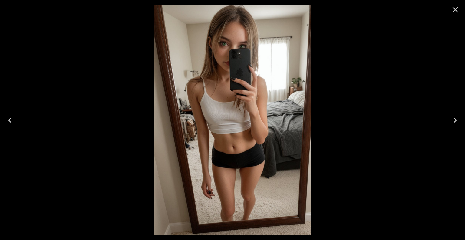
click at [9, 119] on icon "Previous" at bounding box center [9, 120] width 3 height 5
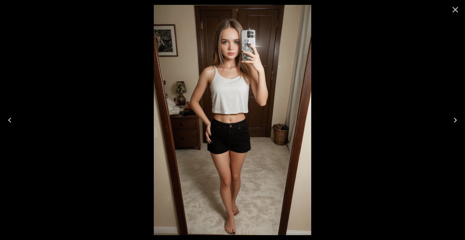
click at [457, 10] on icon "Close" at bounding box center [456, 10] width 6 height 6
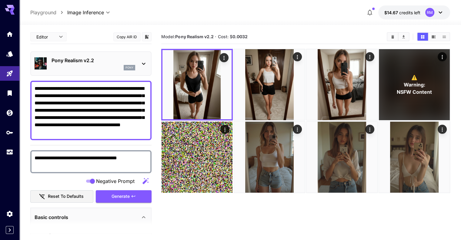
drag, startPoint x: 114, startPoint y: 133, endPoint x: 25, endPoint y: 88, distance: 99.4
click at [25, 88] on section "**********" at bounding box center [239, 156] width 441 height 263
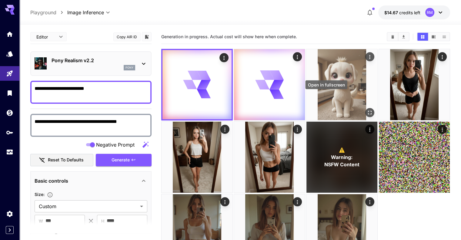
type textarea "**********"
click at [366, 109] on icon "Open in fullscreen" at bounding box center [369, 112] width 6 height 6
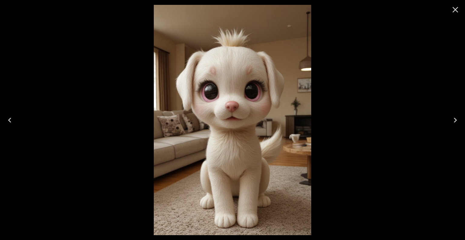
click at [456, 12] on icon "Close" at bounding box center [456, 10] width 10 height 10
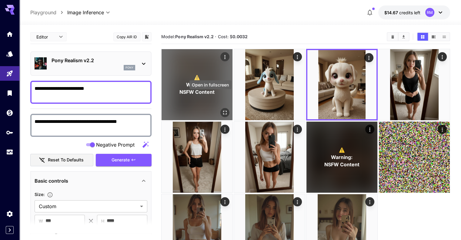
click at [222, 109] on icon "Open in fullscreen" at bounding box center [225, 112] width 6 height 6
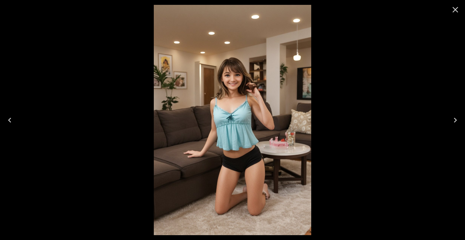
click at [459, 8] on icon "Close" at bounding box center [456, 10] width 10 height 10
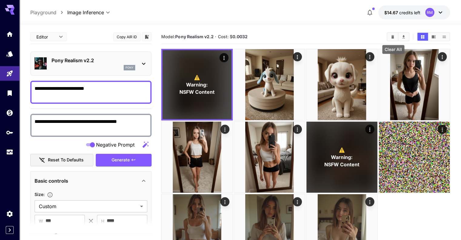
click at [392, 37] on icon "Clear All" at bounding box center [392, 36] width 3 height 3
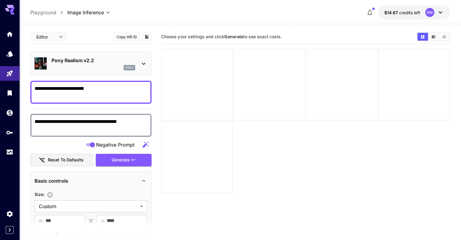
click at [127, 60] on p "Pony Realism v2.2" at bounding box center [93, 60] width 84 height 7
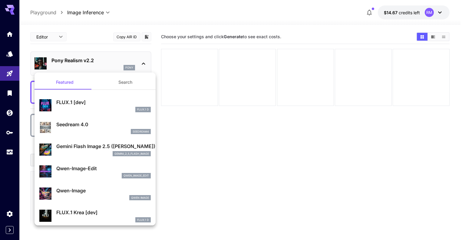
click at [8, 52] on div at bounding box center [232, 120] width 465 height 240
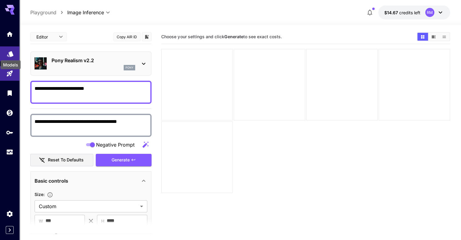
click at [8, 54] on icon "Models" at bounding box center [10, 51] width 7 height 7
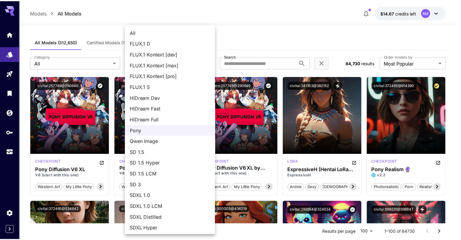
scroll to position [23, 0]
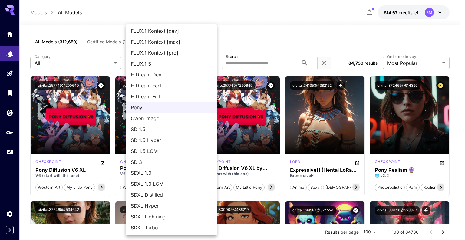
click at [164, 184] on span "SDXL 1.0 LCM" at bounding box center [171, 183] width 81 height 7
type input "*******"
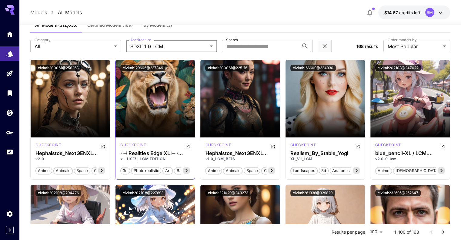
scroll to position [0, 0]
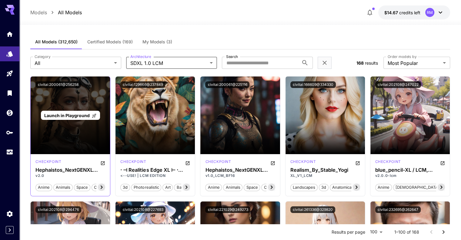
click at [80, 115] on span "Launch in Playground" at bounding box center [66, 115] width 45 height 5
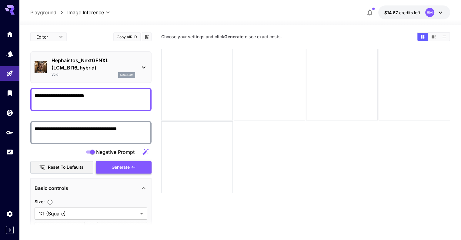
click at [121, 165] on span "Generate" at bounding box center [120, 167] width 18 height 8
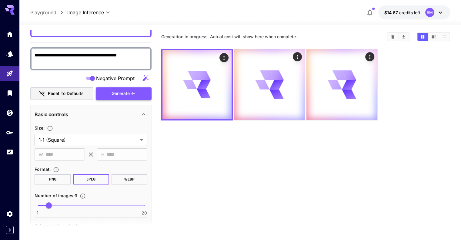
scroll to position [74, 0]
type input "*"
drag, startPoint x: 32, startPoint y: 204, endPoint x: 21, endPoint y: 204, distance: 11.5
click at [21, 204] on section "**********" at bounding box center [239, 156] width 441 height 263
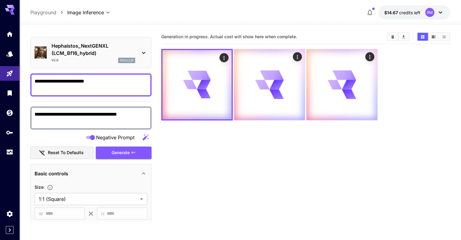
scroll to position [0, 0]
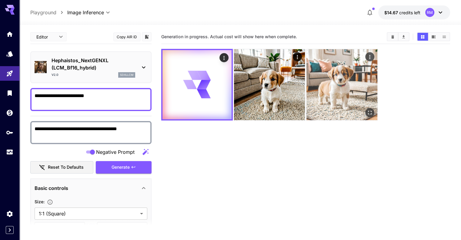
click at [365, 108] on button "Open in fullscreen" at bounding box center [369, 112] width 9 height 9
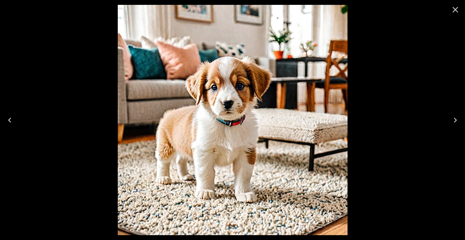
click at [8, 119] on icon "Previous" at bounding box center [10, 120] width 10 height 10
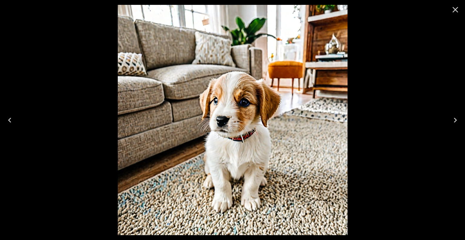
click at [8, 119] on icon "Previous" at bounding box center [10, 120] width 10 height 10
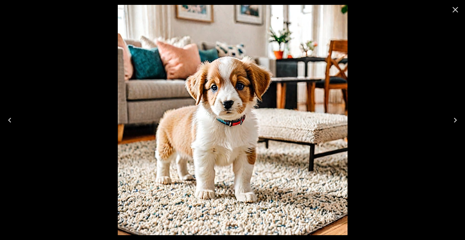
click at [459, 4] on button "Close" at bounding box center [455, 9] width 15 height 15
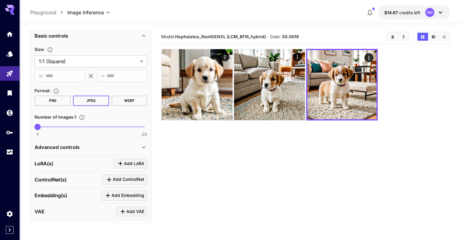
scroll to position [185, 0]
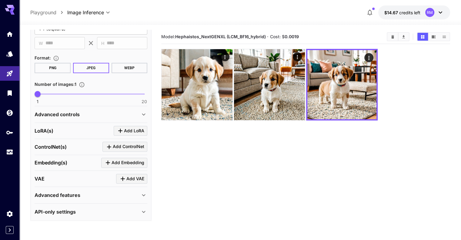
click at [112, 111] on div "Advanced controls" at bounding box center [87, 114] width 105 height 7
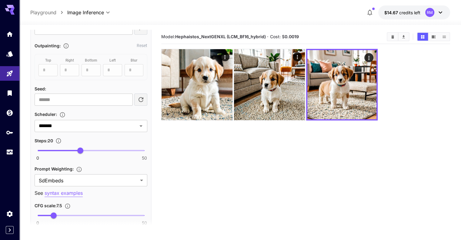
scroll to position [352, 0]
click at [106, 127] on input "*******" at bounding box center [81, 126] width 91 height 8
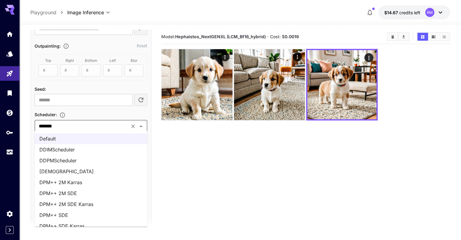
click at [80, 189] on li "DPM++ 2M SDE" at bounding box center [91, 192] width 113 height 11
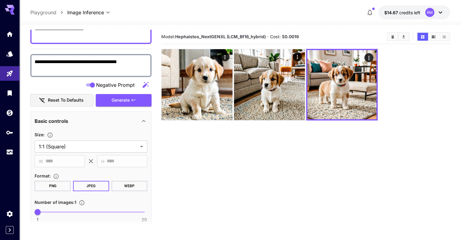
scroll to position [67, 0]
click at [126, 101] on span "Generate" at bounding box center [120, 101] width 18 height 8
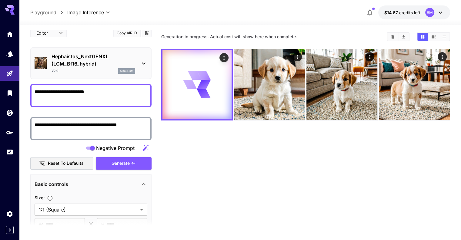
scroll to position [0, 0]
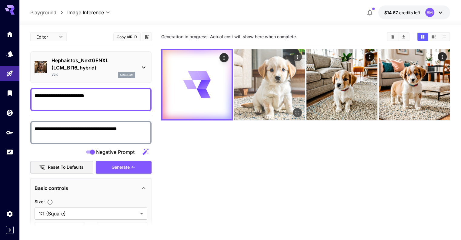
click at [234, 91] on img at bounding box center [269, 84] width 71 height 71
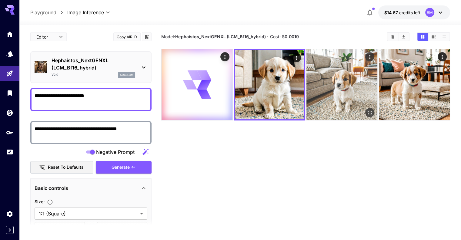
click at [318, 71] on img at bounding box center [341, 84] width 71 height 71
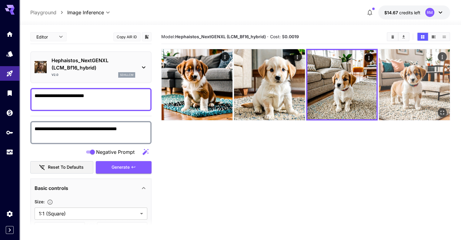
click at [379, 78] on img at bounding box center [414, 84] width 71 height 71
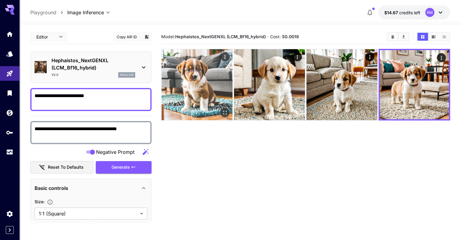
click at [201, 71] on img at bounding box center [196, 84] width 71 height 71
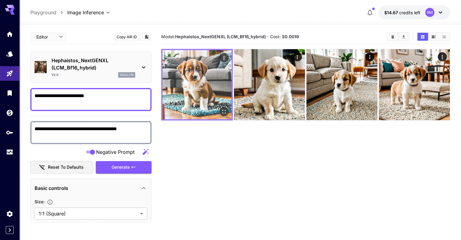
click at [221, 108] on icon "Open in fullscreen" at bounding box center [224, 111] width 6 height 6
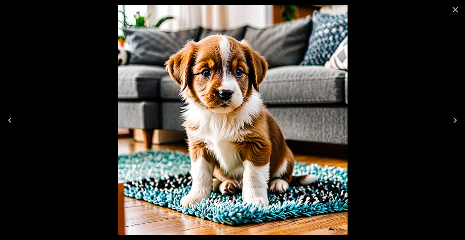
click at [456, 11] on icon "Close" at bounding box center [456, 10] width 6 height 6
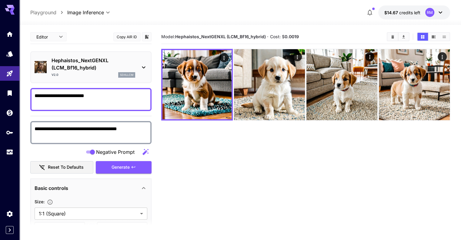
click at [42, 14] on p "Playground" at bounding box center [43, 12] width 26 height 7
click at [40, 12] on p "Playground" at bounding box center [43, 12] width 26 height 7
click at [12, 55] on icon "Models" at bounding box center [10, 51] width 7 height 7
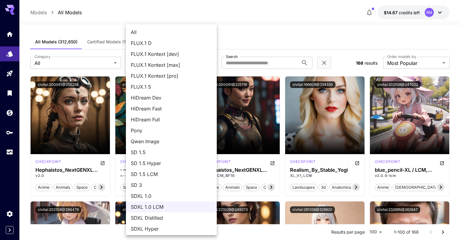
click at [153, 198] on span "SDXL 1.0" at bounding box center [171, 195] width 81 height 7
type input "****"
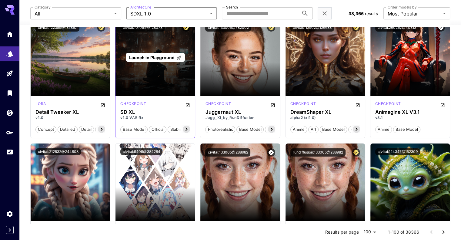
scroll to position [70, 0]
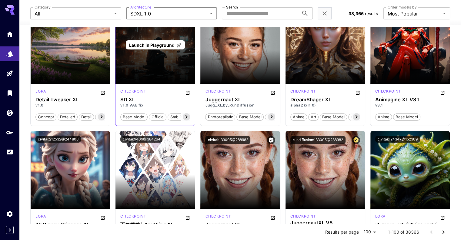
click at [158, 45] on span "Launch in Playground" at bounding box center [151, 44] width 45 height 5
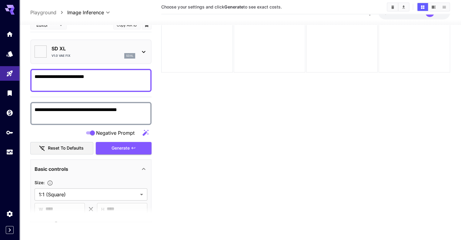
type input "**********"
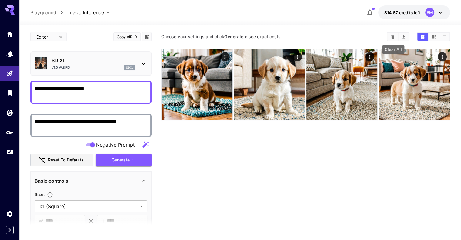
click at [392, 39] on button "Clear All" at bounding box center [392, 37] width 11 height 8
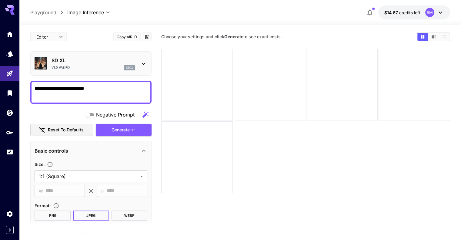
click at [110, 92] on textarea "**********" at bounding box center [91, 92] width 113 height 15
paste textarea "**********"
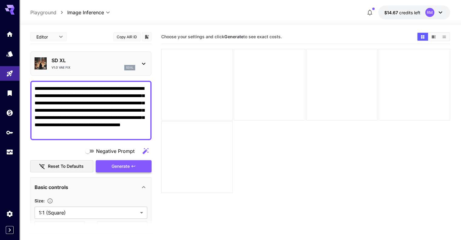
type textarea "**********"
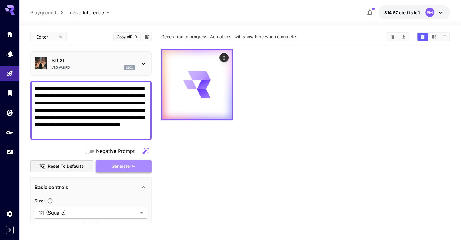
click at [120, 161] on button "Generate" at bounding box center [124, 166] width 56 height 12
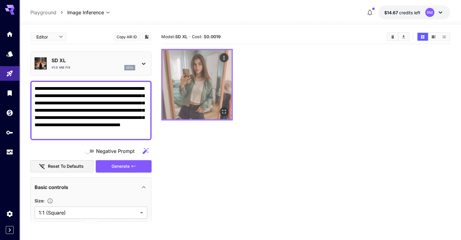
click at [221, 108] on icon "Open in fullscreen" at bounding box center [224, 111] width 6 height 6
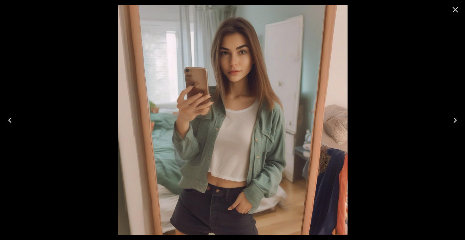
click at [455, 7] on icon "Close" at bounding box center [456, 10] width 10 height 10
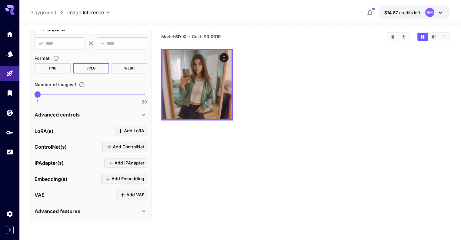
scroll to position [200, 0]
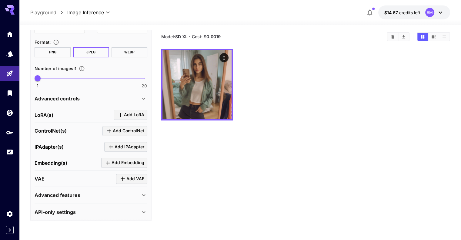
click at [118, 96] on div "Advanced controls" at bounding box center [87, 98] width 105 height 7
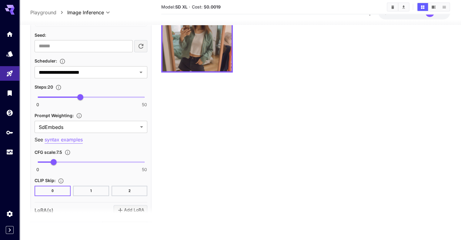
scroll to position [394, 0]
click at [121, 72] on input "**********" at bounding box center [81, 71] width 91 height 8
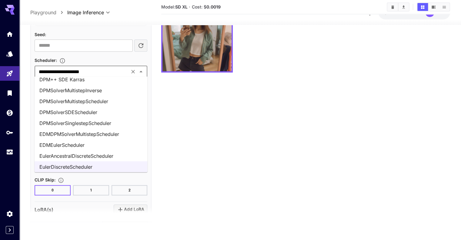
scroll to position [0, 0]
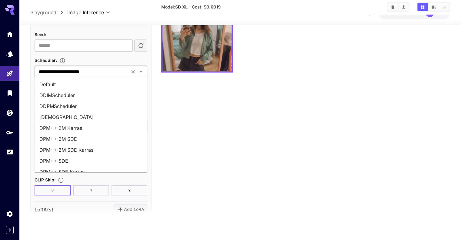
click at [81, 137] on li "DPM++ 2M SDE" at bounding box center [91, 138] width 113 height 11
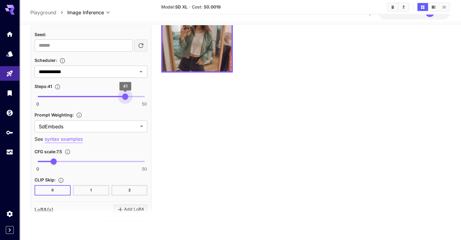
type input "**"
drag, startPoint x: 82, startPoint y: 95, endPoint x: 123, endPoint y: 91, distance: 40.7
click at [123, 93] on span "40" at bounding box center [123, 96] width 6 height 6
click at [48, 158] on span "4.7" at bounding box center [48, 161] width 6 height 6
click at [45, 160] on span "4.7" at bounding box center [48, 161] width 6 height 6
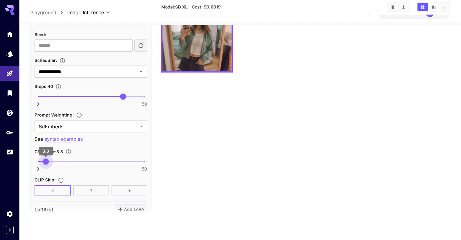
click at [46, 160] on span "3.8" at bounding box center [46, 161] width 6 height 6
type input "***"
click at [48, 160] on span "3.8" at bounding box center [46, 161] width 6 height 6
click at [129, 189] on button "2" at bounding box center [129, 190] width 36 height 10
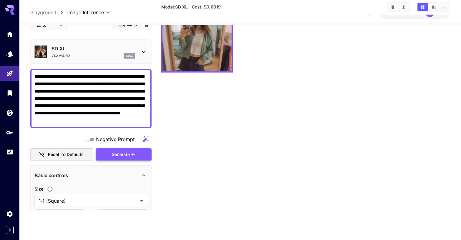
click at [114, 153] on span "Generate" at bounding box center [120, 154] width 18 height 8
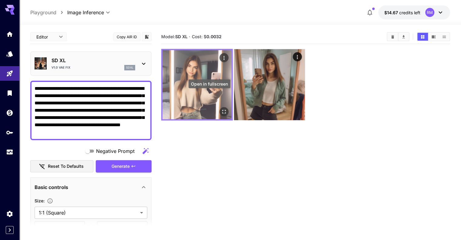
click at [219, 107] on button "Open in fullscreen" at bounding box center [223, 111] width 9 height 9
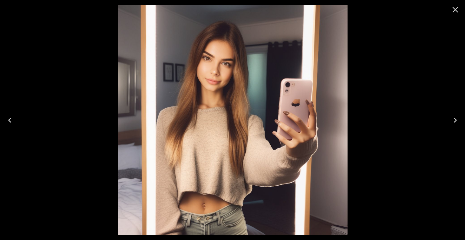
click at [456, 8] on icon "Close" at bounding box center [456, 10] width 10 height 10
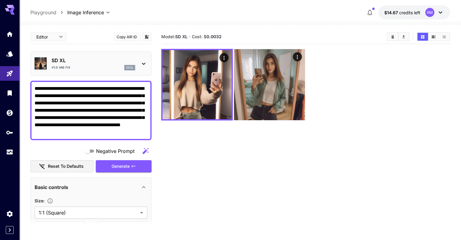
click at [141, 63] on icon at bounding box center [143, 63] width 7 height 7
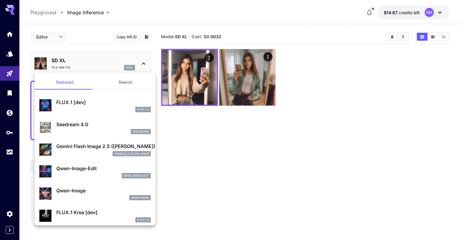
click at [203, 131] on div at bounding box center [232, 120] width 465 height 240
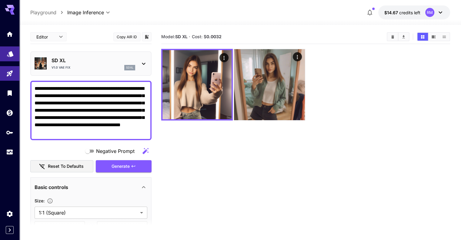
click at [15, 53] on link at bounding box center [9, 53] width 19 height 15
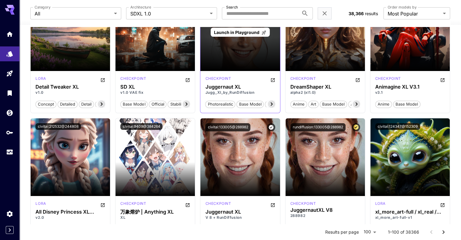
scroll to position [84, 0]
